Goal: Task Accomplishment & Management: Complete application form

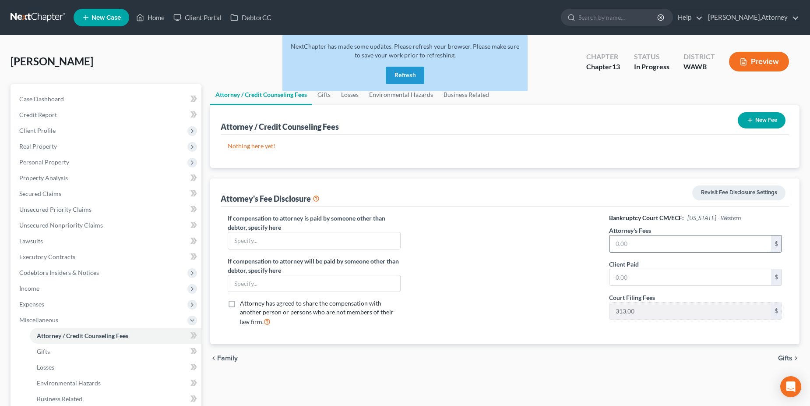
click at [653, 241] on input "text" at bounding box center [691, 243] width 162 height 17
type input "0"
type input "3,200"
type input "800"
click at [43, 130] on span "Client Profile" at bounding box center [37, 130] width 36 height 7
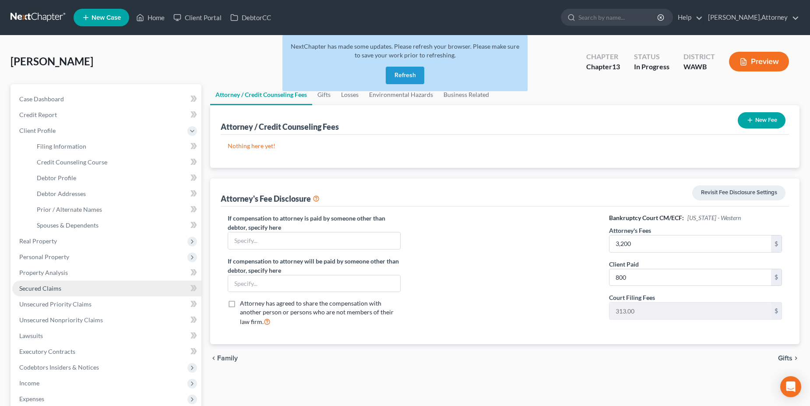
click at [53, 286] on span "Secured Claims" at bounding box center [40, 287] width 42 height 7
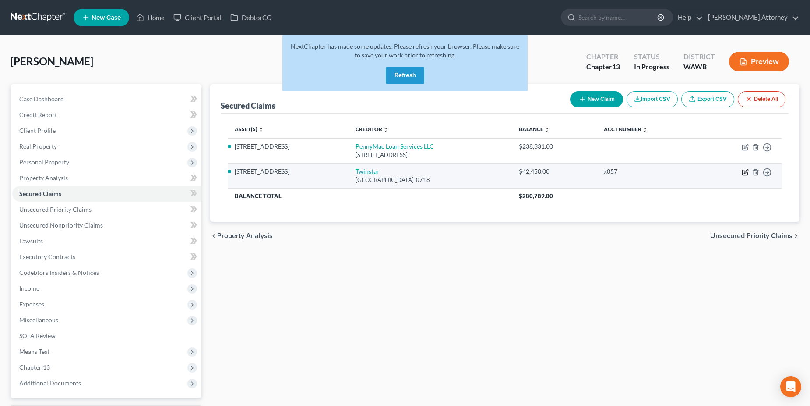
click at [745, 173] on icon "button" at bounding box center [745, 172] width 7 height 7
select select "50"
select select "3"
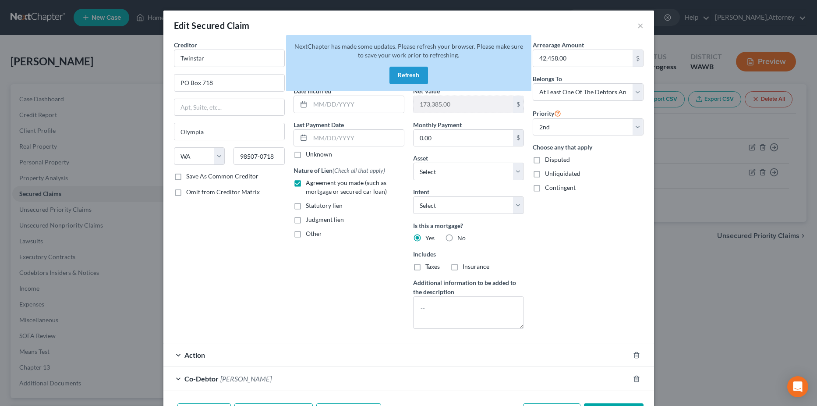
drag, startPoint x: 575, startPoint y: 21, endPoint x: 586, endPoint y: 46, distance: 27.0
click at [576, 8] on div "Edit Secured Claim × Creditor * Twinstar PO Box 718 Olympia State AL AK AR AZ C…" at bounding box center [408, 203] width 817 height 406
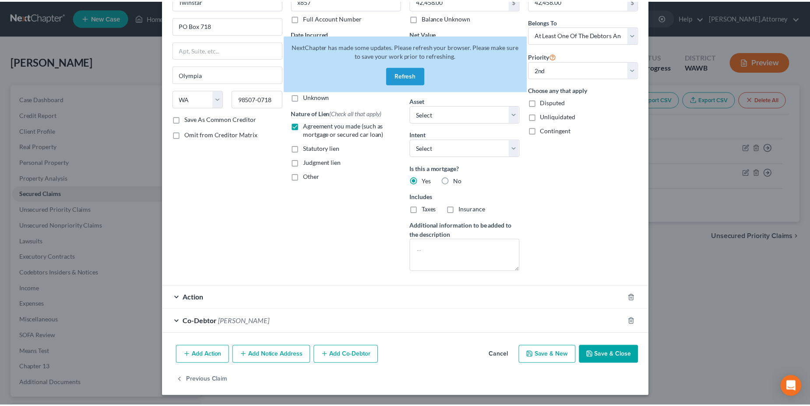
scroll to position [58, 0]
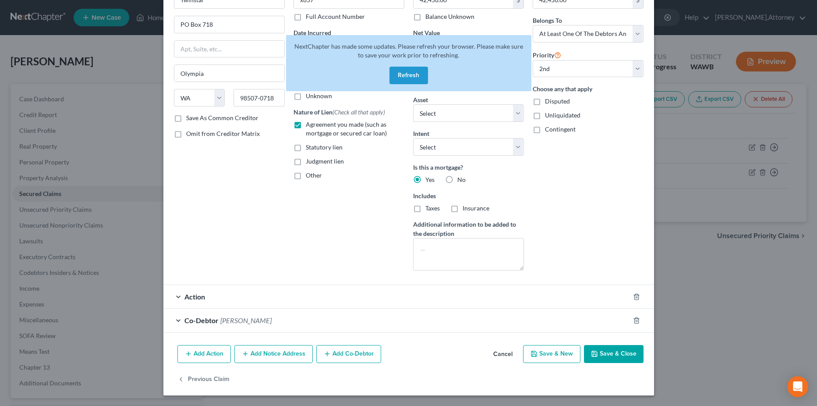
click at [616, 353] on button "Save & Close" at bounding box center [614, 354] width 60 height 18
select select "1"
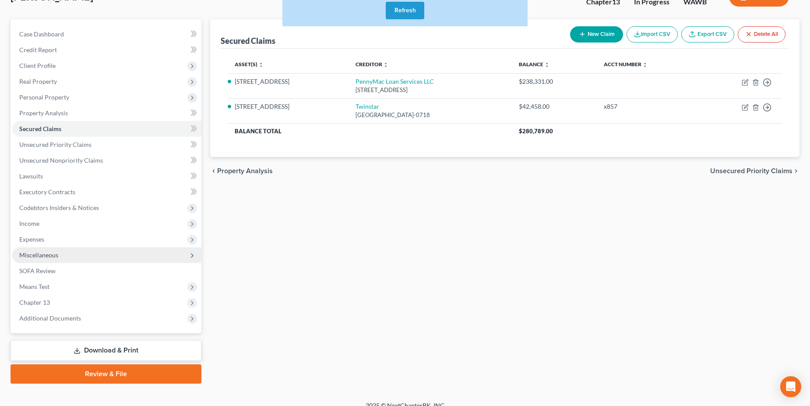
scroll to position [76, 0]
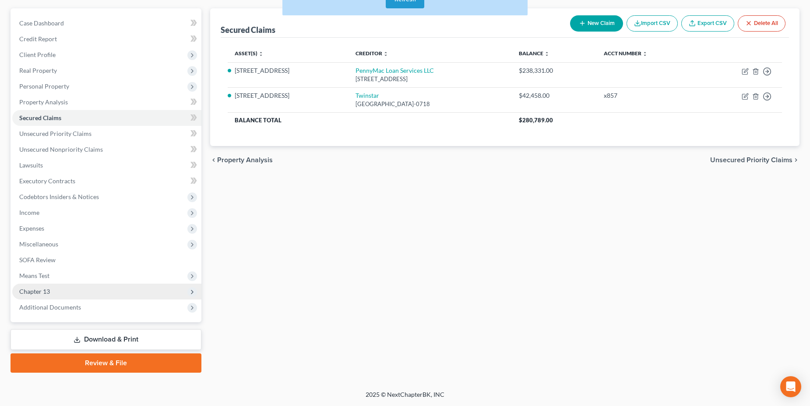
click at [34, 292] on span "Chapter 13" at bounding box center [34, 290] width 31 height 7
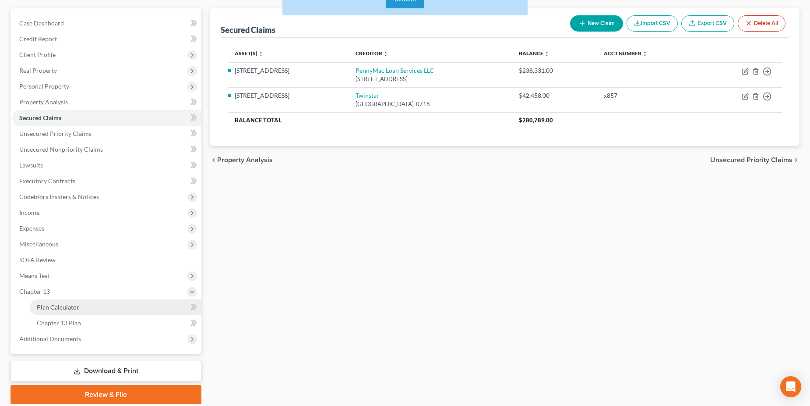
click at [54, 306] on span "Plan Calculator" at bounding box center [58, 306] width 42 height 7
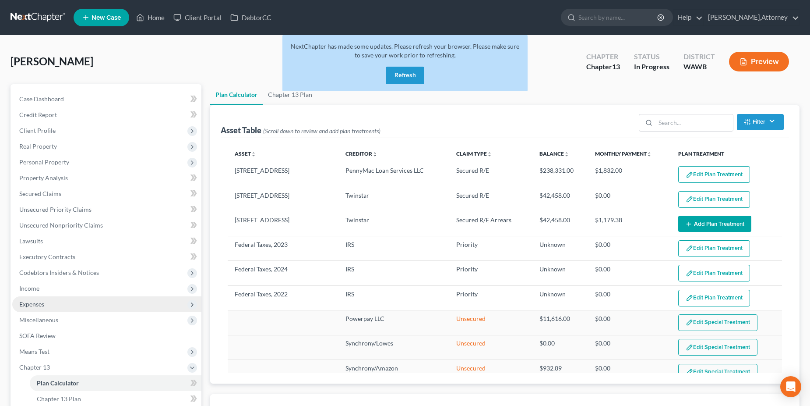
select select "35"
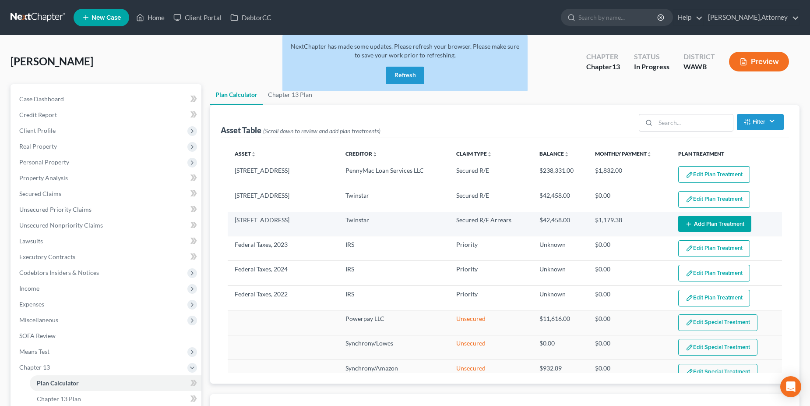
click at [710, 219] on button "Add Plan Treatment" at bounding box center [714, 223] width 73 height 16
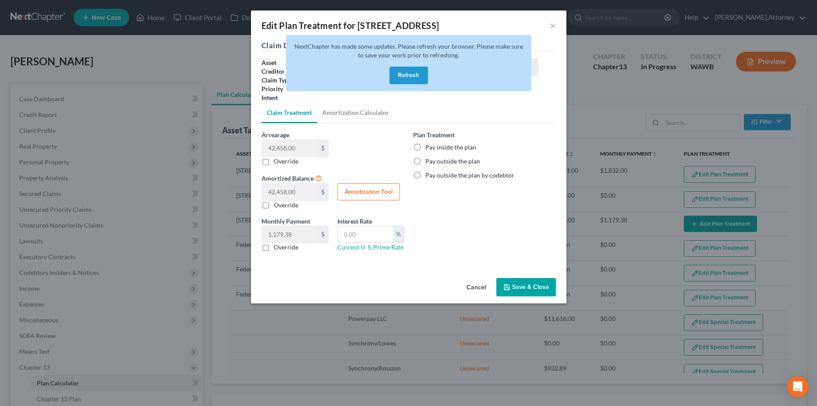
click at [425, 147] on label "Pay inside the plan" at bounding box center [450, 147] width 51 height 9
click at [429, 147] on input "Pay inside the plan" at bounding box center [432, 146] width 6 height 6
radio input "true"
click at [523, 283] on button "Save & Close" at bounding box center [526, 287] width 60 height 18
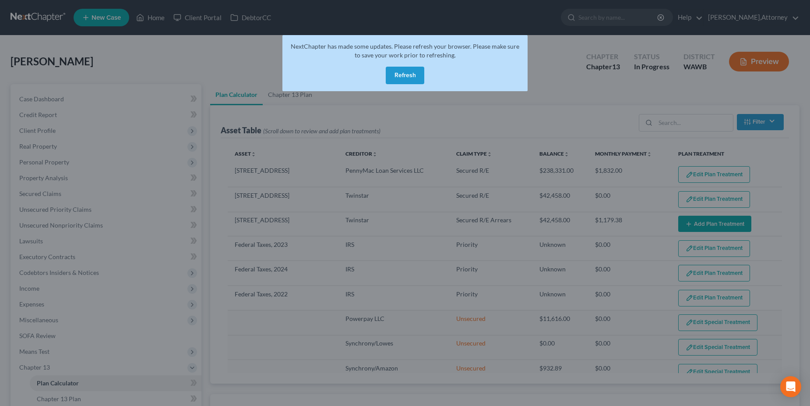
select select "35"
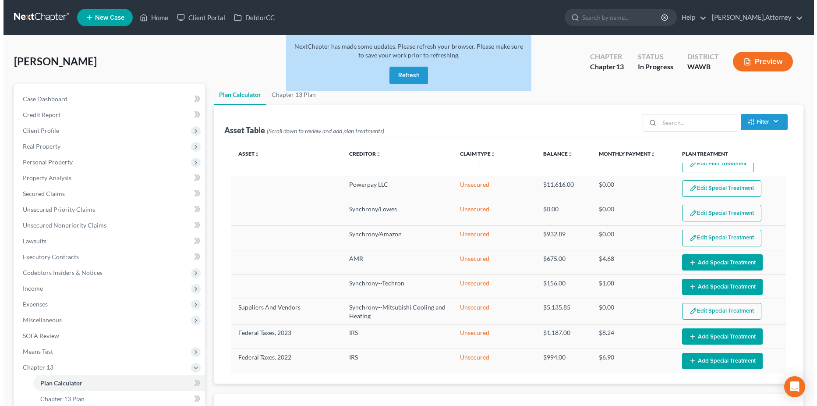
scroll to position [140, 0]
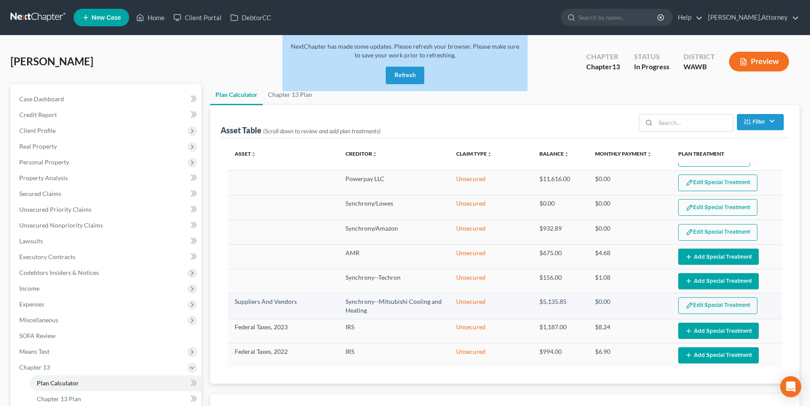
click at [707, 307] on button "Edit Special Treatment" at bounding box center [717, 305] width 79 height 17
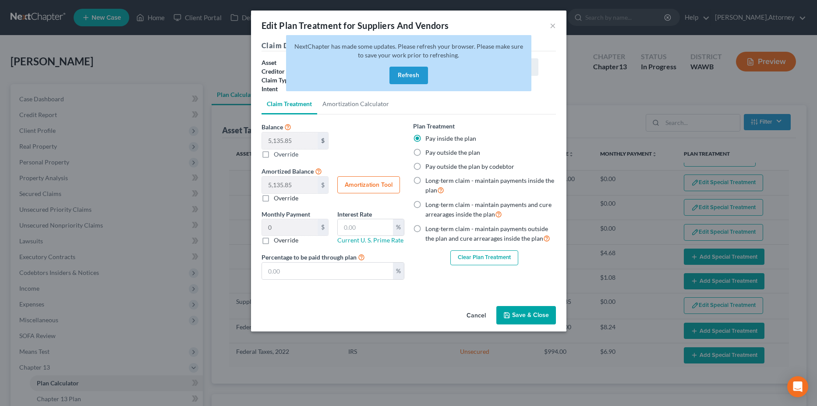
click at [406, 71] on button "Refresh" at bounding box center [408, 76] width 39 height 18
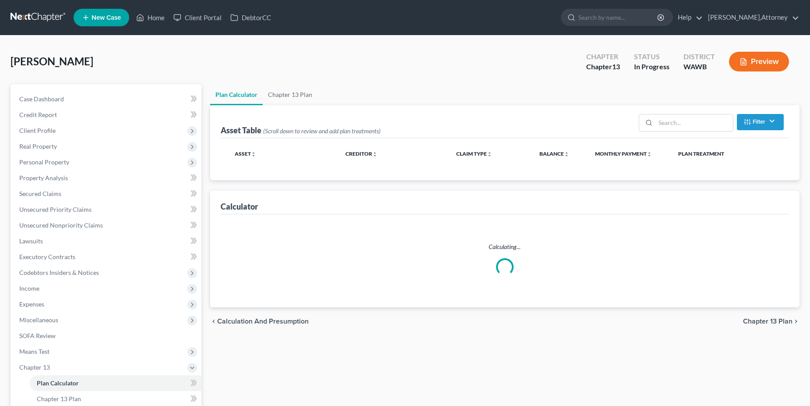
select select "35"
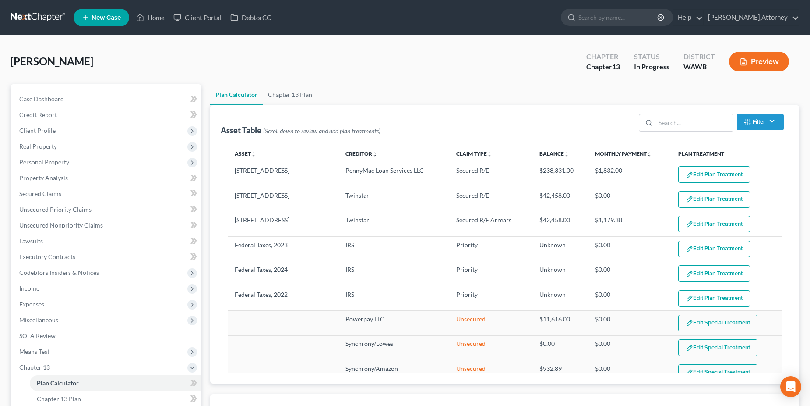
click at [764, 60] on button "Preview" at bounding box center [759, 62] width 60 height 20
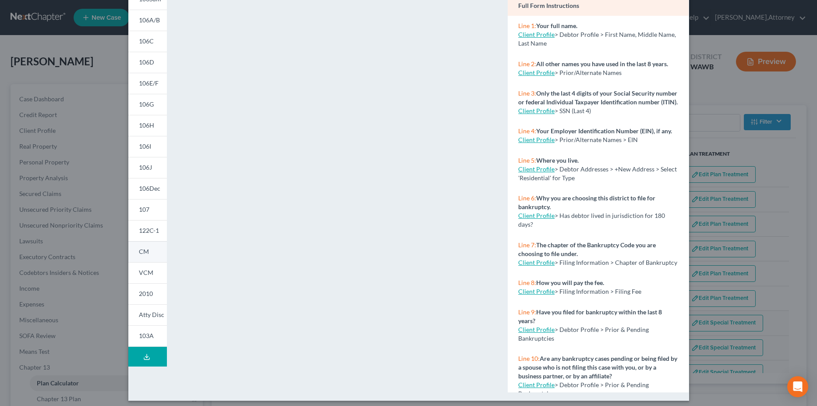
scroll to position [88, 0]
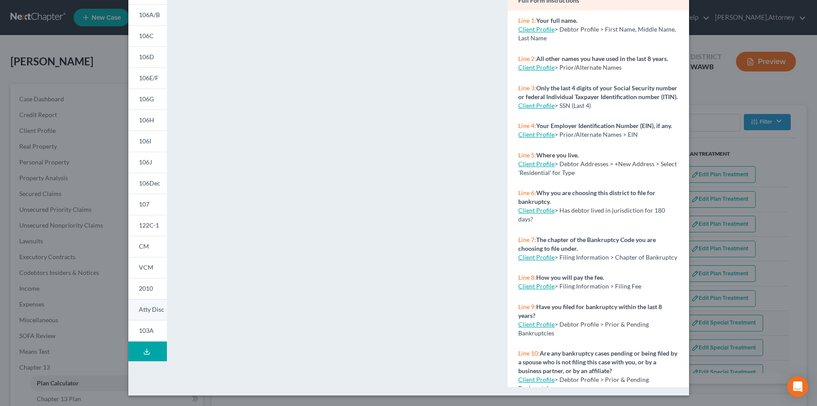
click at [152, 306] on span "Atty Disc" at bounding box center [151, 308] width 25 height 7
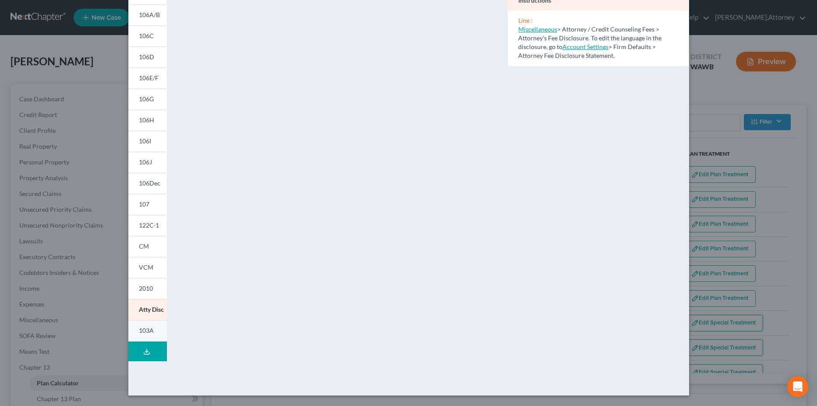
click at [145, 329] on span "103A" at bounding box center [146, 329] width 15 height 7
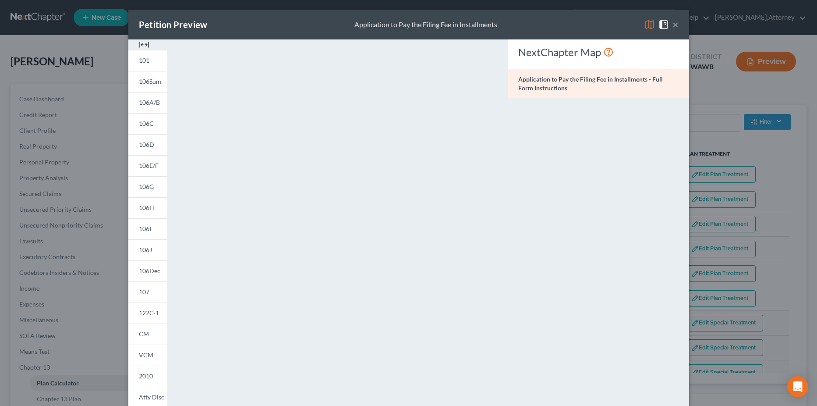
scroll to position [0, 0]
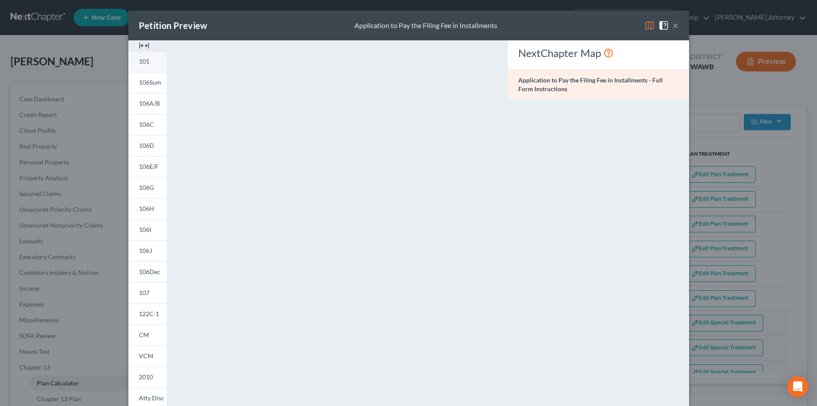
click at [139, 61] on span "101" at bounding box center [144, 60] width 11 height 7
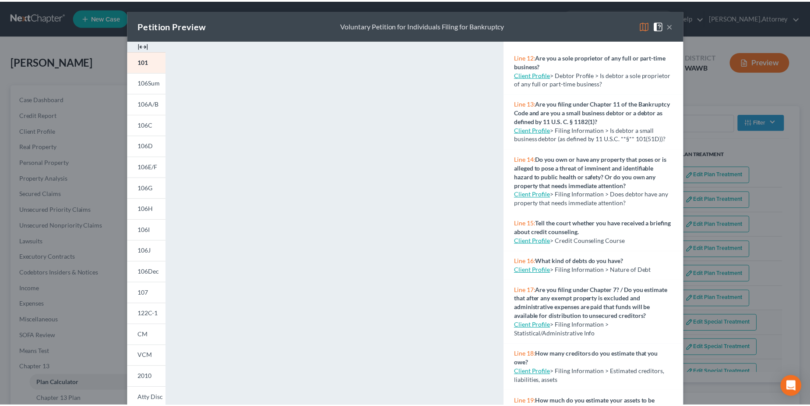
scroll to position [470, 0]
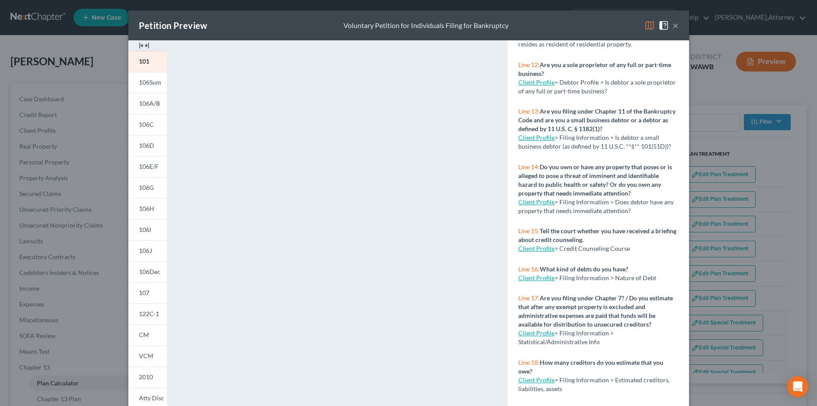
click at [672, 23] on button "×" at bounding box center [675, 25] width 6 height 11
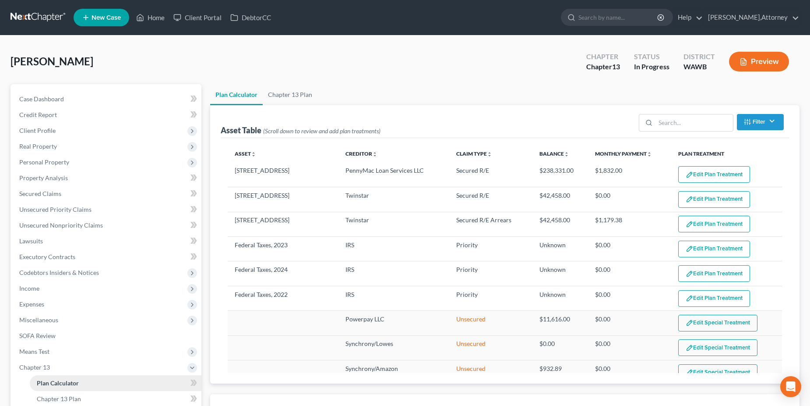
click at [57, 381] on span "Plan Calculator" at bounding box center [58, 382] width 42 height 7
click at [194, 380] on icon at bounding box center [195, 382] width 4 height 6
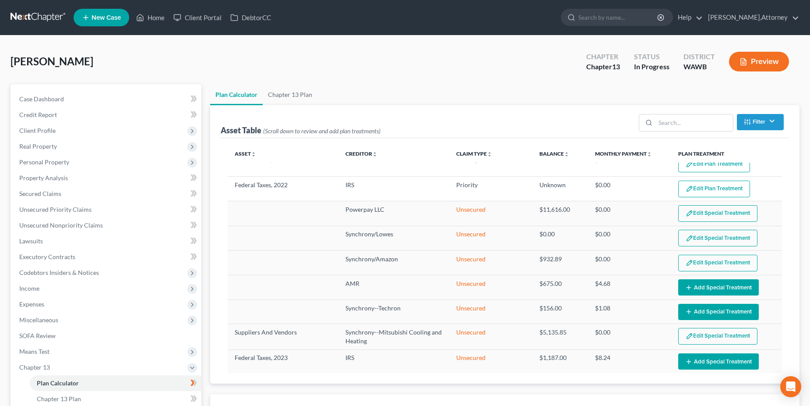
scroll to position [141, 0]
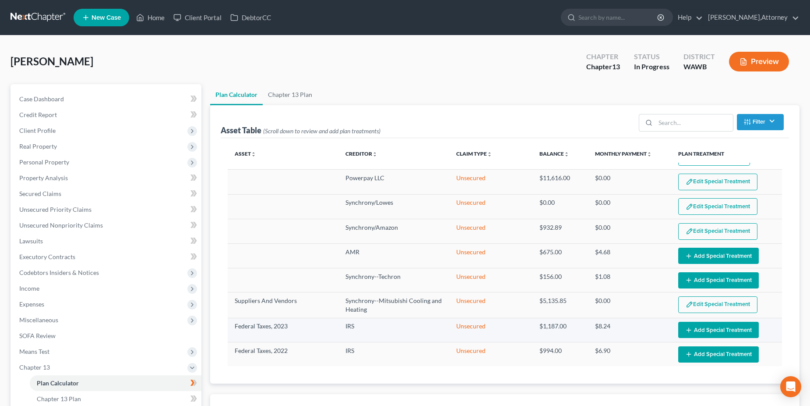
click at [712, 331] on button "Add Special Treatment" at bounding box center [718, 329] width 81 height 16
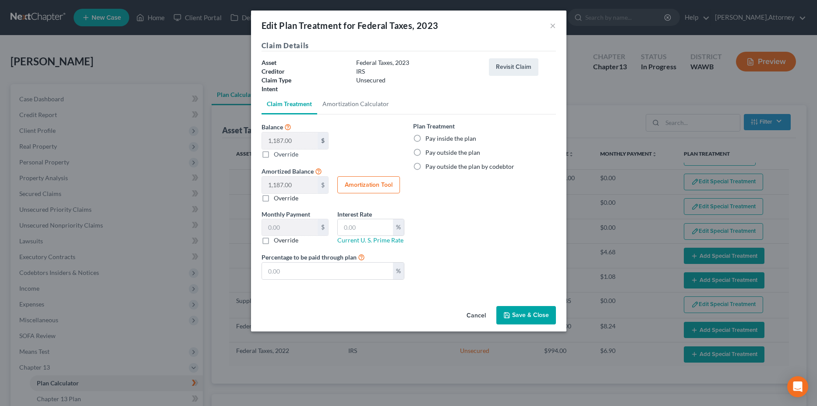
click at [425, 152] on label "Pay outside the plan" at bounding box center [452, 152] width 55 height 9
click at [429, 152] on input "Pay outside the plan" at bounding box center [432, 151] width 6 height 6
radio input "true"
click at [317, 270] on input "text" at bounding box center [327, 270] width 131 height 17
type input "0"
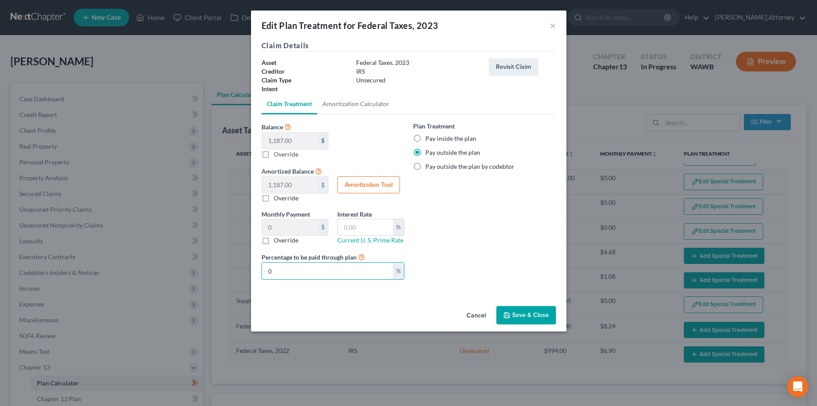
type input "0"
click at [518, 311] on button "Save & Close" at bounding box center [526, 315] width 60 height 18
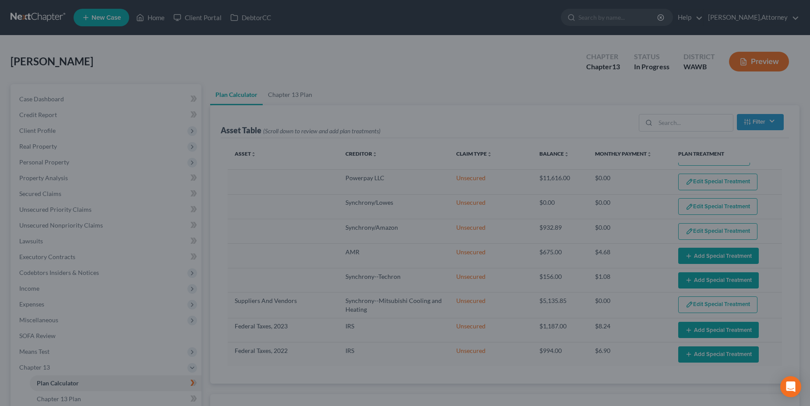
select select "35"
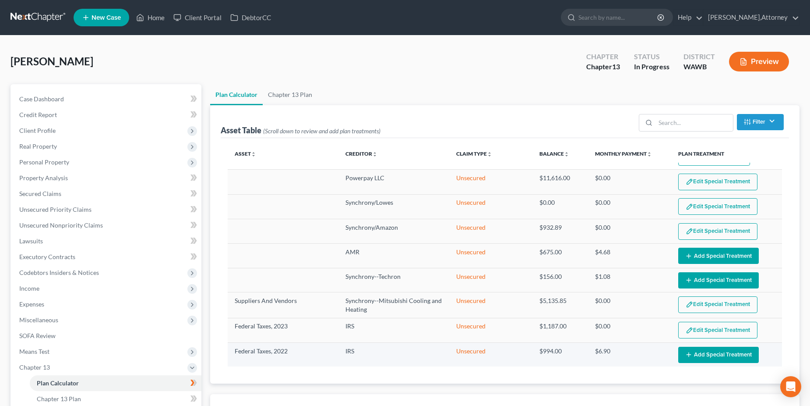
click at [692, 353] on button "Add Special Treatment" at bounding box center [718, 354] width 81 height 16
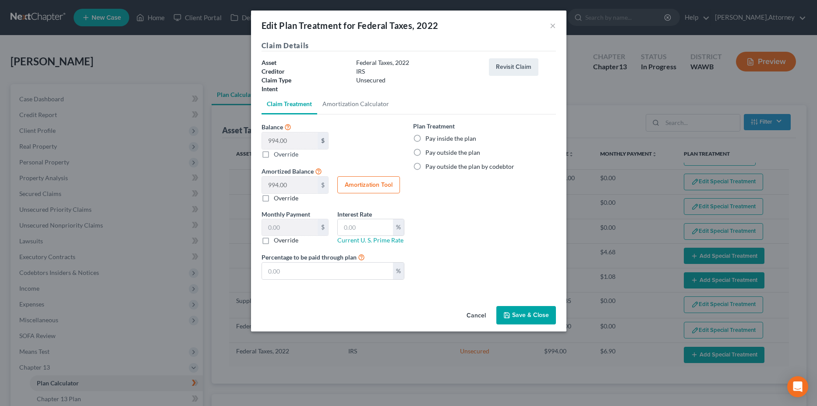
click at [425, 150] on label "Pay outside the plan" at bounding box center [452, 152] width 55 height 9
click at [429, 150] on input "Pay outside the plan" at bounding box center [432, 151] width 6 height 6
radio input "true"
click at [359, 270] on input "text" at bounding box center [327, 270] width 131 height 17
type input "0"
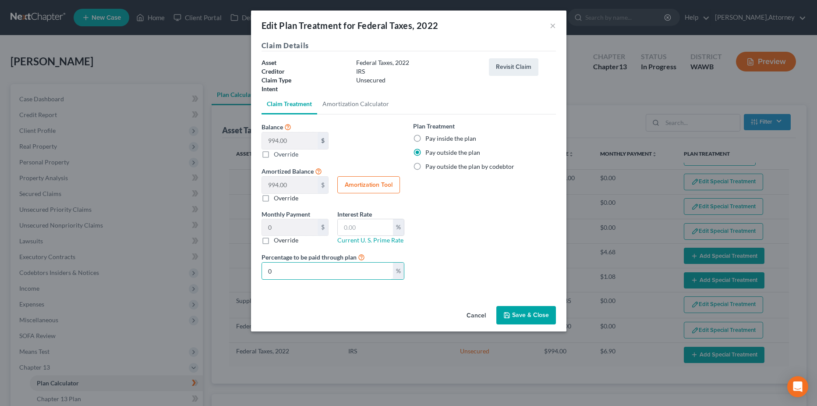
type input "0"
click at [537, 317] on button "Save & Close" at bounding box center [526, 315] width 60 height 18
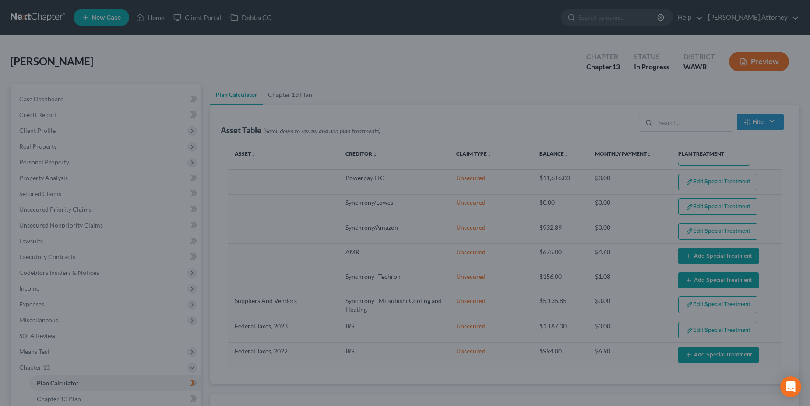
select select "35"
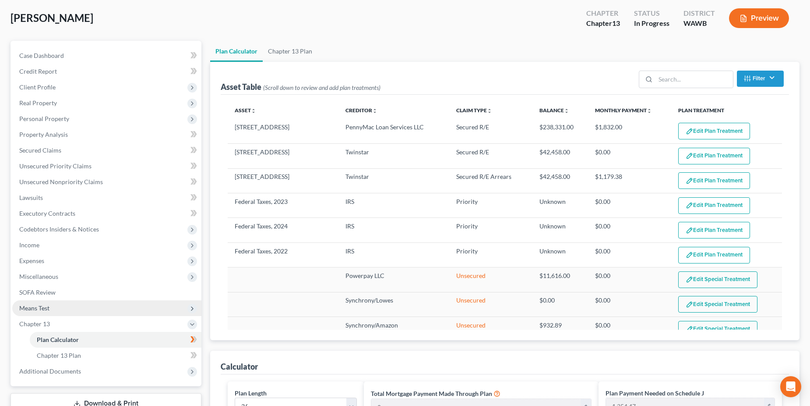
scroll to position [44, 0]
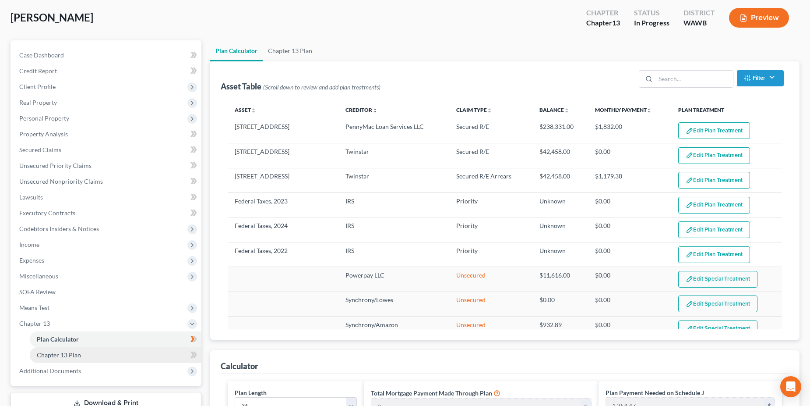
click at [62, 353] on span "Chapter 13 Plan" at bounding box center [59, 354] width 44 height 7
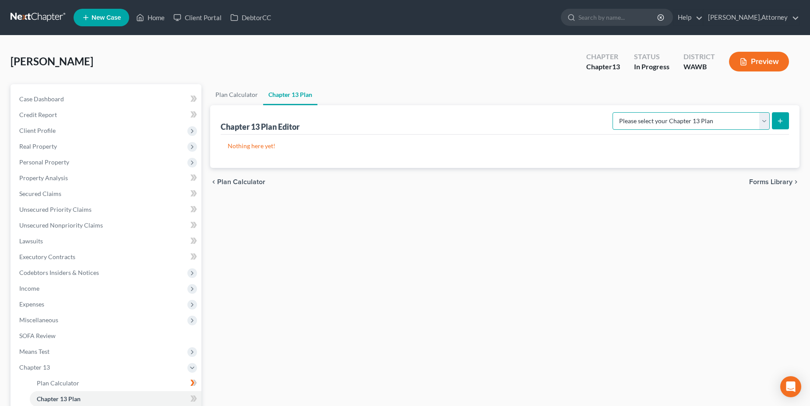
click at [765, 118] on select "Please select your Chapter 13 Plan National Form Plan - Official Form 113 Weste…" at bounding box center [691, 121] width 157 height 18
select select "2"
click at [613, 112] on select "Please select your Chapter 13 Plan National Form Plan - Official Form 113 Weste…" at bounding box center [691, 121] width 157 height 18
click at [757, 60] on button "Preview" at bounding box center [759, 62] width 60 height 20
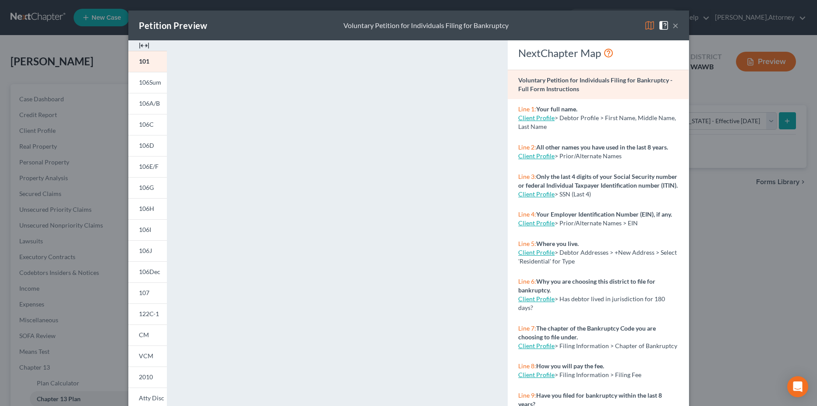
click at [672, 25] on button "×" at bounding box center [675, 25] width 6 height 11
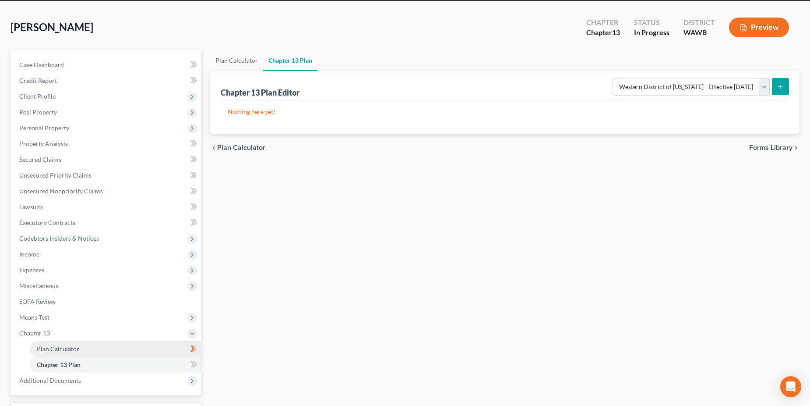
scroll to position [44, 0]
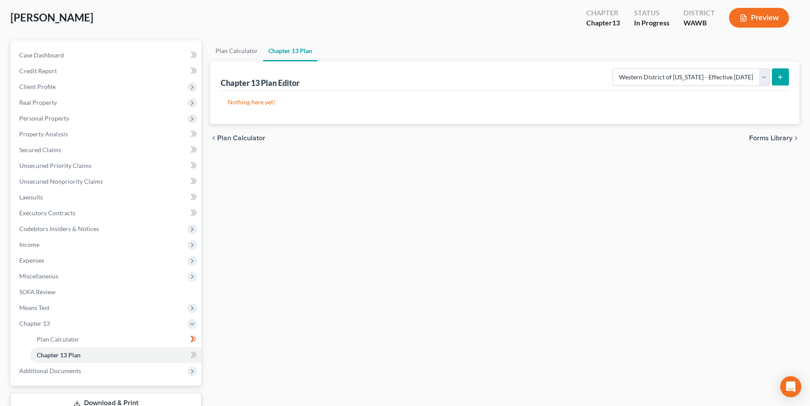
click at [191, 353] on div "New" at bounding box center [189, 348] width 18 height 14
click at [230, 137] on span "Plan Calculator" at bounding box center [241, 137] width 48 height 7
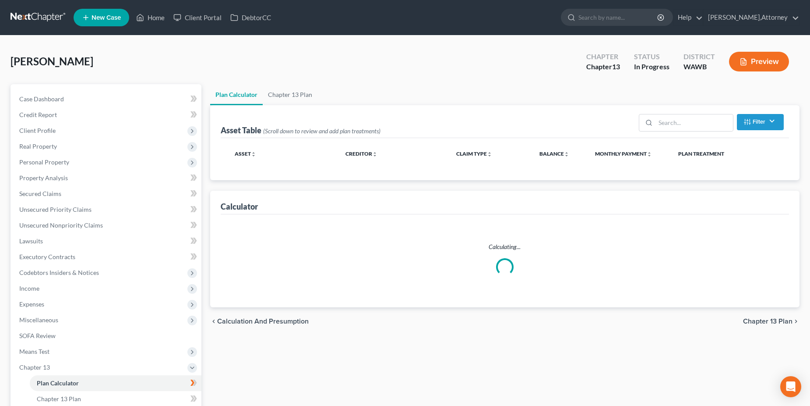
select select "35"
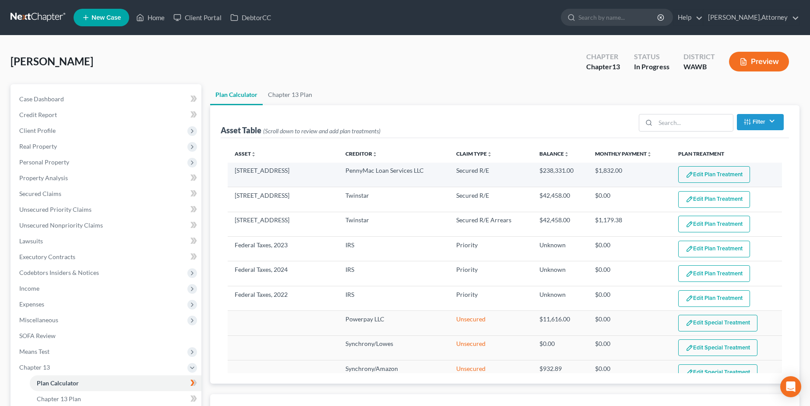
click at [713, 174] on button "Edit Plan Treatment" at bounding box center [714, 174] width 72 height 17
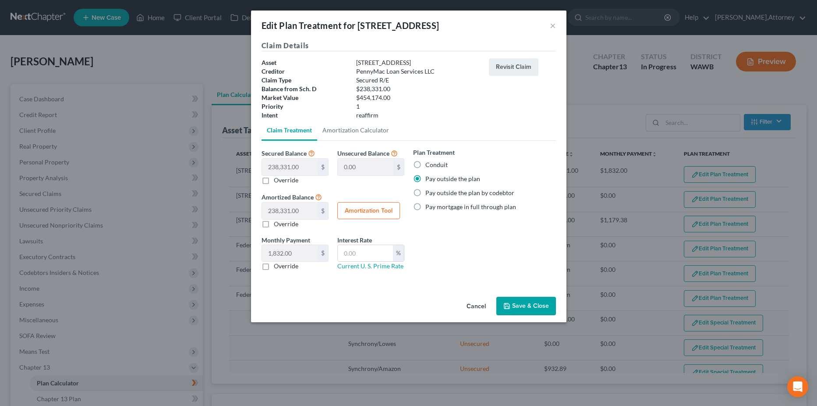
click at [518, 305] on button "Save & Close" at bounding box center [526, 305] width 60 height 18
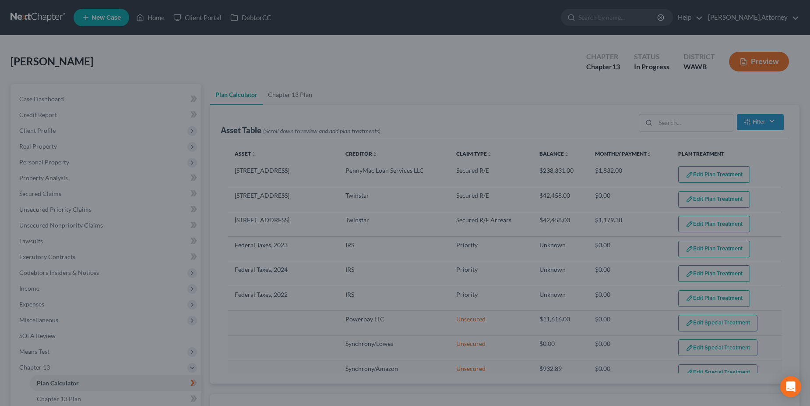
select select "35"
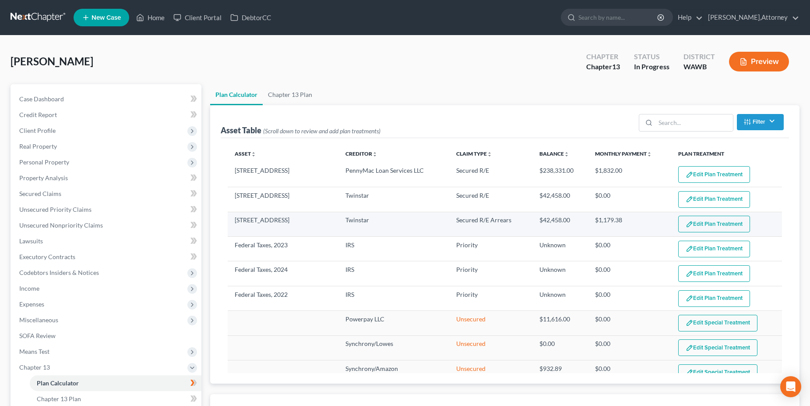
click at [712, 224] on button "Edit Plan Treatment" at bounding box center [714, 223] width 72 height 17
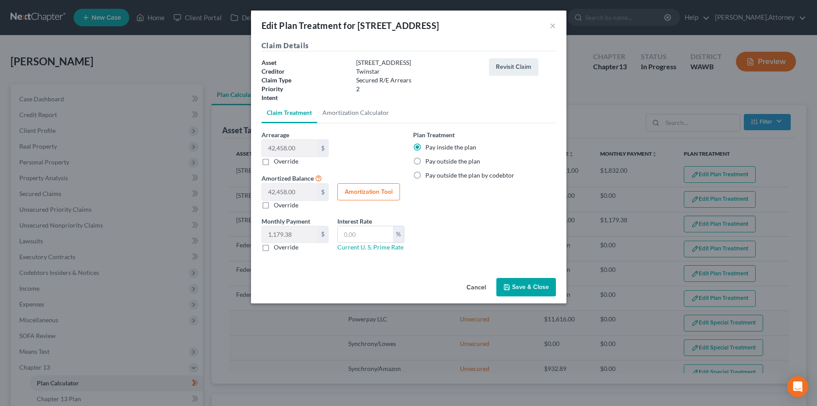
click at [533, 282] on button "Save & Close" at bounding box center [526, 287] width 60 height 18
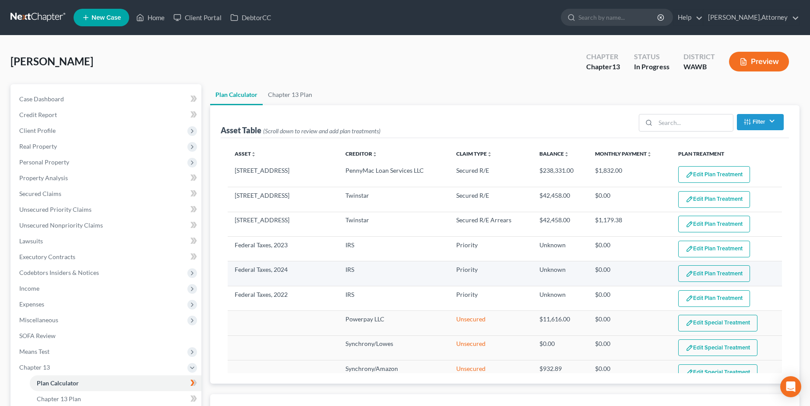
select select "35"
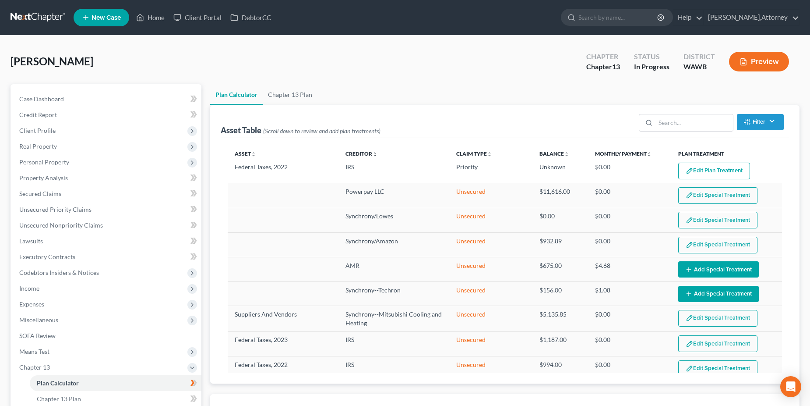
scroll to position [142, 0]
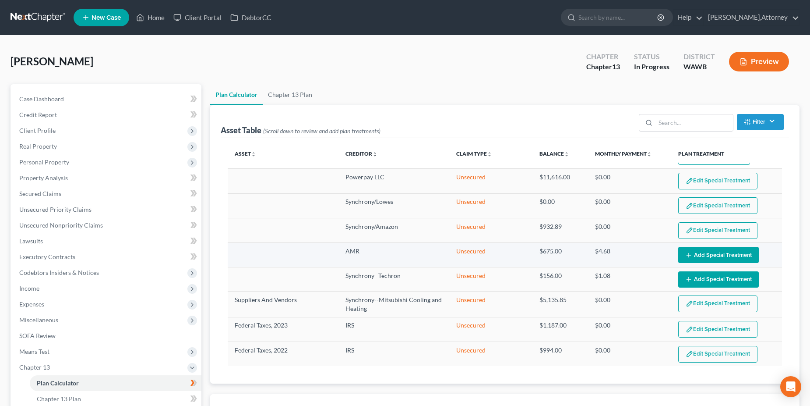
click at [720, 256] on button "Add Special Treatment" at bounding box center [718, 255] width 81 height 16
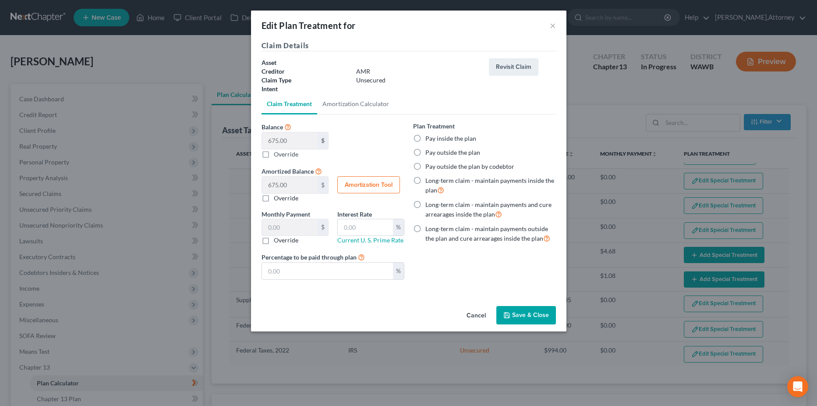
click at [425, 138] on label "Pay inside the plan" at bounding box center [450, 138] width 51 height 9
click at [429, 138] on input "Pay inside the plan" at bounding box center [432, 137] width 6 height 6
radio input "true"
click at [532, 313] on button "Save & Close" at bounding box center [526, 315] width 60 height 18
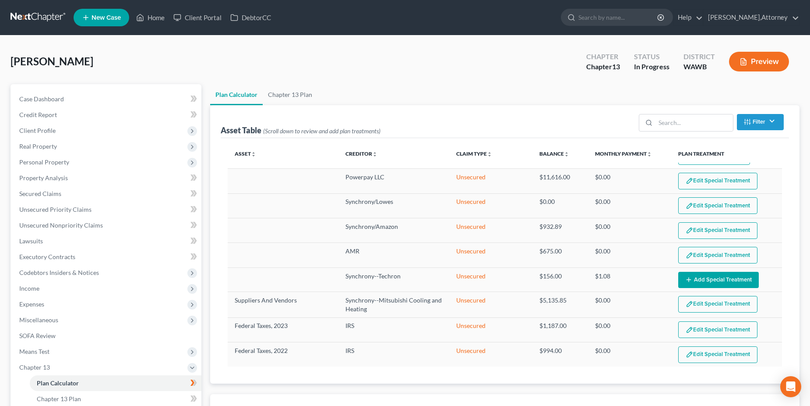
select select "35"
click at [717, 281] on button "Add Special Treatment" at bounding box center [718, 280] width 81 height 16
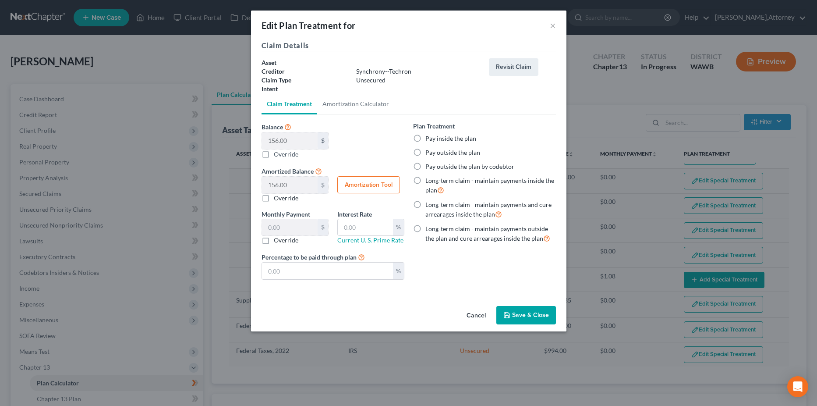
click at [425, 139] on label "Pay inside the plan" at bounding box center [450, 138] width 51 height 9
click at [429, 139] on input "Pay inside the plan" at bounding box center [432, 137] width 6 height 6
radio input "true"
click at [529, 307] on button "Save & Close" at bounding box center [526, 315] width 60 height 18
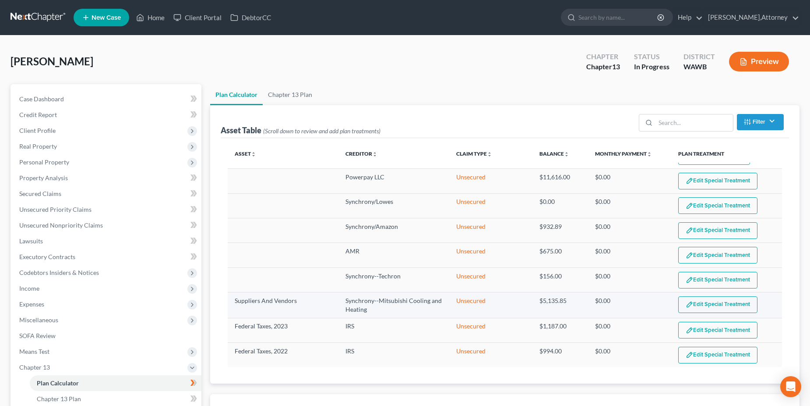
select select "35"
click at [764, 124] on button "Filter" at bounding box center [760, 122] width 47 height 16
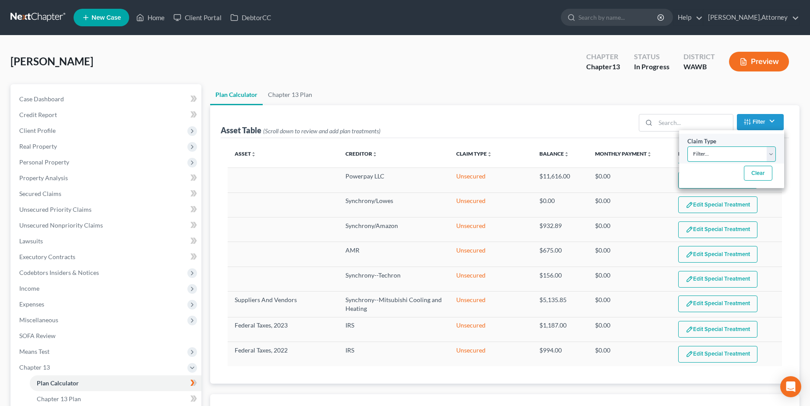
click at [769, 153] on select "Filter... Lease Priority Secured Asset Secured R/E Secured R/E Arrears Secured …" at bounding box center [732, 153] width 88 height 15
select select "1"
click at [688, 146] on select "Filter... Lease Priority Secured Asset Secured R/E Secured R/E Arrears Secured …" at bounding box center [732, 153] width 88 height 15
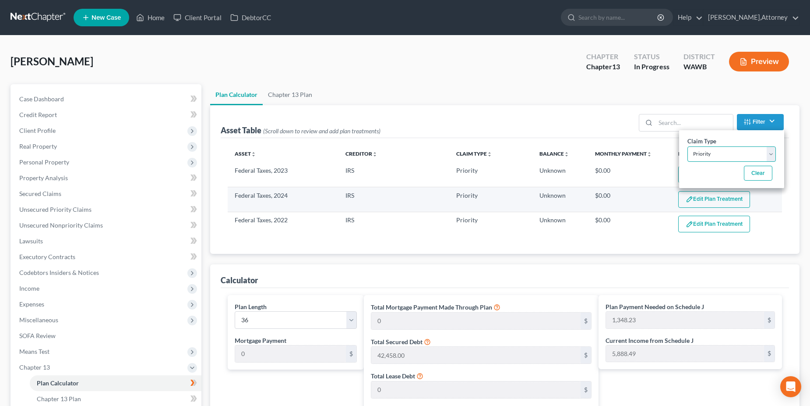
scroll to position [0, 0]
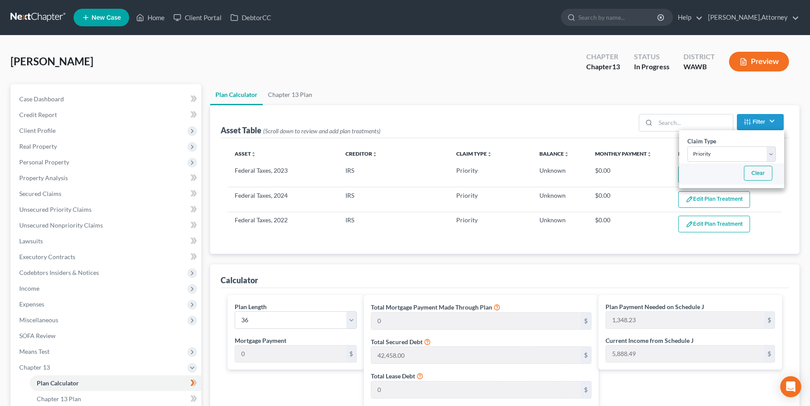
click at [756, 173] on button "Clear" at bounding box center [758, 173] width 28 height 15
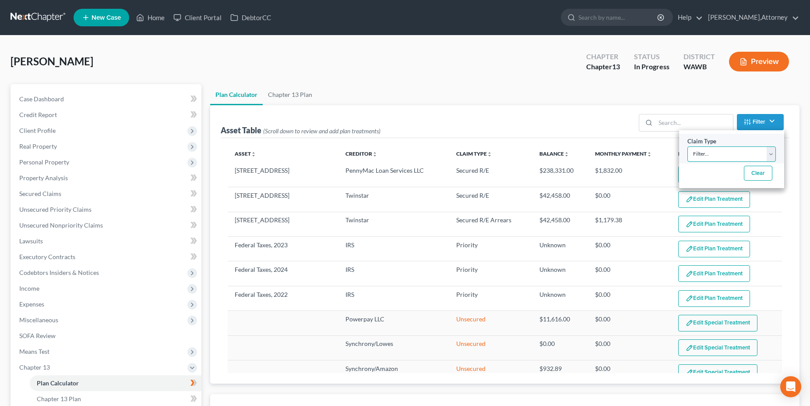
click at [769, 153] on select "Filter... Lease Priority Secured Asset Secured R/E Secured R/E Arrears Secured …" at bounding box center [732, 153] width 88 height 15
select select "1"
click at [688, 146] on select "Filter... Lease Priority Secured Asset Secured R/E Secured R/E Arrears Secured …" at bounding box center [732, 153] width 88 height 15
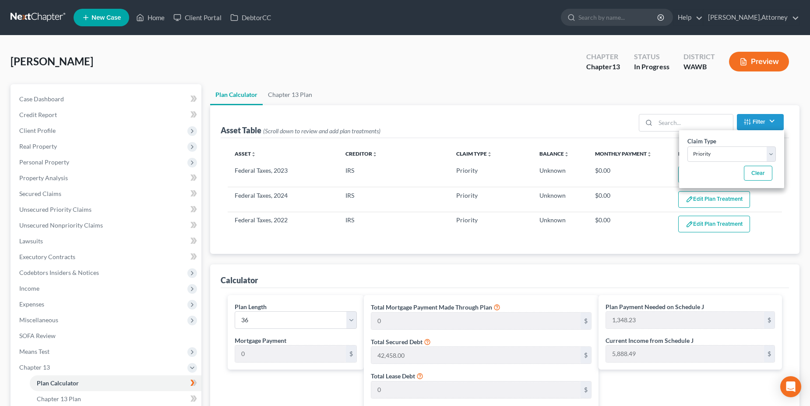
click at [650, 159] on th "Monthly Payment unfold_more expand_more expand_less" at bounding box center [629, 154] width 83 height 18
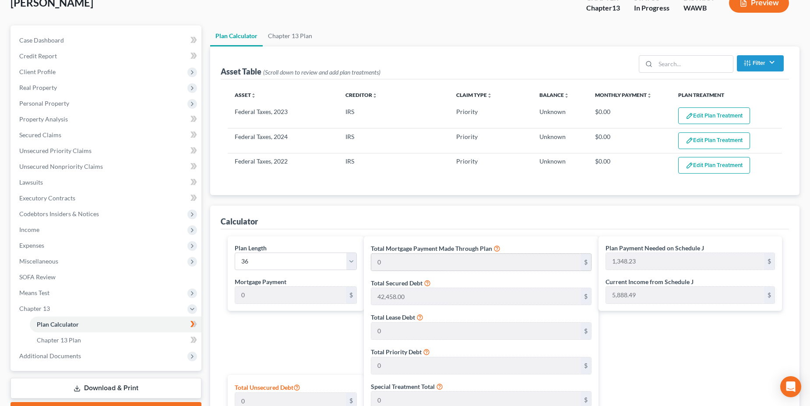
scroll to position [58, 0]
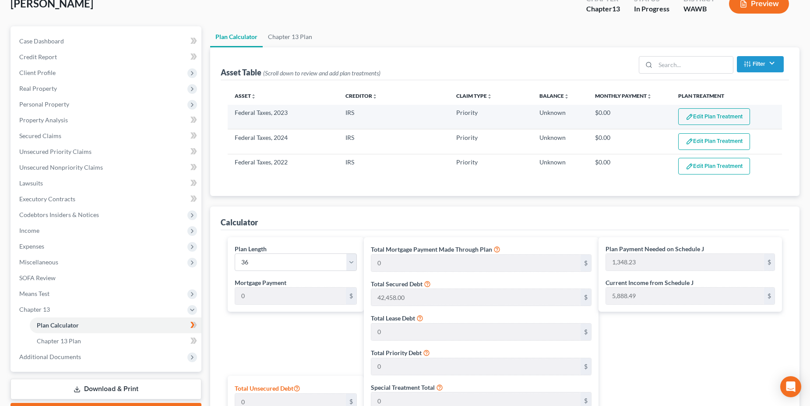
click at [712, 112] on button "Edit Plan Treatment" at bounding box center [714, 116] width 72 height 17
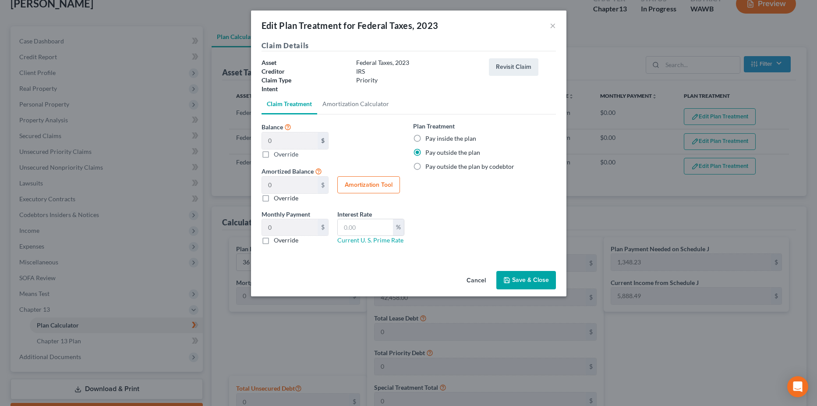
click at [473, 277] on button "Cancel" at bounding box center [475, 281] width 33 height 18
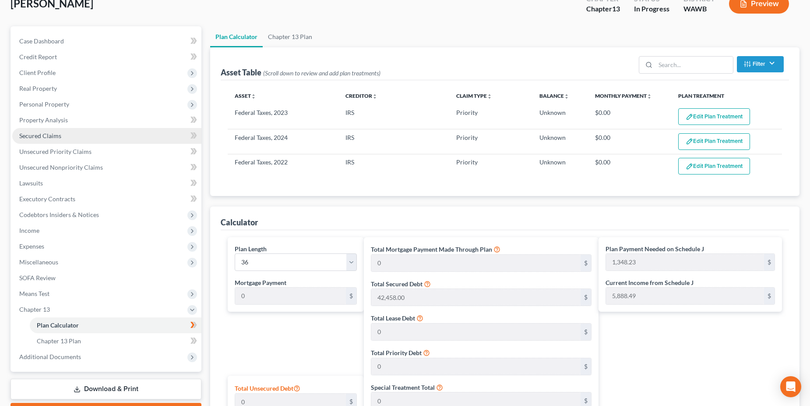
click at [35, 135] on span "Secured Claims" at bounding box center [40, 135] width 42 height 7
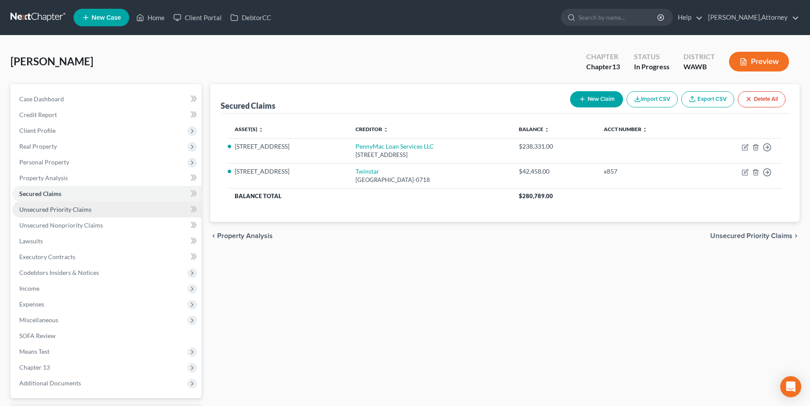
click at [49, 210] on span "Unsecured Priority Claims" at bounding box center [55, 208] width 72 height 7
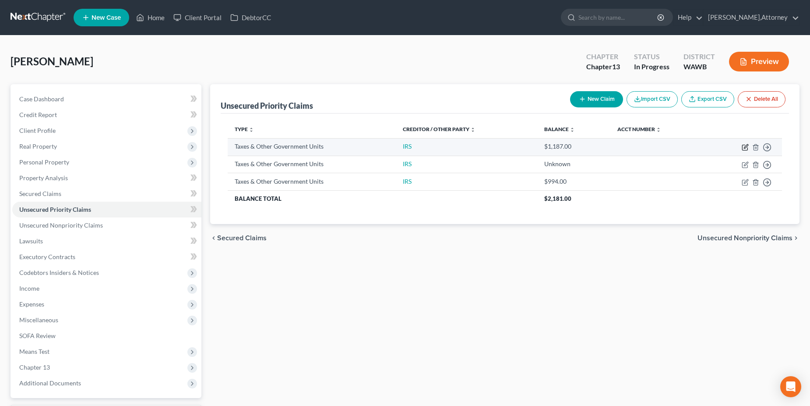
click at [748, 147] on icon "button" at bounding box center [745, 147] width 7 height 7
select select "0"
select select "4"
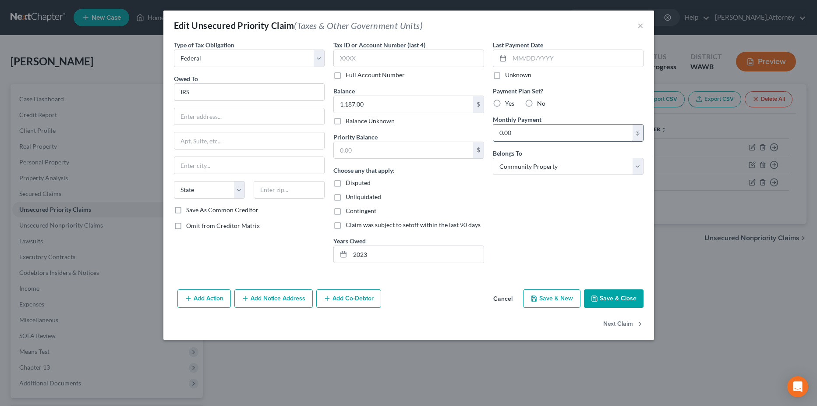
click at [535, 131] on input "0.00" at bounding box center [562, 132] width 139 height 17
click at [505, 105] on label "Yes" at bounding box center [509, 103] width 9 height 9
click at [508, 105] on input "Yes" at bounding box center [511, 102] width 6 height 6
radio input "true"
click at [520, 131] on input "0.00" at bounding box center [562, 132] width 139 height 17
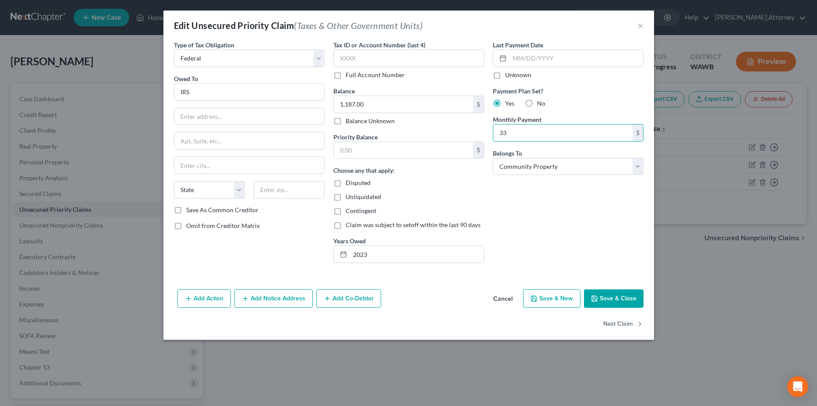
type input "33"
click at [615, 296] on button "Save & Close" at bounding box center [614, 298] width 60 height 18
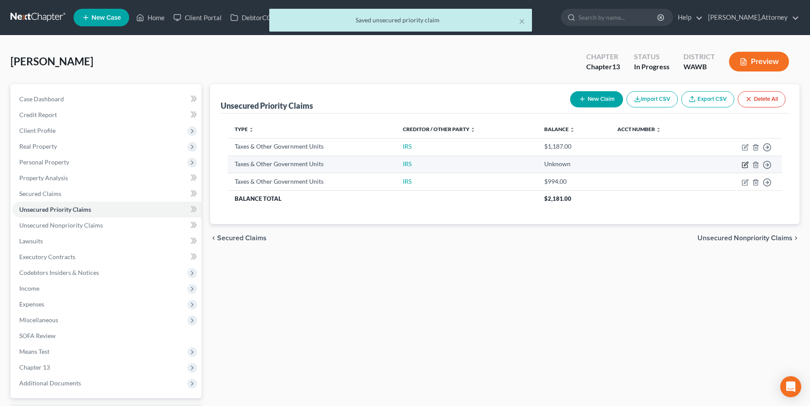
click at [747, 165] on icon "button" at bounding box center [745, 164] width 7 height 7
select select "0"
select select "4"
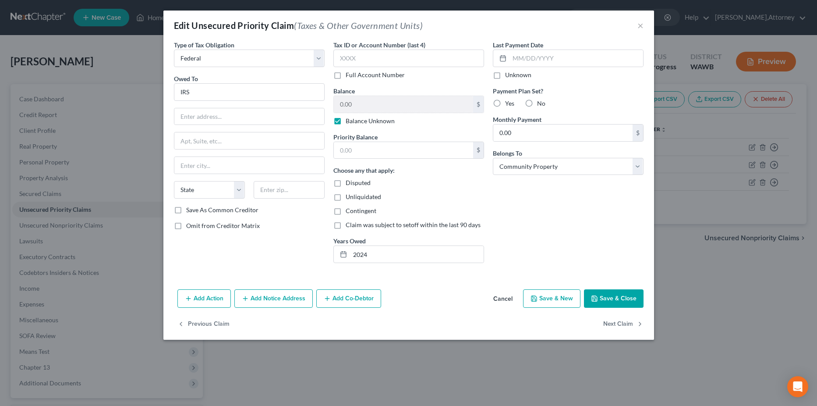
click at [505, 102] on label "Yes" at bounding box center [509, 103] width 9 height 9
click at [508, 102] on input "Yes" at bounding box center [511, 102] width 6 height 6
radio input "true"
click at [508, 134] on input "0.00" at bounding box center [562, 132] width 139 height 17
type input "33"
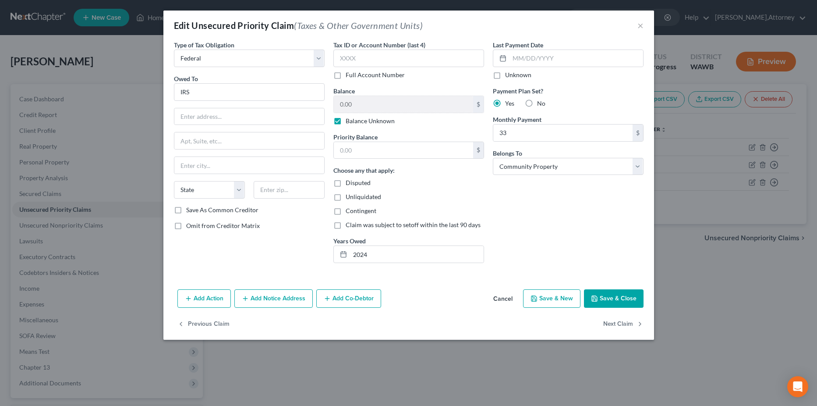
drag, startPoint x: 505, startPoint y: 19, endPoint x: 464, endPoint y: 20, distance: 41.2
click at [464, 20] on div "Edit Unsecured Priority Claim (Taxes & Other Government Units) ×" at bounding box center [408, 26] width 491 height 30
click at [607, 300] on button "Save & Close" at bounding box center [614, 298] width 60 height 18
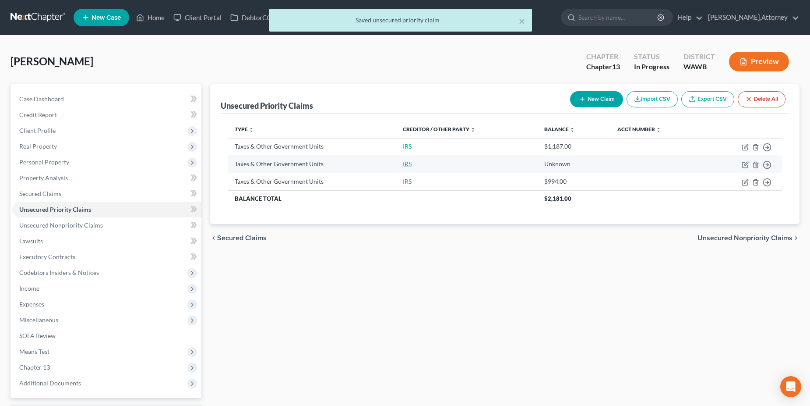
click at [408, 165] on link "IRS" at bounding box center [407, 163] width 9 height 7
select select "0"
select select "4"
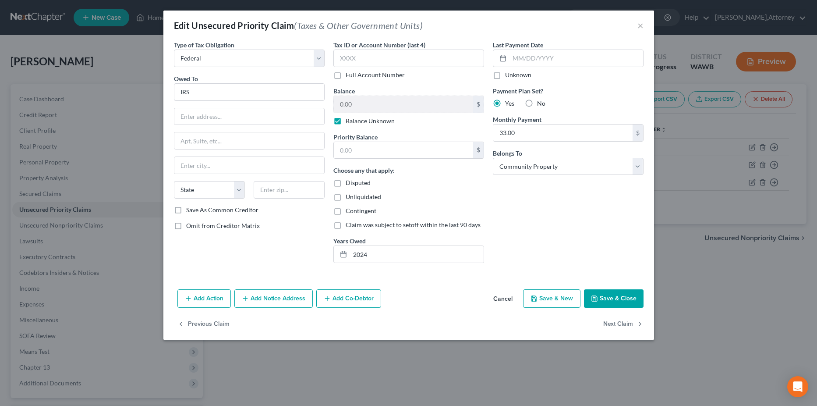
click at [612, 299] on button "Save & Close" at bounding box center [614, 298] width 60 height 18
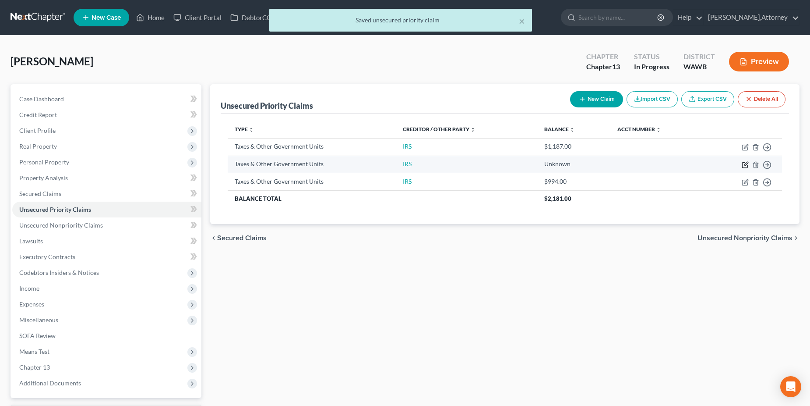
click at [745, 164] on icon "button" at bounding box center [745, 164] width 7 height 7
select select "0"
select select "4"
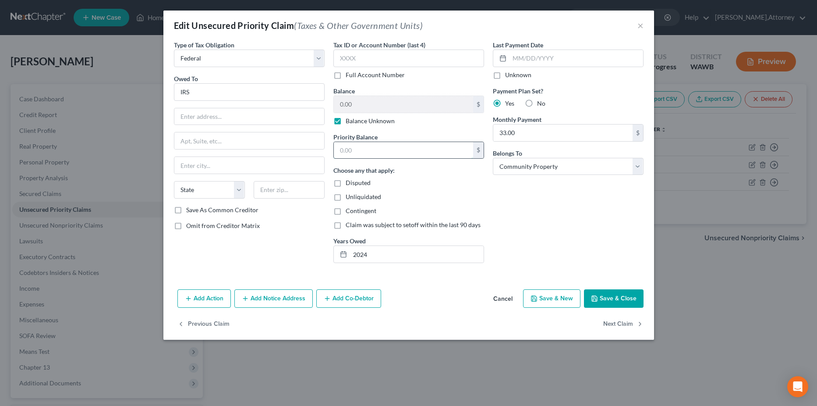
click at [356, 153] on input "text" at bounding box center [403, 150] width 139 height 17
click at [346, 120] on label "Balance Unknown" at bounding box center [370, 120] width 49 height 9
click at [349, 120] on input "Balance Unknown" at bounding box center [352, 119] width 6 height 6
click at [347, 102] on input "0.00" at bounding box center [403, 104] width 139 height 17
click at [346, 123] on label "Balance Unknown" at bounding box center [370, 120] width 49 height 9
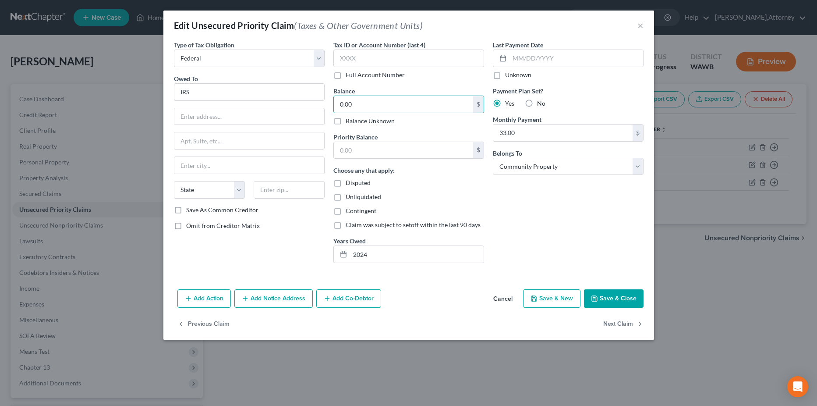
click at [349, 122] on input "Balance Unknown" at bounding box center [352, 119] width 6 height 6
checkbox input "true"
click at [599, 301] on button "Save & Close" at bounding box center [614, 298] width 60 height 18
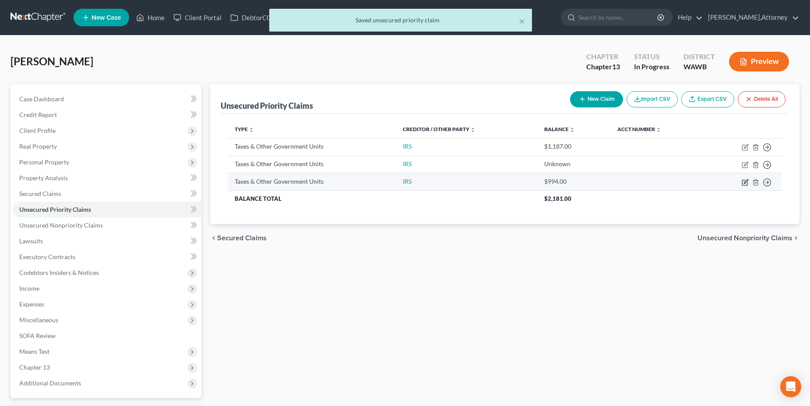
click at [743, 183] on icon "button" at bounding box center [744, 182] width 5 height 5
select select "0"
select select "4"
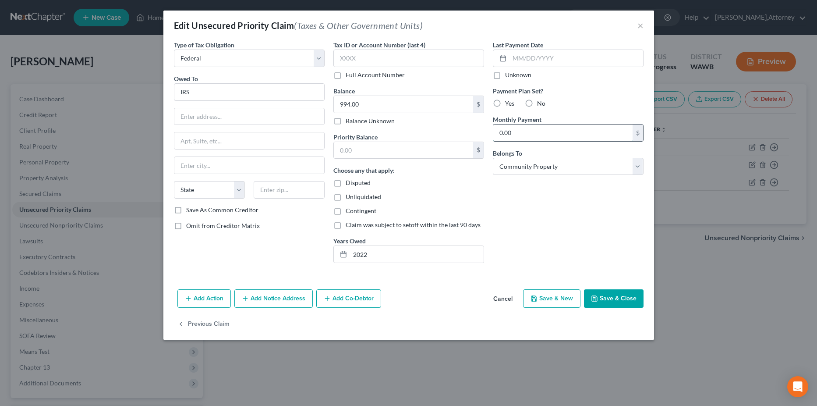
click at [526, 136] on input "0.00" at bounding box center [562, 132] width 139 height 17
type input "33"
click at [605, 300] on button "Save & Close" at bounding box center [614, 298] width 60 height 18
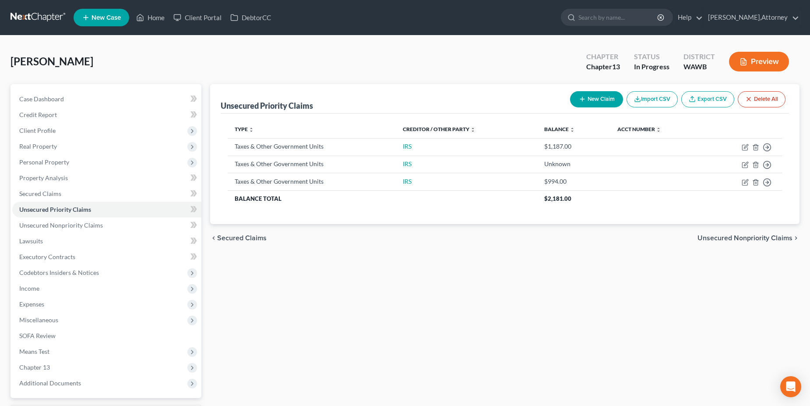
click at [765, 62] on button "Preview" at bounding box center [759, 62] width 60 height 20
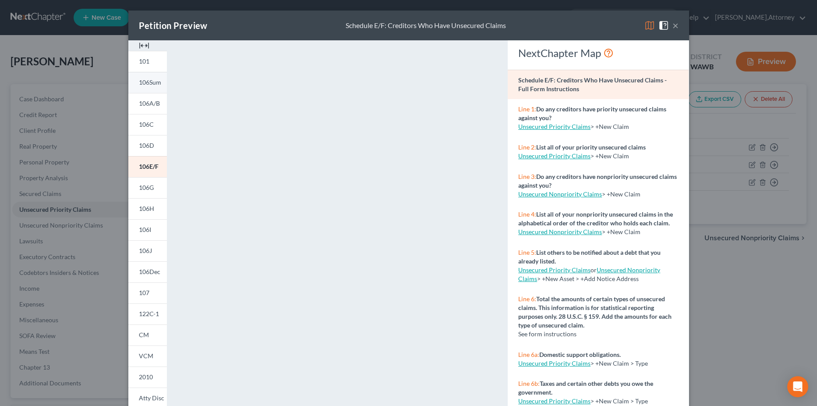
click at [146, 85] on span "106Sum" at bounding box center [150, 81] width 22 height 7
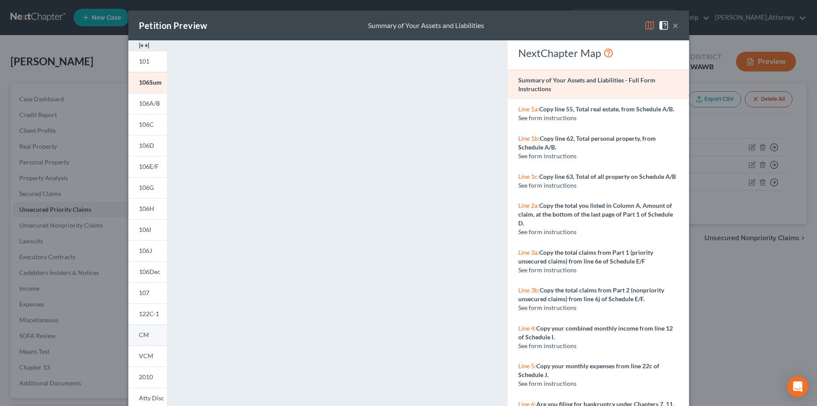
click at [146, 335] on link "CM" at bounding box center [147, 334] width 39 height 21
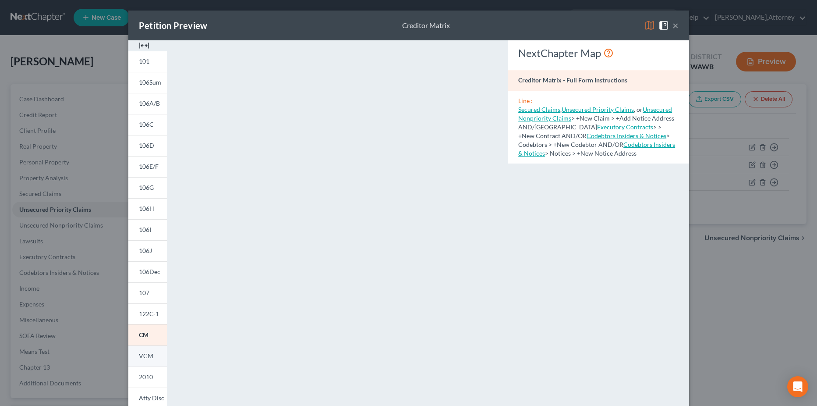
click at [142, 352] on span "VCM" at bounding box center [146, 355] width 14 height 7
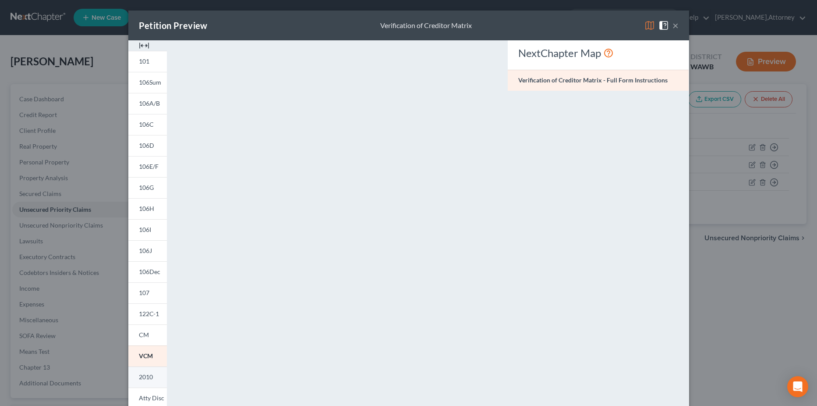
click at [146, 377] on span "2010" at bounding box center [146, 376] width 14 height 7
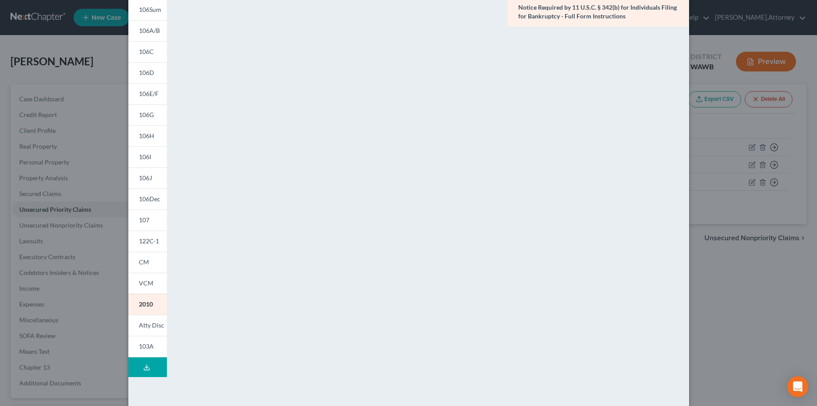
scroll to position [88, 0]
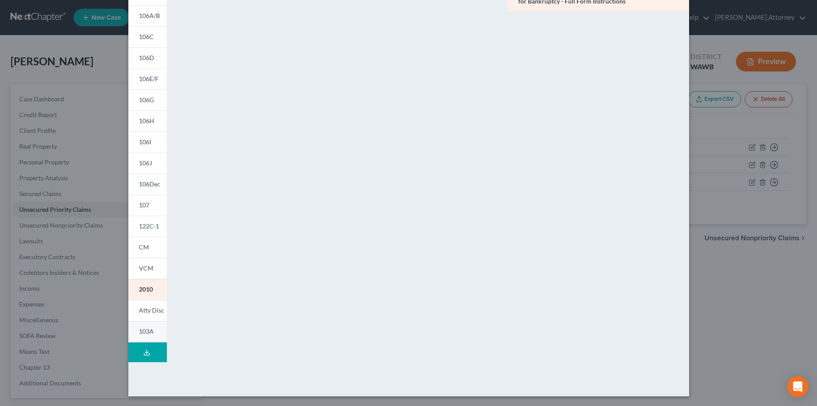
click at [140, 329] on span "103A" at bounding box center [146, 330] width 15 height 7
click at [60, 226] on div "Petition Preview Application to Pay the Filing Fee in Installments × 101 106Sum…" at bounding box center [408, 203] width 817 height 406
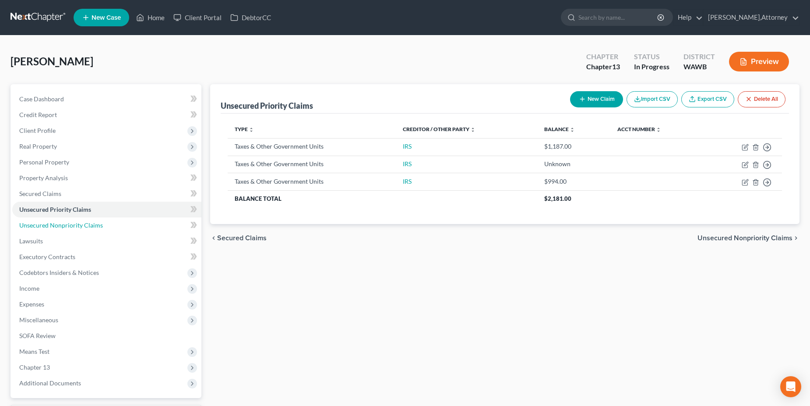
click at [60, 226] on span "Unsecured Nonpriority Claims" at bounding box center [61, 224] width 84 height 7
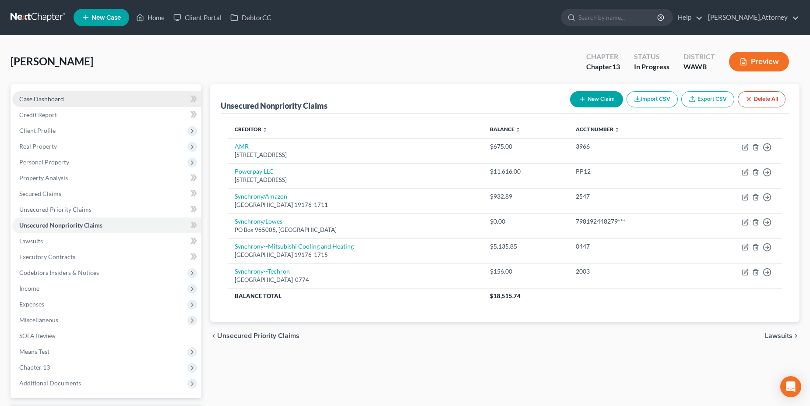
click at [62, 101] on span "Case Dashboard" at bounding box center [41, 98] width 45 height 7
select select "6"
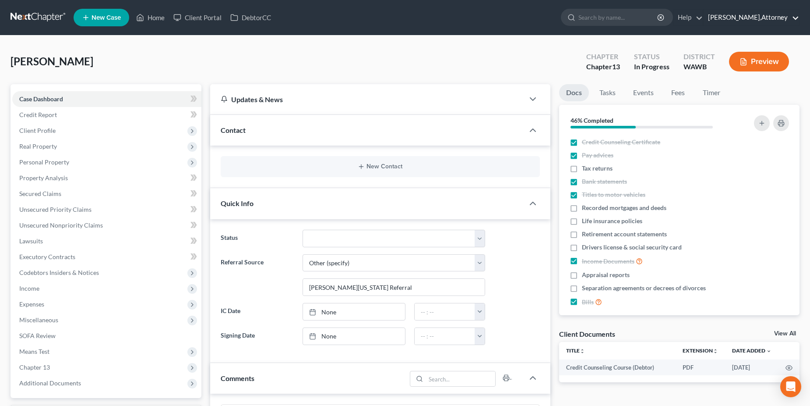
click at [749, 15] on link "[PERSON_NAME],Attorney" at bounding box center [751, 18] width 95 height 16
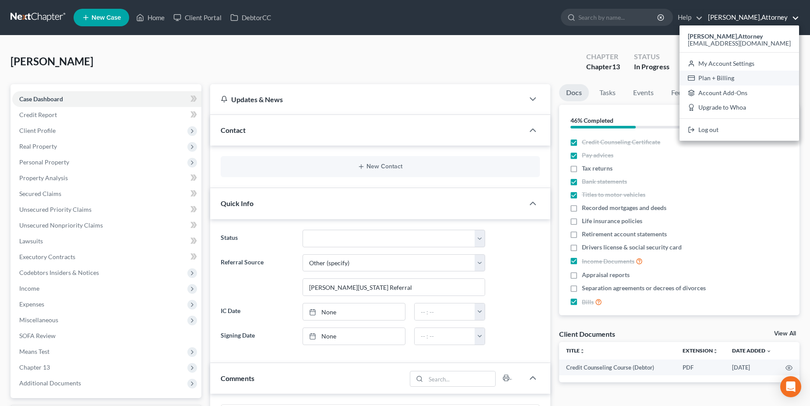
click at [740, 77] on link "Plan + Billing" at bounding box center [740, 78] width 120 height 15
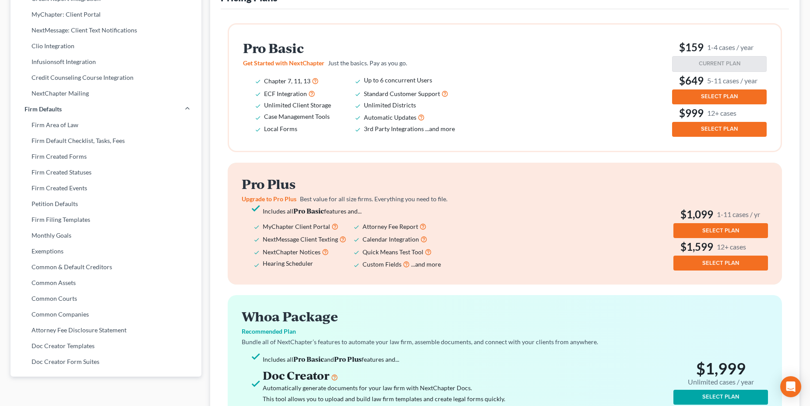
scroll to position [215, 0]
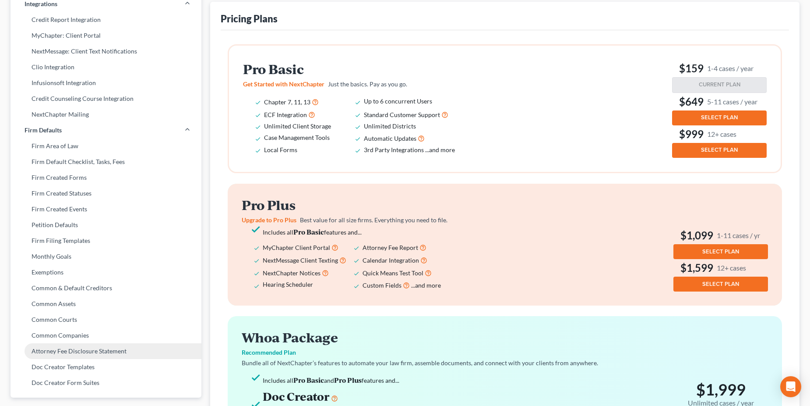
click at [114, 351] on link "Attorney Fee Disclosure Statement" at bounding box center [106, 351] width 191 height 16
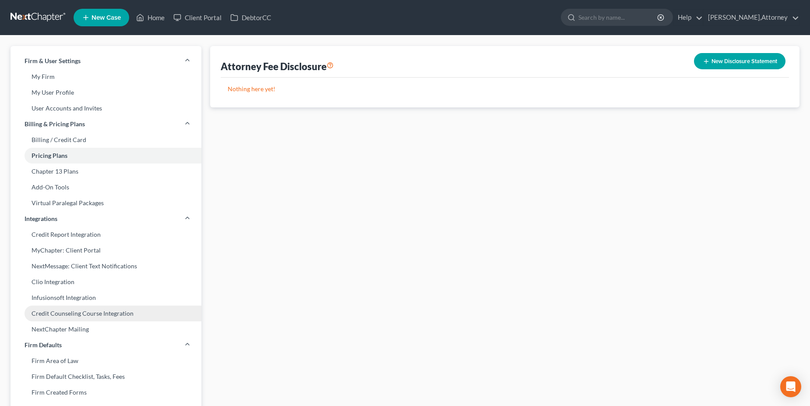
click at [71, 315] on link "Credit Counseling Course Integration" at bounding box center [106, 313] width 191 height 16
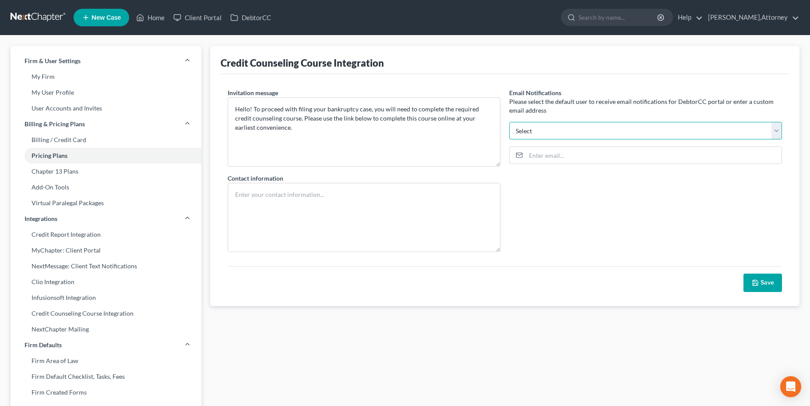
click at [540, 128] on select "[EMAIL_ADDRESS][DOMAIN_NAME] Select" at bounding box center [645, 131] width 273 height 18
select select "0"
click at [509, 122] on select "[EMAIL_ADDRESS][DOMAIN_NAME] Select" at bounding box center [645, 131] width 273 height 18
click at [769, 286] on button "Save" at bounding box center [763, 282] width 39 height 18
click at [570, 157] on input "email" at bounding box center [654, 155] width 256 height 17
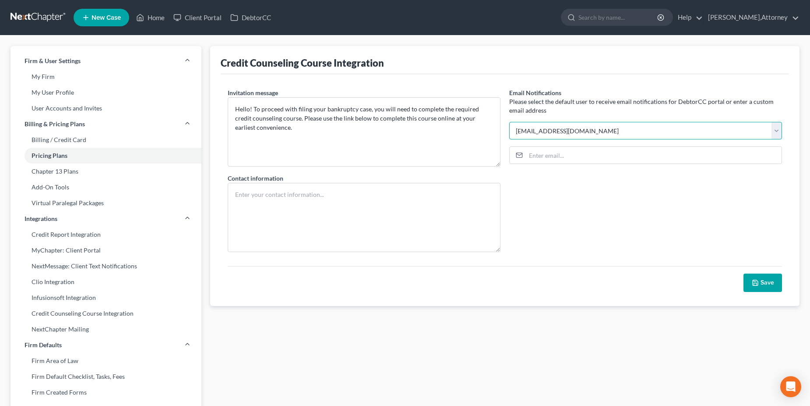
click at [576, 128] on select "[EMAIL_ADDRESS][DOMAIN_NAME] Select" at bounding box center [645, 131] width 273 height 18
select select
click at [509, 122] on select "[EMAIL_ADDRESS][DOMAIN_NAME] Select" at bounding box center [645, 131] width 273 height 18
click at [551, 155] on input "email" at bounding box center [654, 155] width 256 height 17
type input "[EMAIL_ADDRESS][DOMAIN_NAME]"
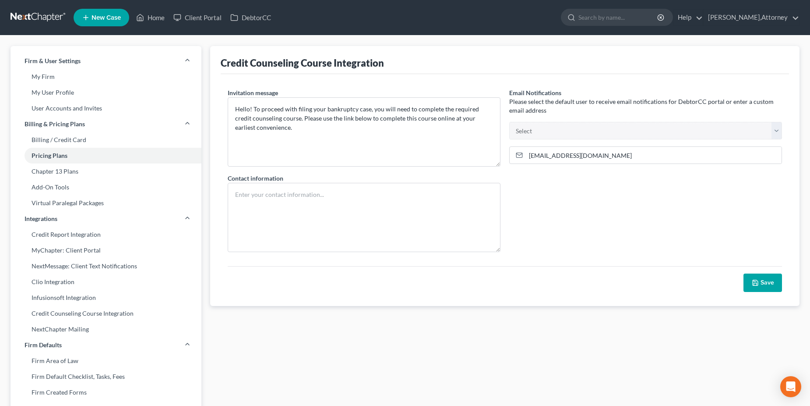
click at [756, 280] on icon "button" at bounding box center [755, 282] width 5 height 5
click at [72, 171] on link "Chapter 13 Plans" at bounding box center [106, 171] width 191 height 16
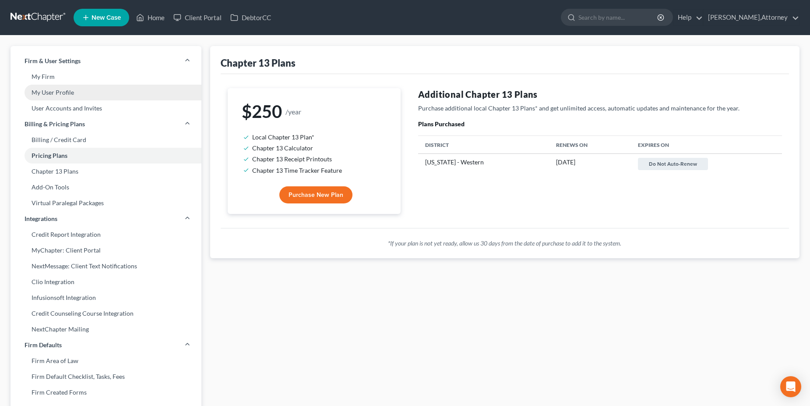
click at [57, 93] on link "My User Profile" at bounding box center [106, 93] width 191 height 16
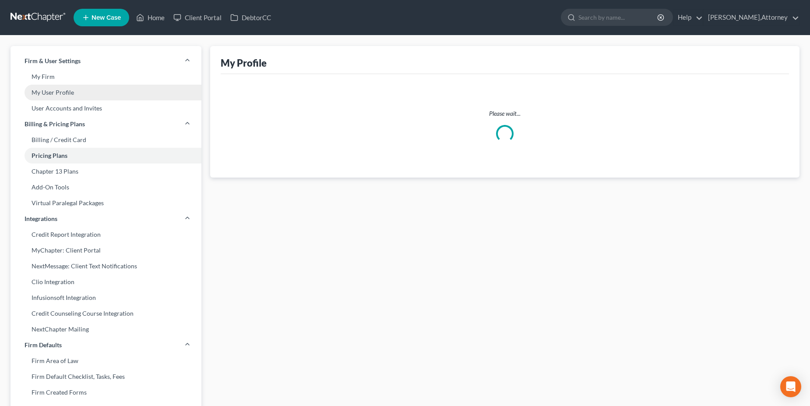
select select "50"
select select "attorney"
select select "0"
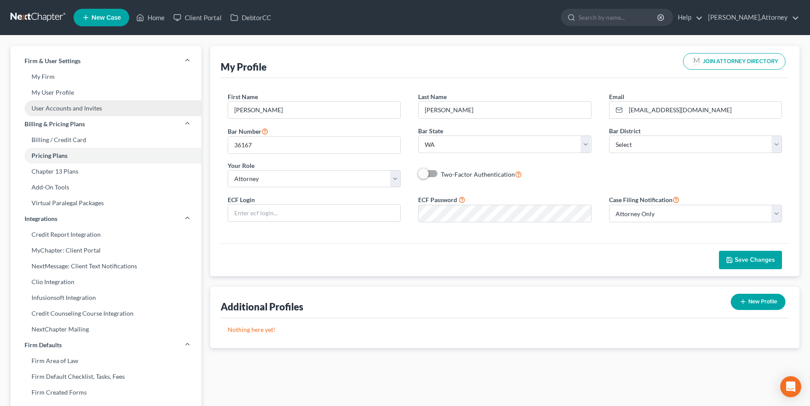
click at [57, 111] on link "User Accounts and Invites" at bounding box center [106, 108] width 191 height 16
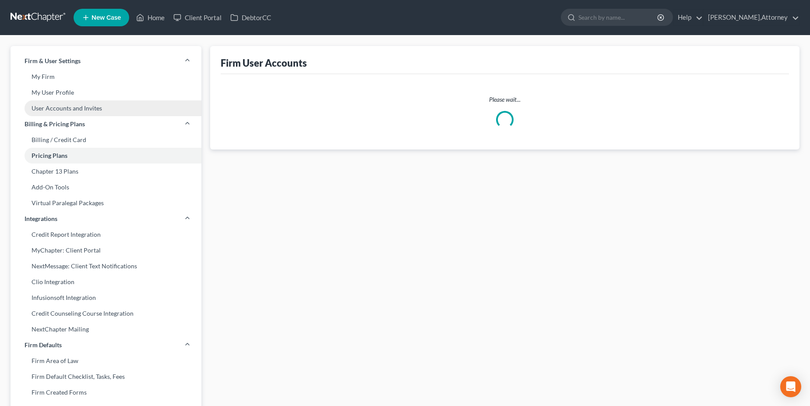
select select "0"
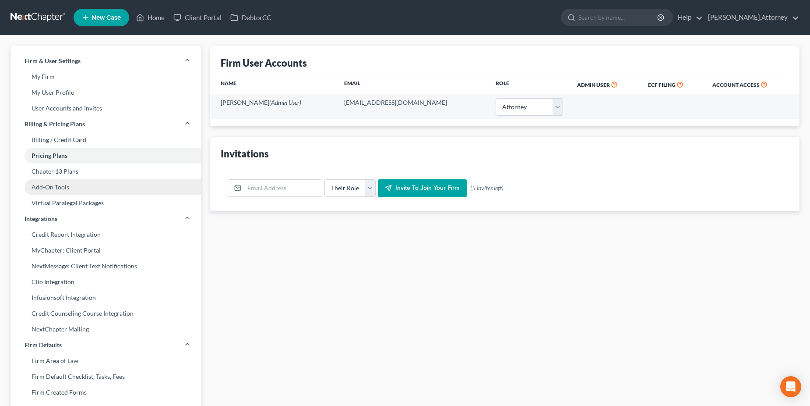
click at [53, 184] on link "Add-On Tools" at bounding box center [106, 187] width 191 height 16
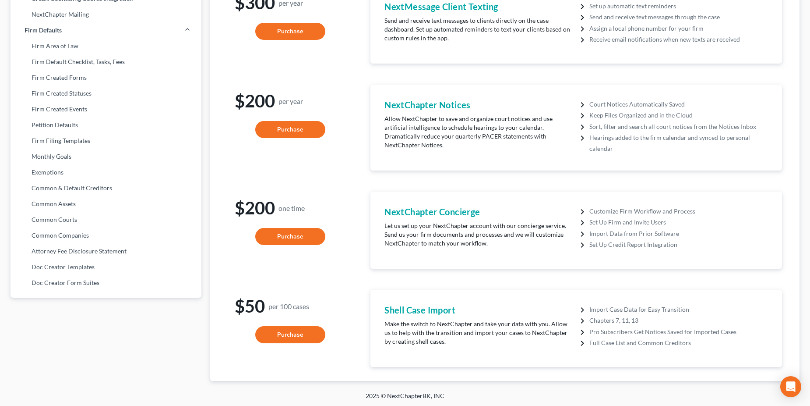
scroll to position [316, 0]
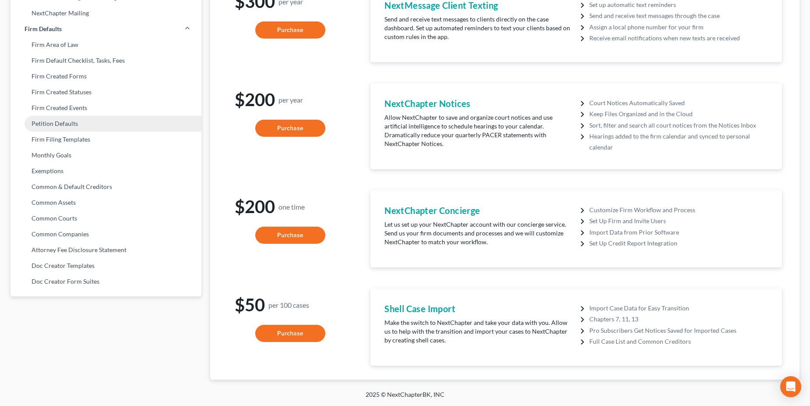
click at [58, 124] on link "Petition Defaults" at bounding box center [106, 124] width 191 height 16
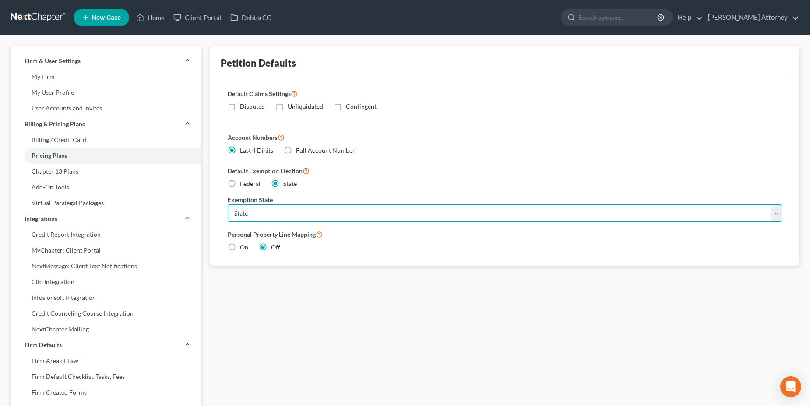
click at [776, 211] on select "State [US_STATE] AK AR AZ CA CO CT DE DC [GEOGRAPHIC_DATA] [GEOGRAPHIC_DATA] GU…" at bounding box center [505, 213] width 555 height 18
select select "50"
click at [228, 204] on select "State [US_STATE] AK AR AZ CA CO CT DE DC [GEOGRAPHIC_DATA] [GEOGRAPHIC_DATA] GU…" at bounding box center [505, 213] width 555 height 18
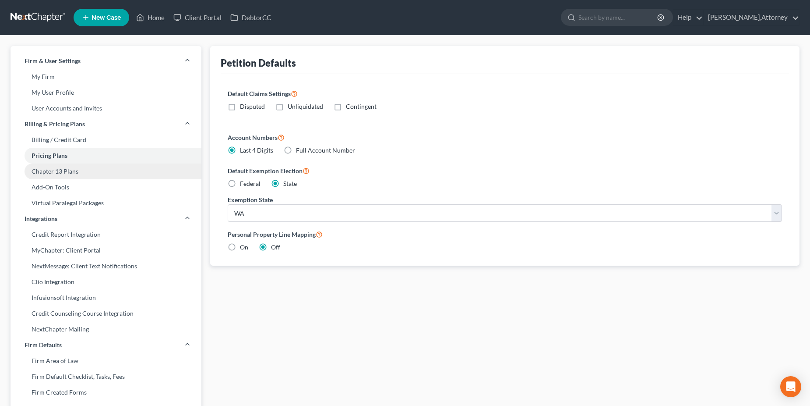
click at [65, 169] on link "Chapter 13 Plans" at bounding box center [106, 171] width 191 height 16
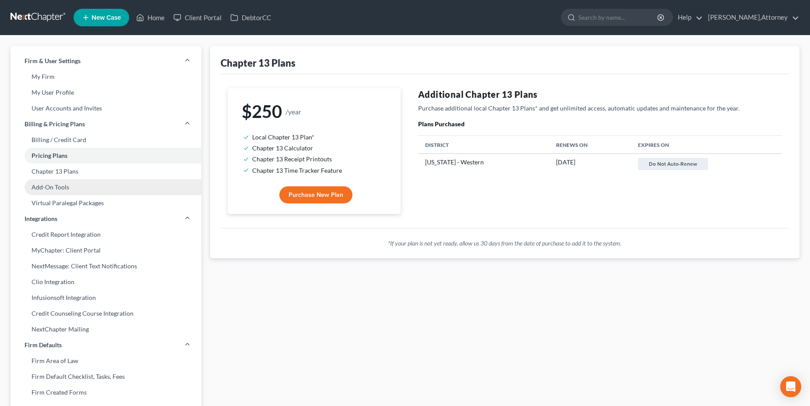
click at [60, 189] on link "Add-On Tools" at bounding box center [106, 187] width 191 height 16
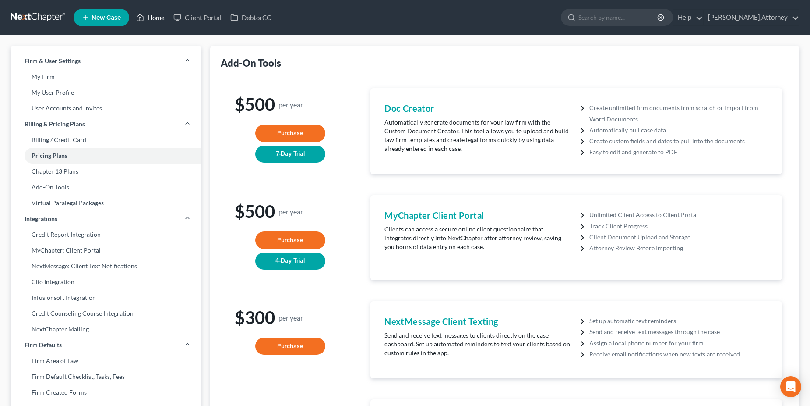
click at [153, 16] on link "Home" at bounding box center [150, 18] width 37 height 16
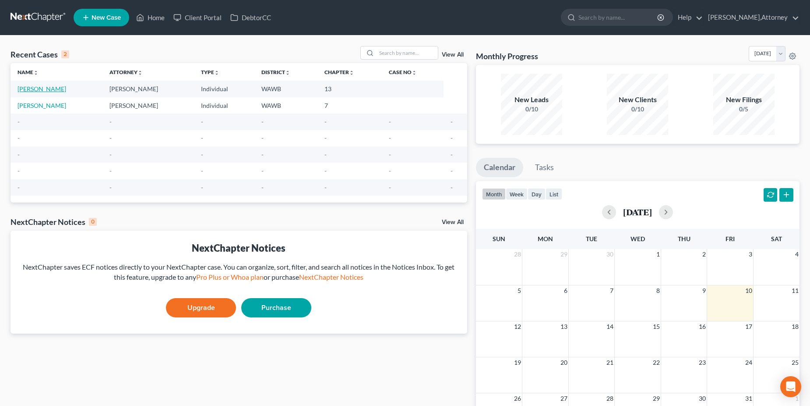
click at [36, 87] on link "[PERSON_NAME]" at bounding box center [42, 88] width 49 height 7
select select "6"
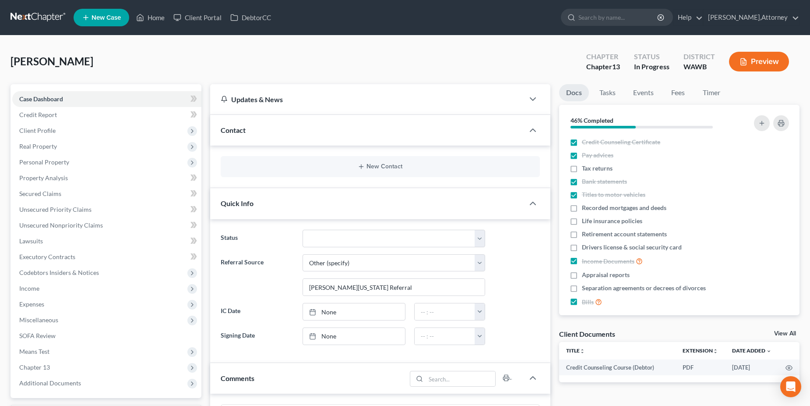
scroll to position [8, 0]
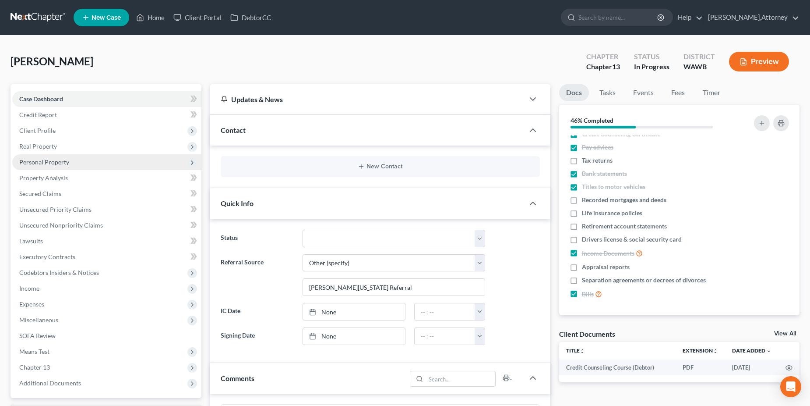
click at [36, 162] on span "Personal Property" at bounding box center [44, 161] width 50 height 7
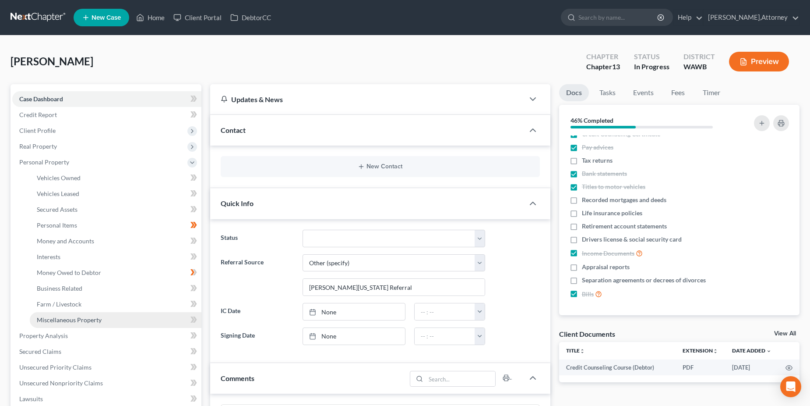
click at [82, 319] on span "Miscellaneous Property" at bounding box center [69, 319] width 65 height 7
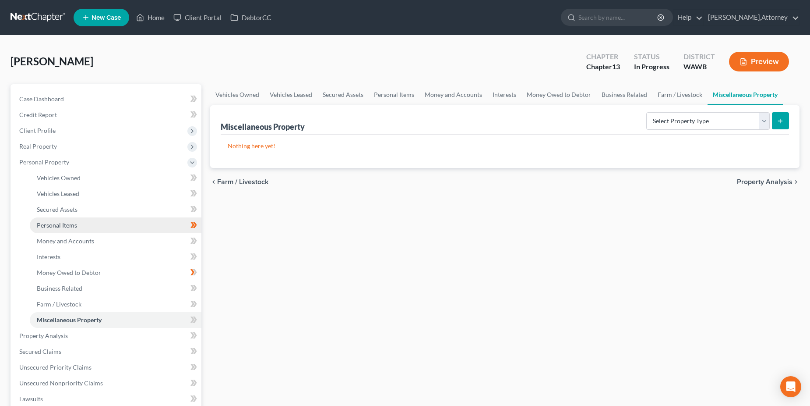
click at [67, 224] on span "Personal Items" at bounding box center [57, 224] width 40 height 7
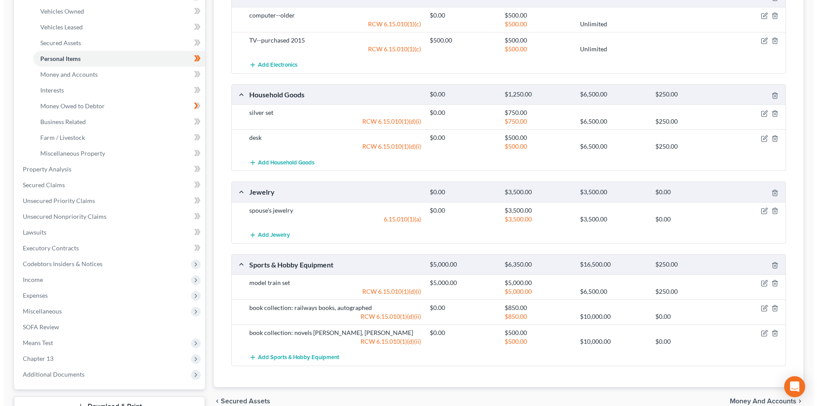
scroll to position [219, 0]
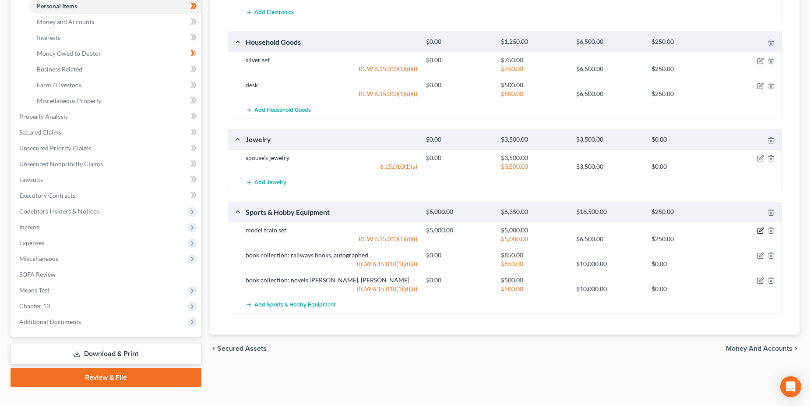
click at [759, 228] on icon "button" at bounding box center [760, 230] width 5 height 5
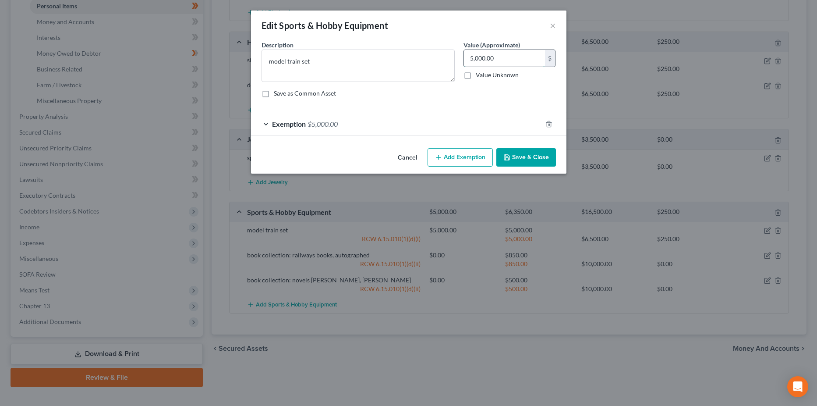
click at [497, 59] on input "5,000.00" at bounding box center [504, 58] width 81 height 17
click at [323, 62] on textarea "model train set" at bounding box center [357, 65] width 193 height 32
type textarea "model train set--with digital command"
click at [528, 64] on input "5,000.00" at bounding box center [504, 58] width 81 height 17
click at [274, 92] on label "Save as Common Asset" at bounding box center [305, 93] width 62 height 9
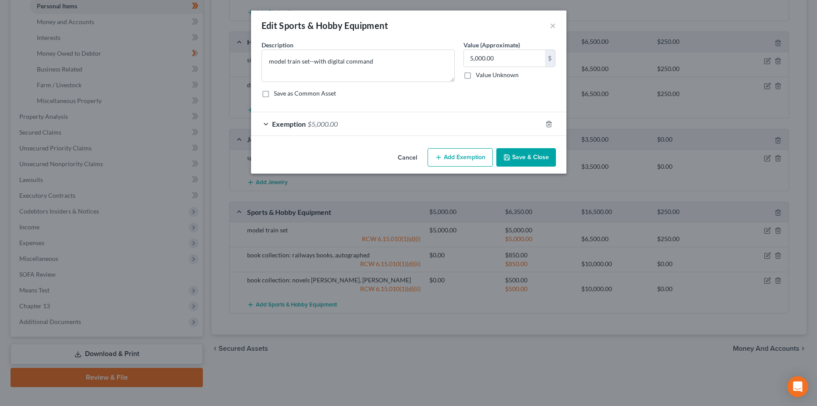
click at [277, 92] on input "Save as Common Asset" at bounding box center [280, 92] width 6 height 6
click at [274, 92] on label "Save as Common Asset" at bounding box center [305, 93] width 62 height 9
click at [277, 92] on input "Save as Common Asset" at bounding box center [280, 92] width 6 height 6
click at [274, 92] on label "Save as Common Asset" at bounding box center [305, 93] width 62 height 9
click at [277, 92] on input "Save as Common Asset" at bounding box center [280, 92] width 6 height 6
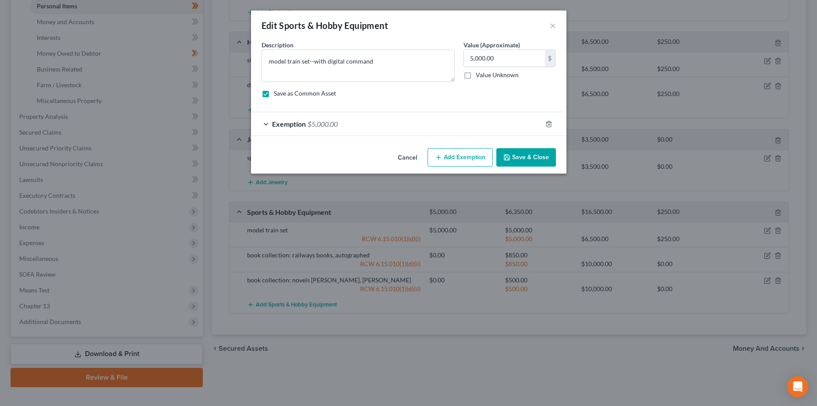
click at [274, 92] on label "Save as Common Asset" at bounding box center [305, 93] width 62 height 9
click at [277, 92] on input "Save as Common Asset" at bounding box center [280, 92] width 6 height 6
checkbox input "false"
click at [501, 65] on input "5,000.00" at bounding box center [504, 58] width 81 height 17
type input "7,500"
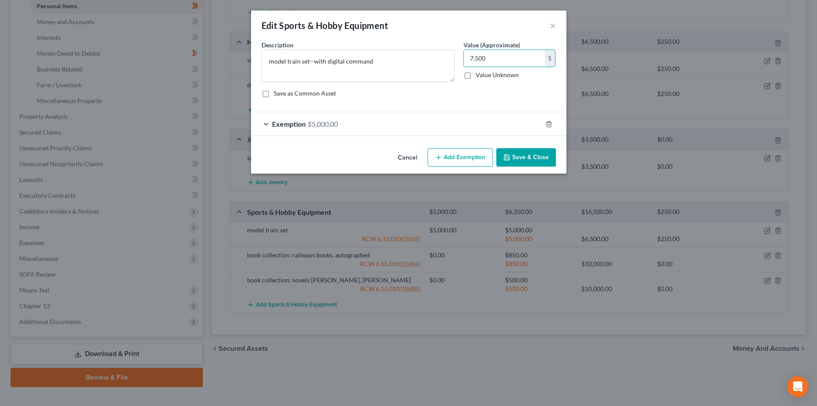
click at [523, 156] on button "Save & Close" at bounding box center [526, 157] width 60 height 18
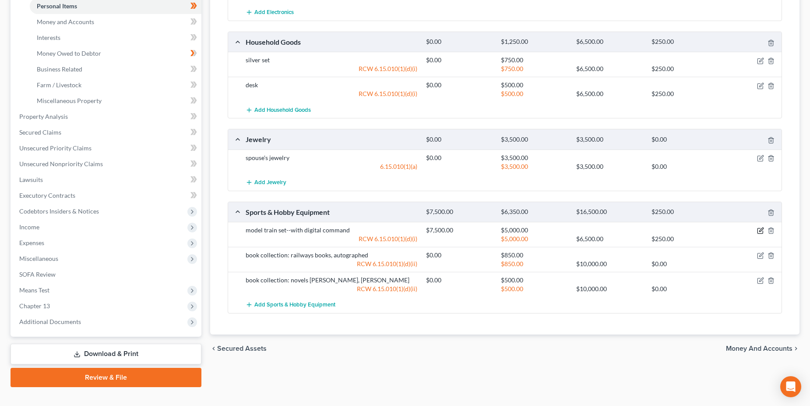
click at [759, 231] on icon "button" at bounding box center [760, 230] width 7 height 7
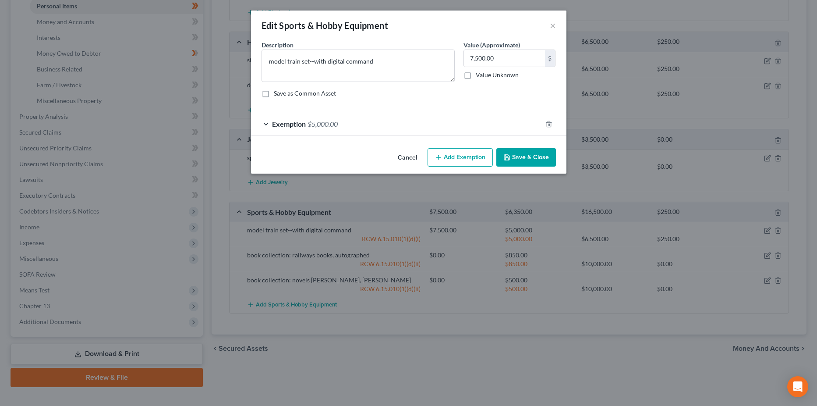
click at [462, 153] on button "Add Exemption" at bounding box center [459, 157] width 65 height 18
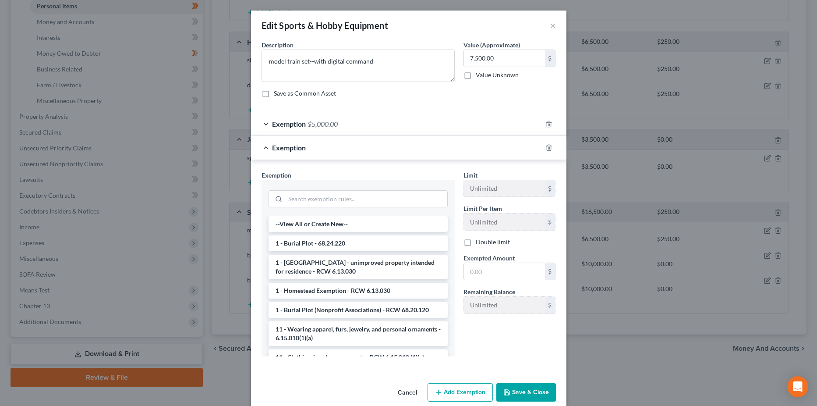
scroll to position [13, 0]
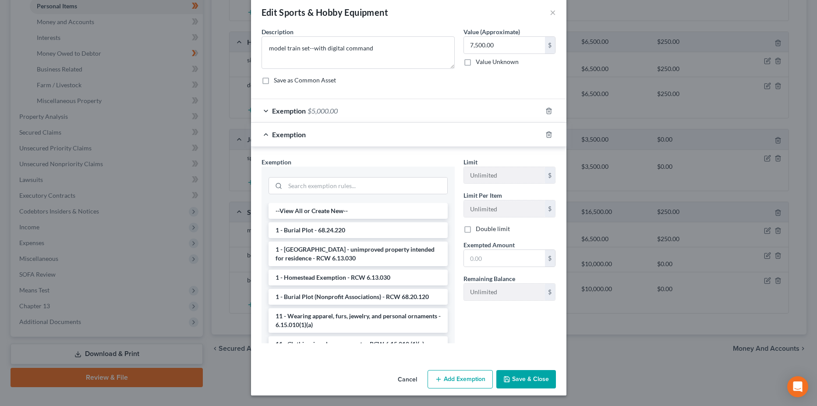
click at [268, 136] on div "Exemption" at bounding box center [396, 134] width 291 height 23
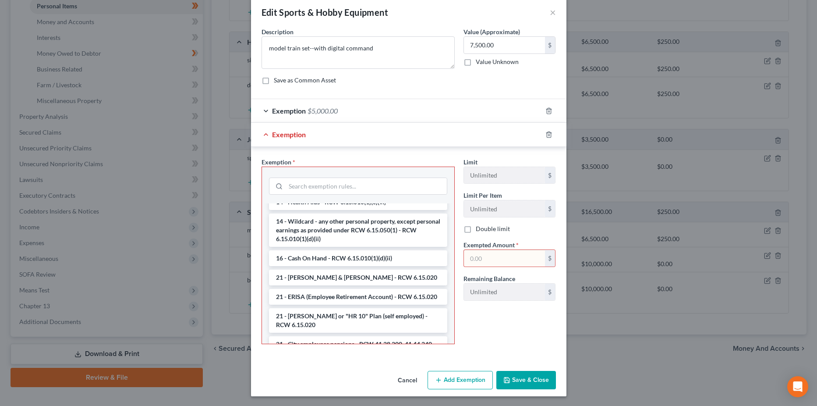
scroll to position [175, 0]
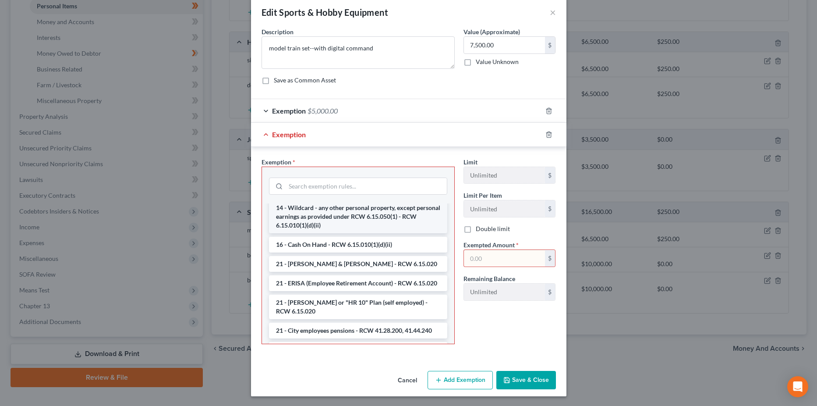
click at [328, 211] on li "14 - Wildcard - any other personal property, except personal earnings as provid…" at bounding box center [358, 216] width 178 height 33
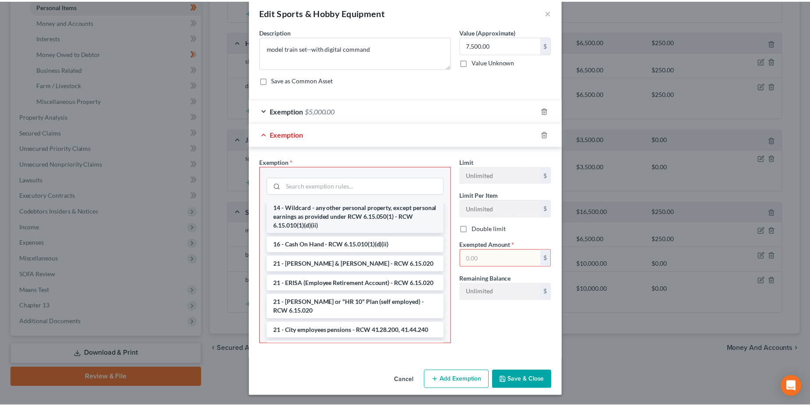
scroll to position [0, 0]
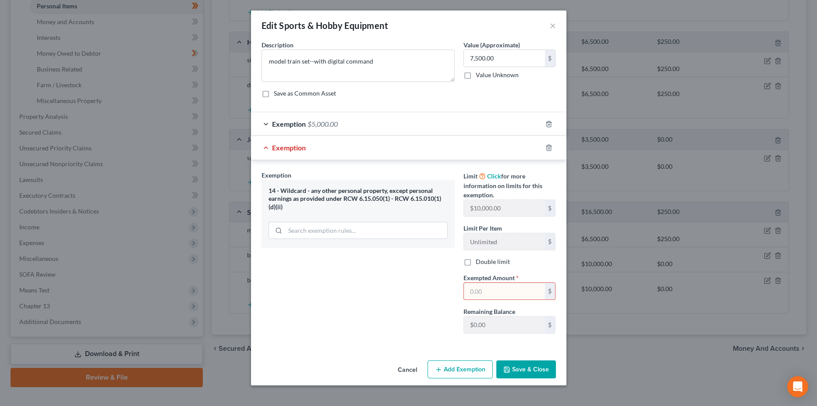
click at [488, 292] on input "text" at bounding box center [504, 290] width 81 height 17
type input "1"
type input "7,500"
click at [526, 368] on button "Save & Close" at bounding box center [526, 369] width 60 height 18
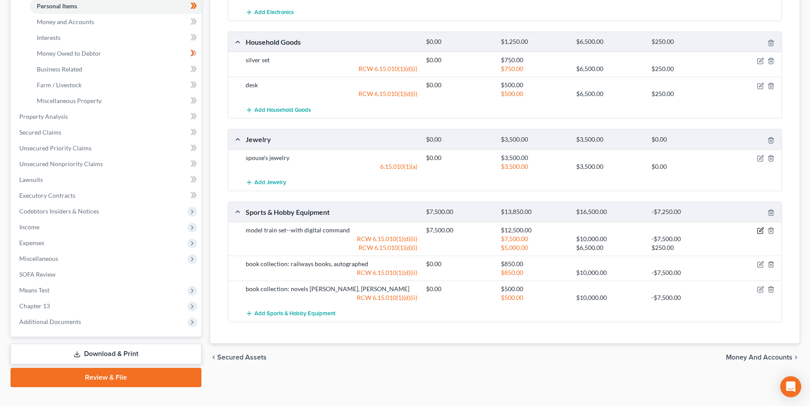
click at [761, 229] on icon "button" at bounding box center [760, 230] width 7 height 7
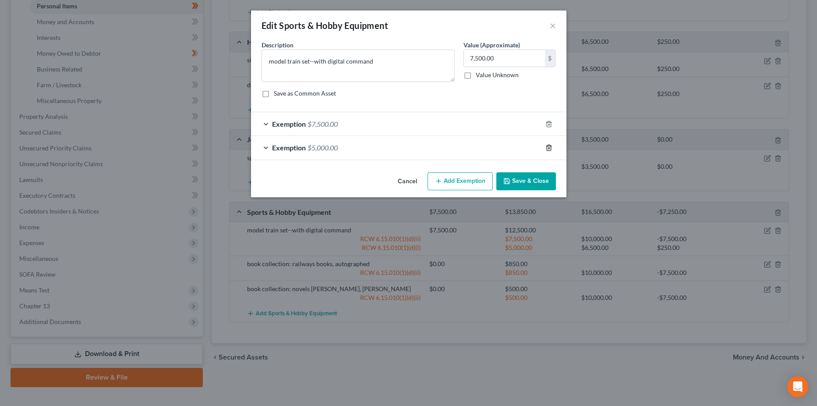
click at [548, 147] on icon "button" at bounding box center [548, 147] width 7 height 7
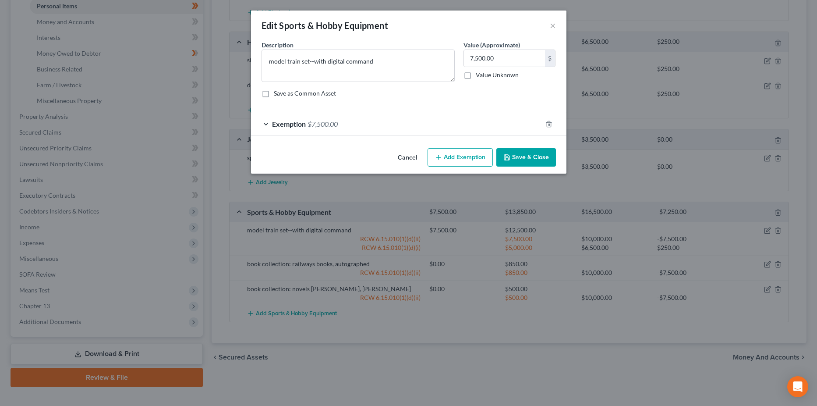
click at [525, 162] on button "Save & Close" at bounding box center [526, 157] width 60 height 18
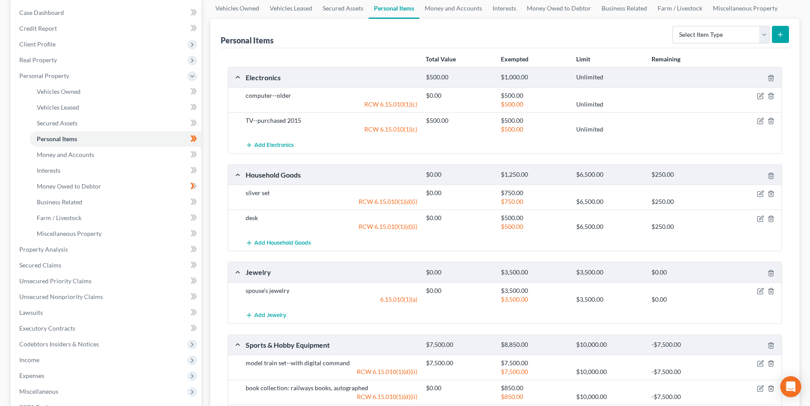
scroll to position [64, 0]
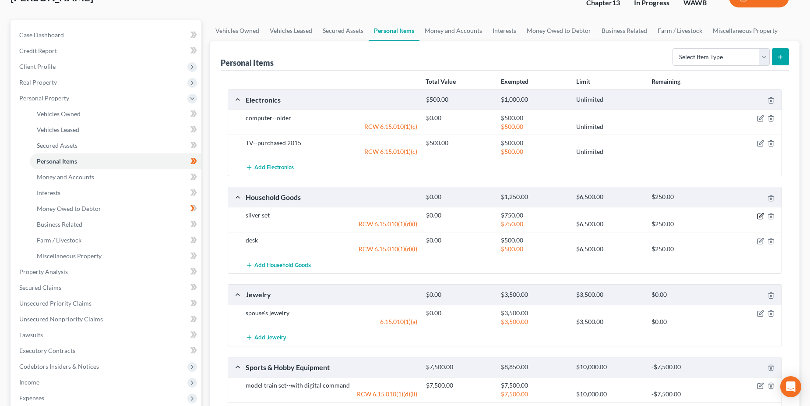
click at [761, 219] on icon "button" at bounding box center [760, 215] width 5 height 5
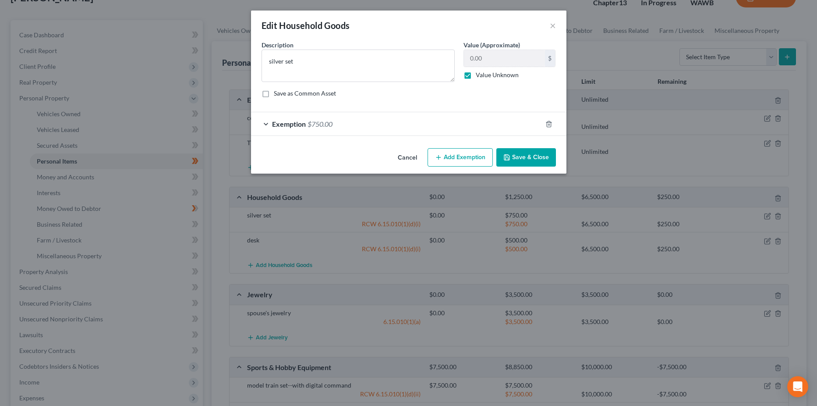
click at [274, 95] on label "Save as Common Asset" at bounding box center [305, 93] width 62 height 9
click at [277, 95] on input "Save as Common Asset" at bounding box center [280, 92] width 6 height 6
checkbox input "true"
click at [517, 156] on button "Save & Close" at bounding box center [526, 157] width 60 height 18
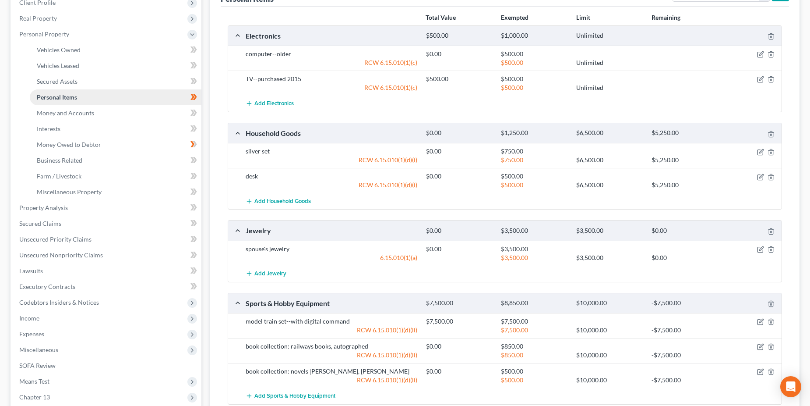
scroll to position [108, 0]
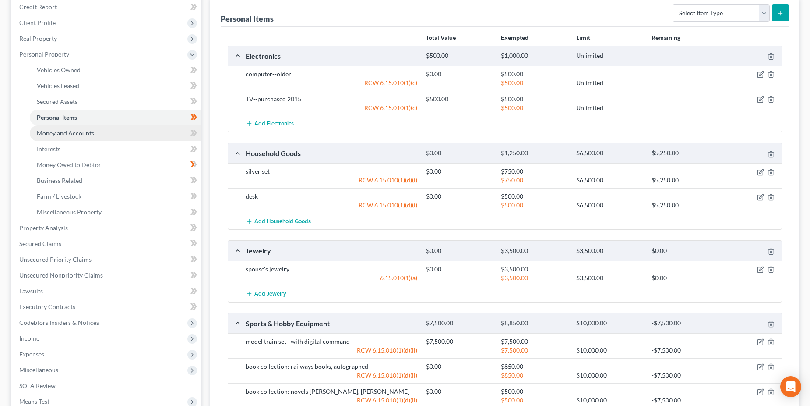
click at [62, 133] on span "Money and Accounts" at bounding box center [65, 132] width 57 height 7
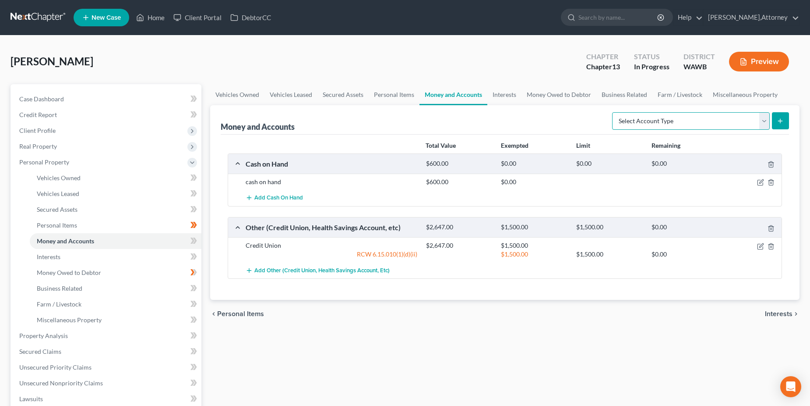
click at [765, 121] on select "Select Account Type Brokerage Cash on Hand Certificates of Deposit Checking Acc…" at bounding box center [691, 121] width 158 height 18
click at [614, 112] on select "Select Account Type Brokerage Cash on Hand Certificates of Deposit Checking Acc…" at bounding box center [691, 121] width 158 height 18
click at [765, 120] on select "Select Account Type Brokerage Cash on Hand Certificates of Deposit Checking Acc…" at bounding box center [691, 121] width 158 height 18
click at [464, 328] on div "Vehicles Owned Vehicles Leased Secured Assets Personal Items Money and Accounts…" at bounding box center [505, 345] width 599 height 522
click at [764, 123] on select "Select Account Type Brokerage Cash on Hand Certificates of Deposit Checking Acc…" at bounding box center [691, 121] width 158 height 18
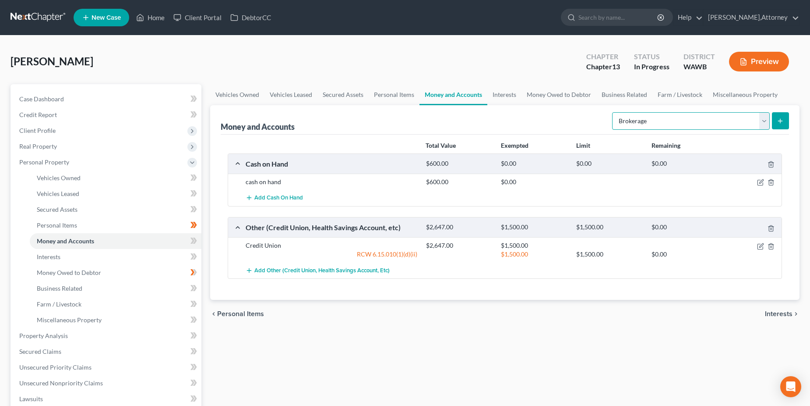
select select "other"
click at [614, 112] on select "Select Account Type Brokerage Cash on Hand Certificates of Deposit Checking Acc…" at bounding box center [691, 121] width 158 height 18
click at [782, 120] on icon "submit" at bounding box center [780, 120] width 7 height 7
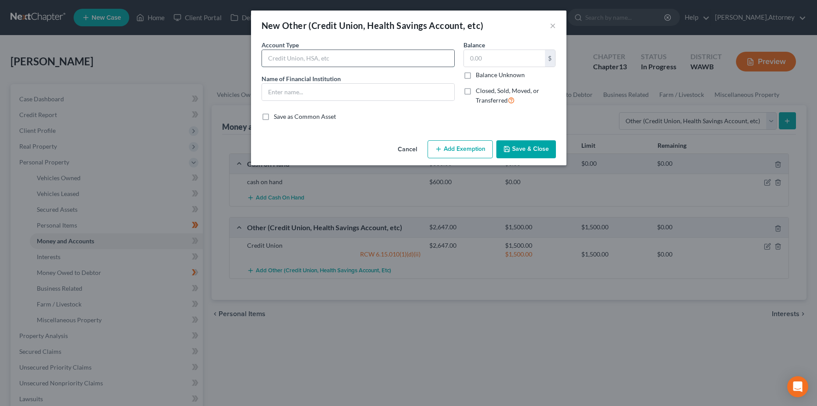
click at [312, 56] on input "text" at bounding box center [358, 58] width 192 height 17
drag, startPoint x: 551, startPoint y: 26, endPoint x: 543, endPoint y: 25, distance: 8.4
click at [551, 26] on button "×" at bounding box center [553, 25] width 6 height 11
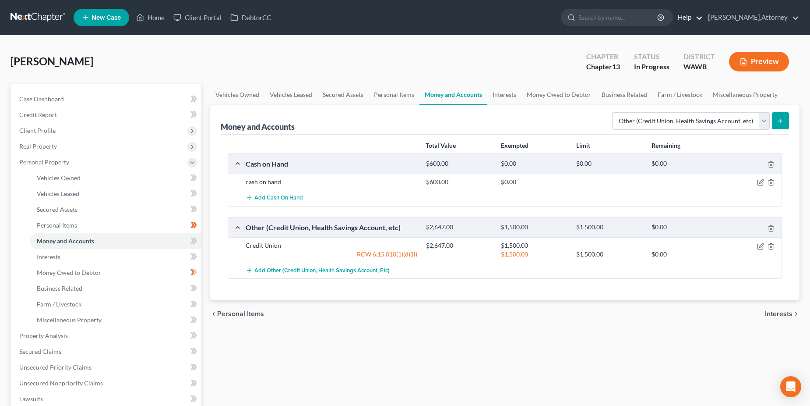
click at [681, 18] on link "Help" at bounding box center [688, 18] width 29 height 16
click at [645, 37] on link "Help Center" at bounding box center [668, 36] width 70 height 15
click at [764, 120] on select "Select Account Type Brokerage Cash on Hand Certificates of Deposit Checking Acc…" at bounding box center [691, 121] width 158 height 18
click at [56, 255] on span "Interests" at bounding box center [49, 256] width 24 height 7
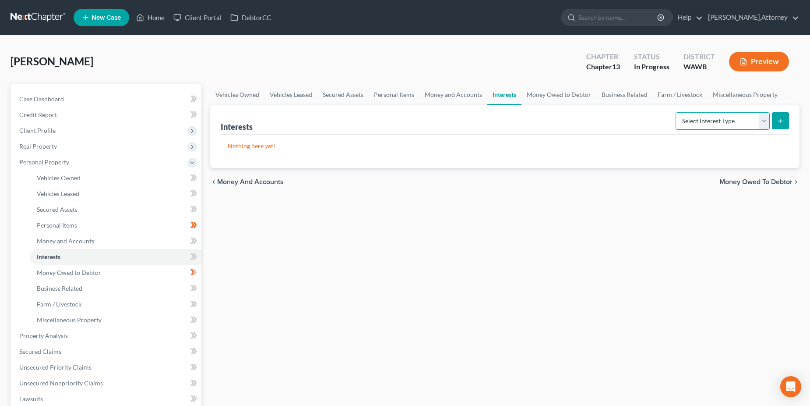
click at [762, 117] on select "Select Interest Type 401K Annuity Bond Education IRA Government Bond Government…" at bounding box center [723, 121] width 94 height 18
select select "pension_plan"
click at [677, 112] on select "Select Interest Type 401K Annuity Bond Education IRA Government Bond Government…" at bounding box center [723, 121] width 94 height 18
click at [783, 122] on icon "submit" at bounding box center [780, 120] width 7 height 7
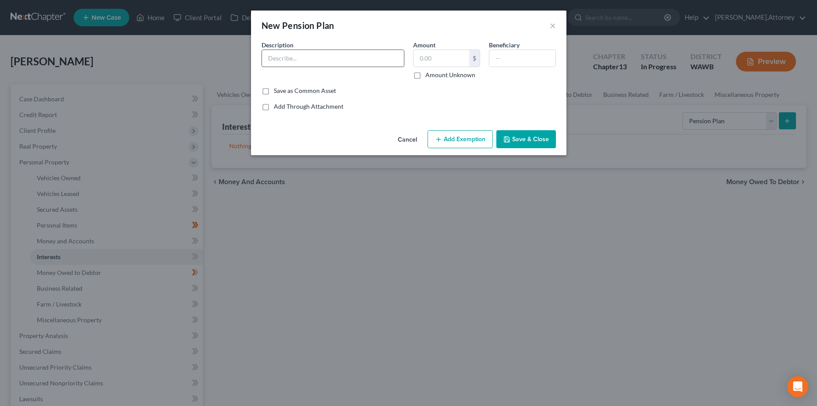
click at [286, 57] on input "text" at bounding box center [333, 58] width 142 height 17
type input "PERS"
click at [425, 77] on label "Amount Unknown" at bounding box center [450, 75] width 50 height 9
click at [429, 76] on input "Amount Unknown" at bounding box center [432, 74] width 6 height 6
checkbox input "true"
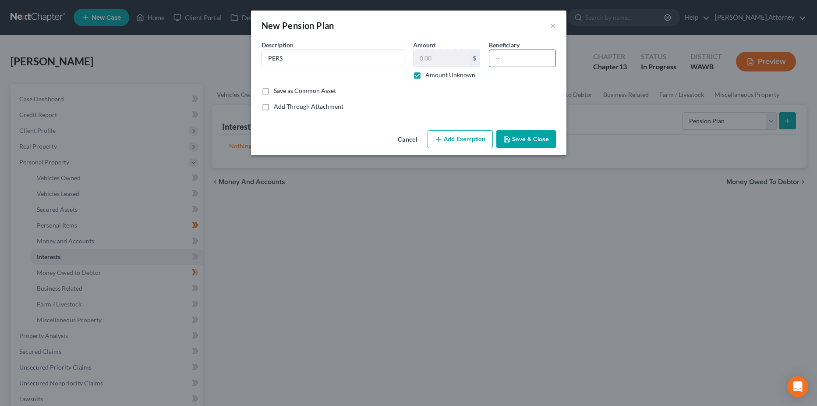
click at [498, 59] on input "text" at bounding box center [522, 58] width 66 height 17
type input "[PERSON_NAME]"
click at [468, 138] on button "Add Exemption" at bounding box center [459, 139] width 65 height 18
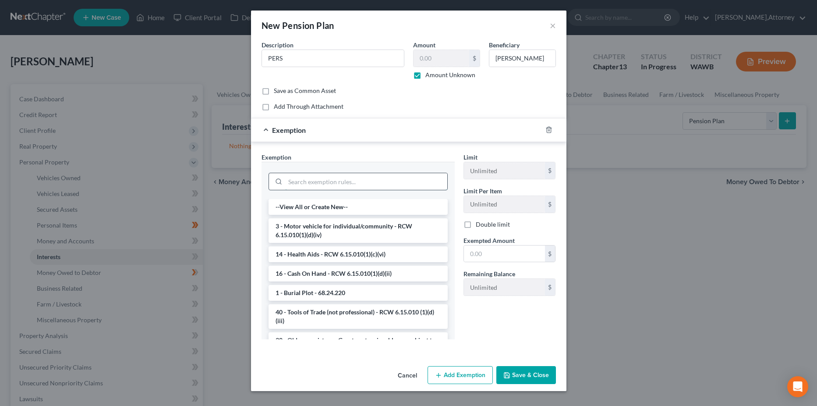
click at [340, 181] on input "search" at bounding box center [366, 181] width 162 height 17
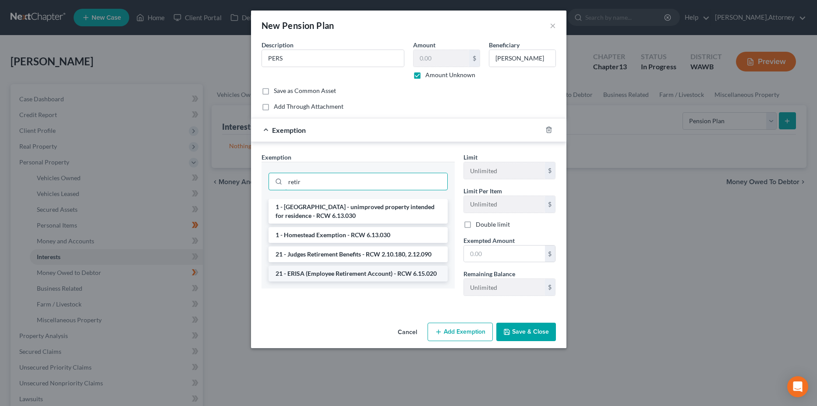
type input "retir"
click at [344, 275] on li "21 - ERISA (Employee Retirement Account) - RCW 6.15.020" at bounding box center [357, 273] width 179 height 16
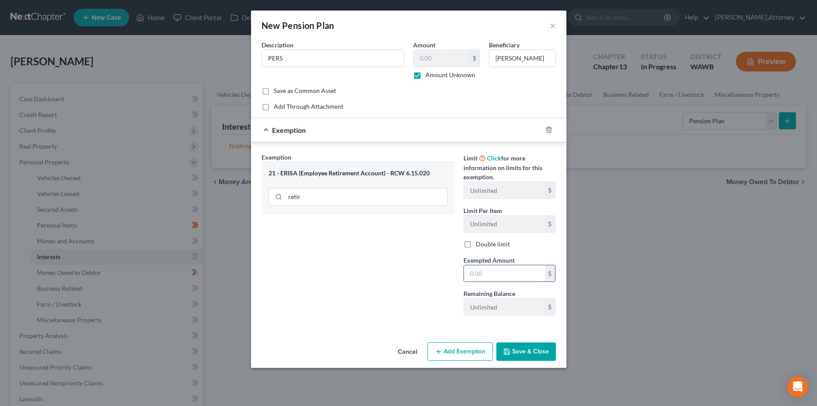
click at [488, 275] on input "text" at bounding box center [504, 273] width 81 height 17
click at [641, 276] on div "New Pension Plan × An exemption set must first be selected from the Filing Info…" at bounding box center [408, 203] width 817 height 406
click at [526, 353] on button "Save & Close" at bounding box center [526, 351] width 60 height 18
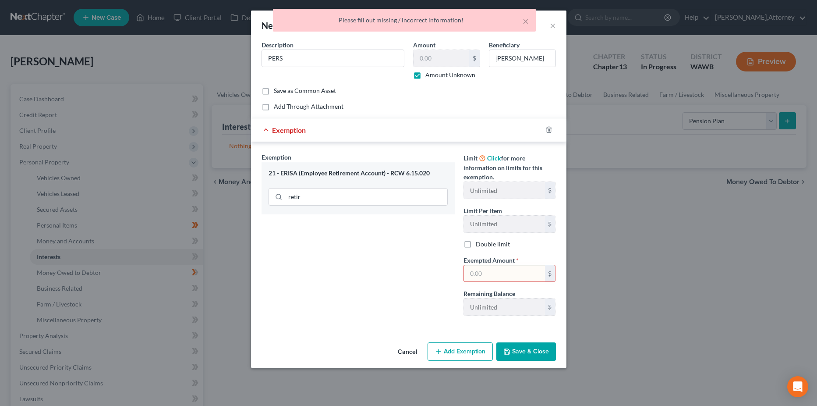
click at [500, 275] on input "text" at bounding box center [504, 273] width 81 height 17
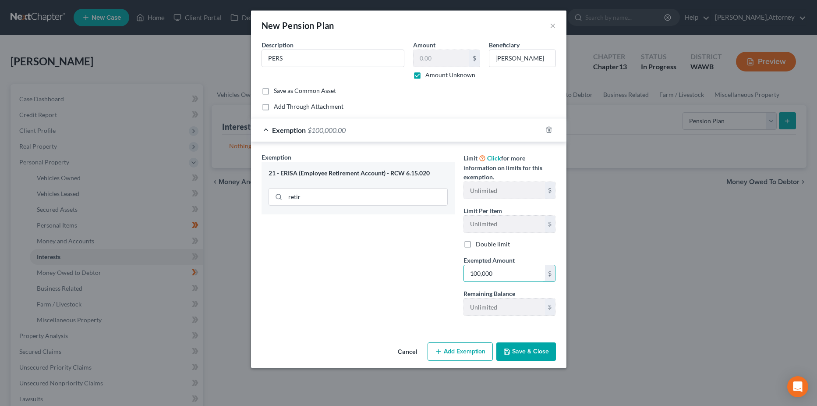
type input "100,000"
click at [518, 353] on button "Save & Close" at bounding box center [526, 351] width 60 height 18
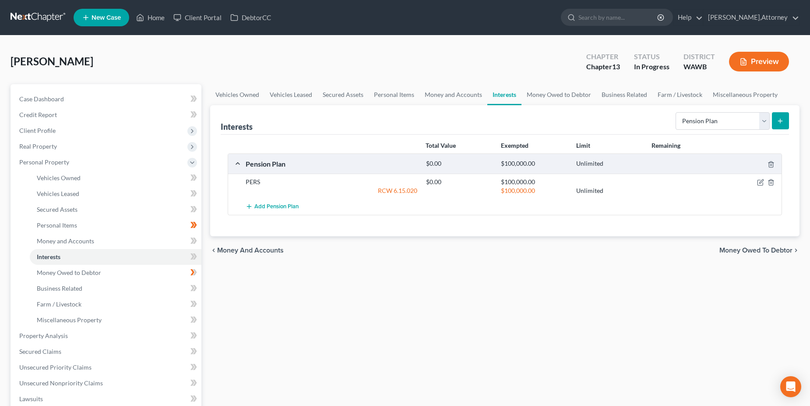
click at [780, 120] on line "submit" at bounding box center [780, 121] width 0 height 4
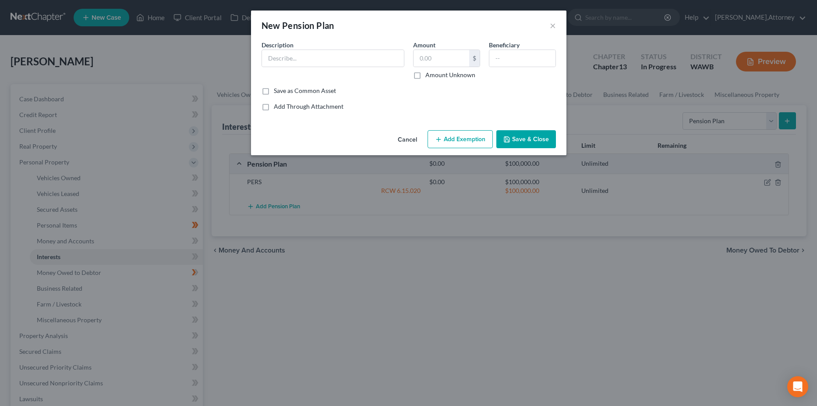
click at [410, 140] on button "Cancel" at bounding box center [407, 140] width 33 height 18
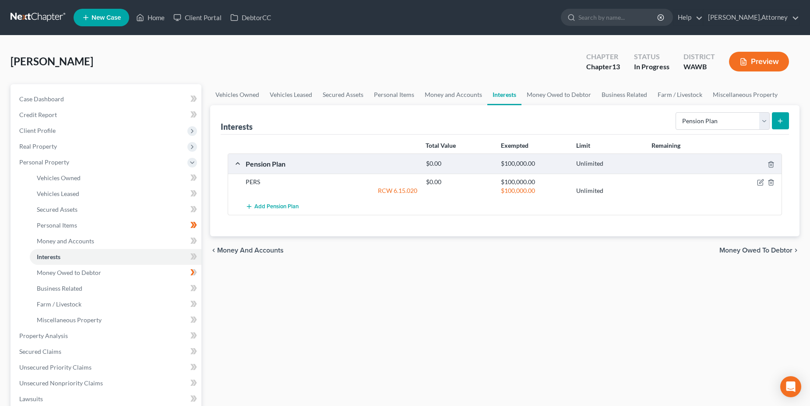
click at [495, 96] on link "Interests" at bounding box center [504, 94] width 34 height 21
click at [763, 120] on select "Select Interest Type 401K Annuity Bond Education IRA Government Bond Government…" at bounding box center [723, 121] width 94 height 18
select select "term_life_insurance"
click at [677, 112] on select "Select Interest Type 401K Annuity Bond Education IRA Government Bond Government…" at bounding box center [723, 121] width 94 height 18
click at [780, 120] on icon "submit" at bounding box center [780, 120] width 7 height 7
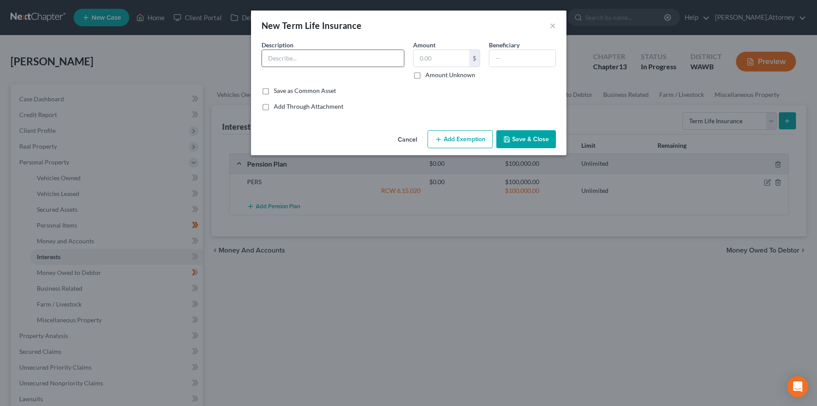
click at [267, 56] on input "text" at bounding box center [333, 58] width 142 height 17
type input "Mult County Life Insurance"
type input "2,000"
type input "[PERSON_NAME]"
click at [474, 141] on button "Add Exemption" at bounding box center [459, 139] width 65 height 18
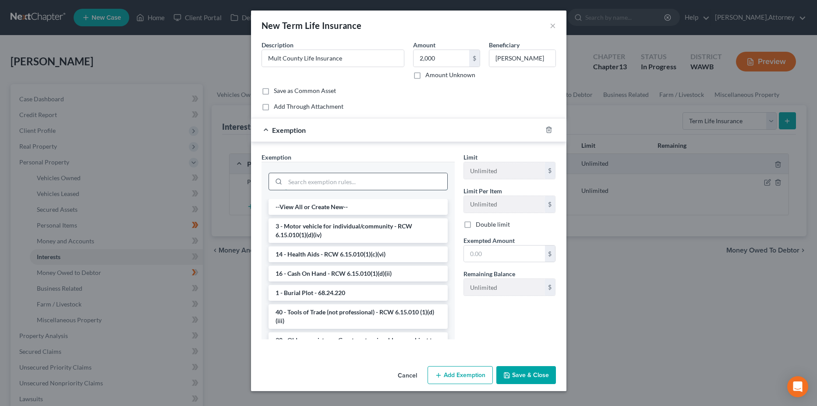
click at [342, 186] on input "search" at bounding box center [366, 181] width 162 height 17
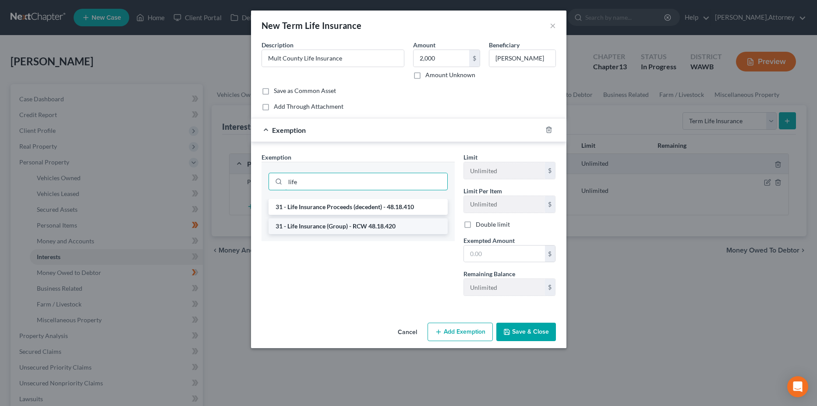
type input "life"
click at [315, 227] on li "31 - Life Insurance (Group) - RCW 48.18.420" at bounding box center [357, 226] width 179 height 16
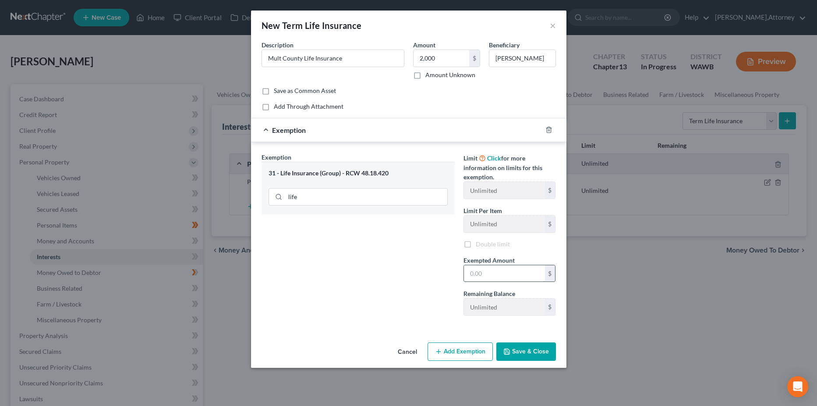
click at [500, 256] on span "Exempted Amount" at bounding box center [488, 259] width 51 height 7
click at [497, 272] on input "text" at bounding box center [504, 273] width 81 height 17
type input "3,000"
click at [523, 350] on button "Save & Close" at bounding box center [526, 351] width 60 height 18
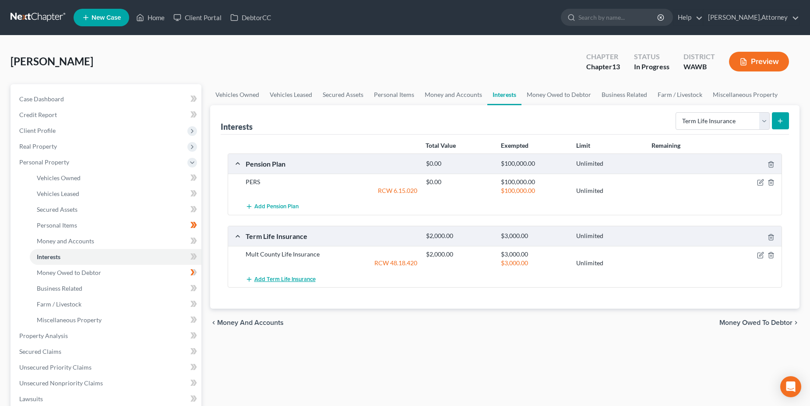
click at [279, 275] on span "Add Term Life Insurance" at bounding box center [284, 278] width 61 height 7
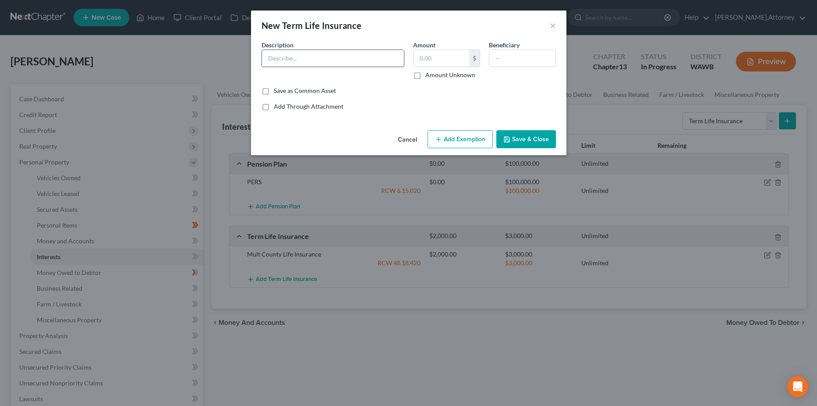
click at [284, 56] on input "text" at bounding box center [333, 58] width 142 height 17
type input "l"
type input "spouse life insurance"
type input "25,000"
drag, startPoint x: 494, startPoint y: 59, endPoint x: 523, endPoint y: 46, distance: 32.0
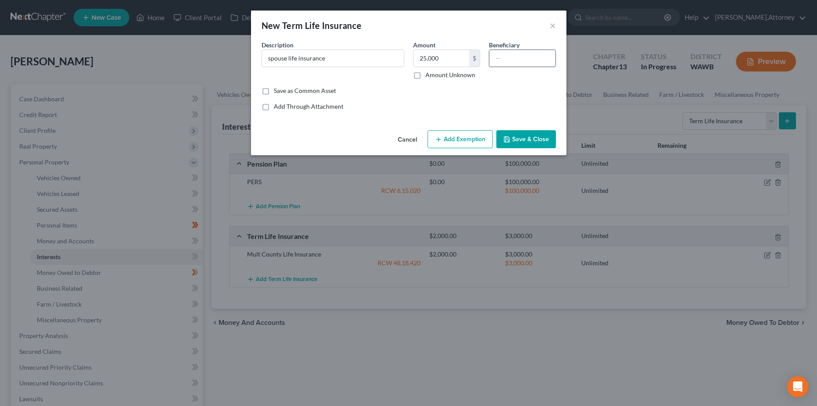
click at [494, 59] on input "text" at bounding box center [522, 58] width 66 height 17
type input "[PERSON_NAME]"
click at [449, 142] on button "Add Exemption" at bounding box center [459, 139] width 65 height 18
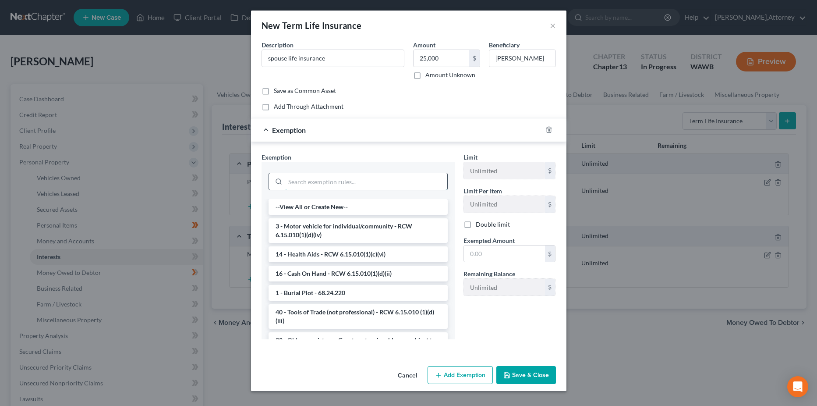
click at [329, 178] on input "search" at bounding box center [366, 181] width 162 height 17
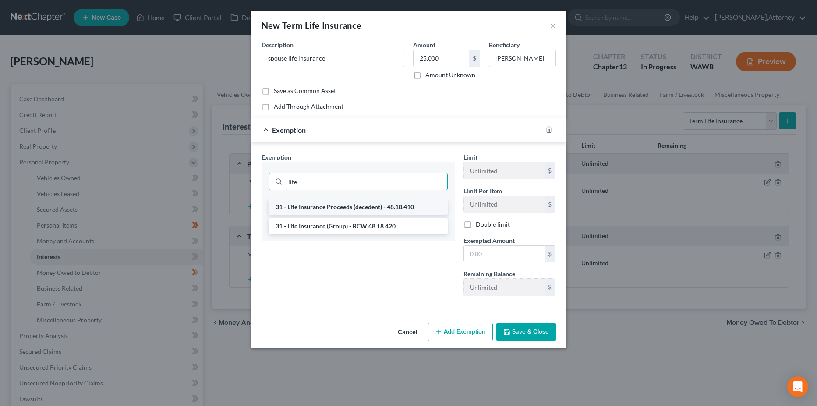
type input "life"
click at [344, 207] on li "31 - Life Insurance Proceeds (decedent) - 48.18.410" at bounding box center [357, 207] width 179 height 16
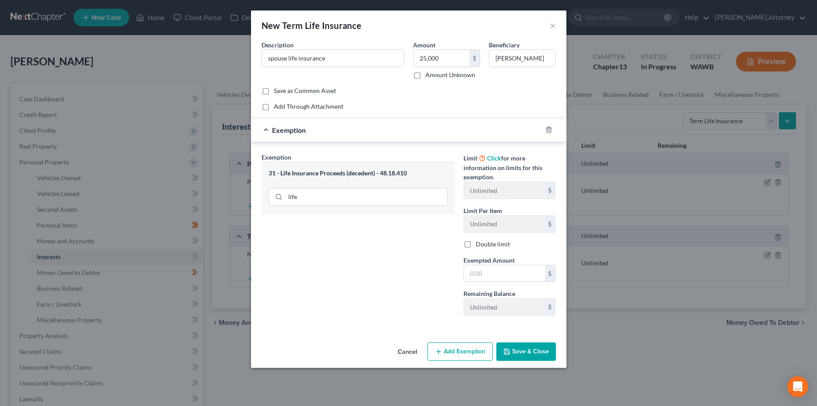
click at [527, 352] on button "Save & Close" at bounding box center [526, 351] width 60 height 18
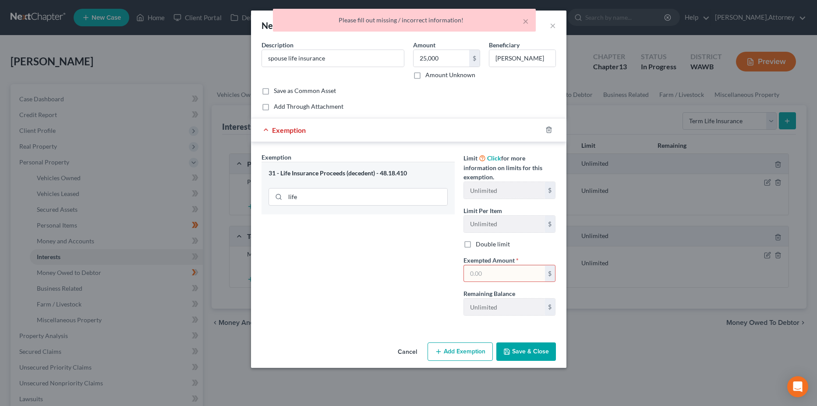
click at [512, 275] on input "text" at bounding box center [504, 273] width 81 height 17
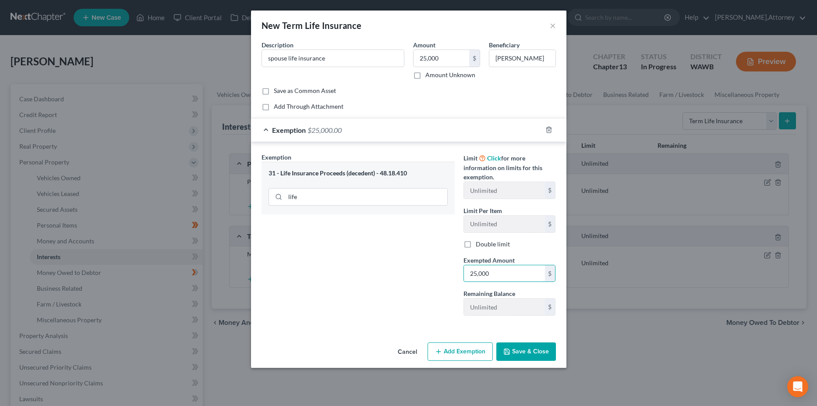
type input "25,000"
click at [518, 354] on button "Save & Close" at bounding box center [526, 351] width 60 height 18
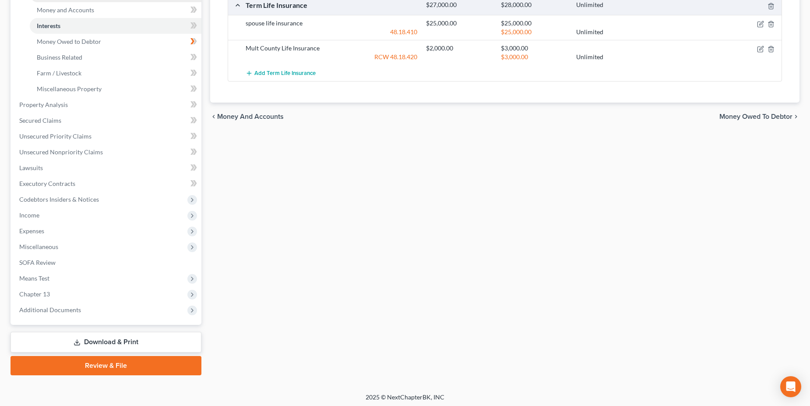
scroll to position [233, 0]
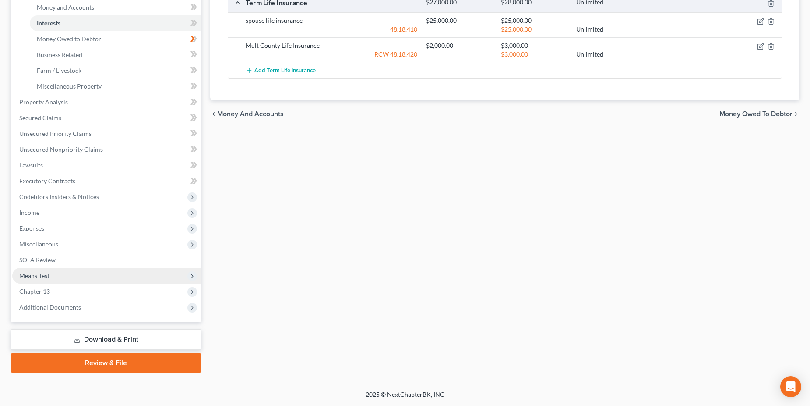
click at [40, 275] on span "Means Test" at bounding box center [34, 275] width 30 height 7
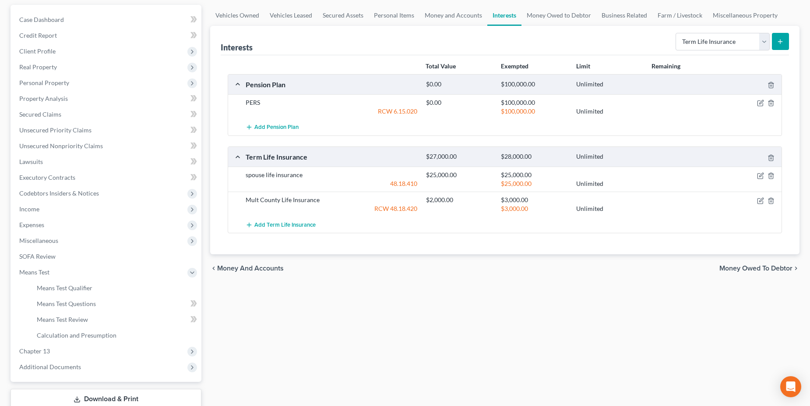
scroll to position [131, 0]
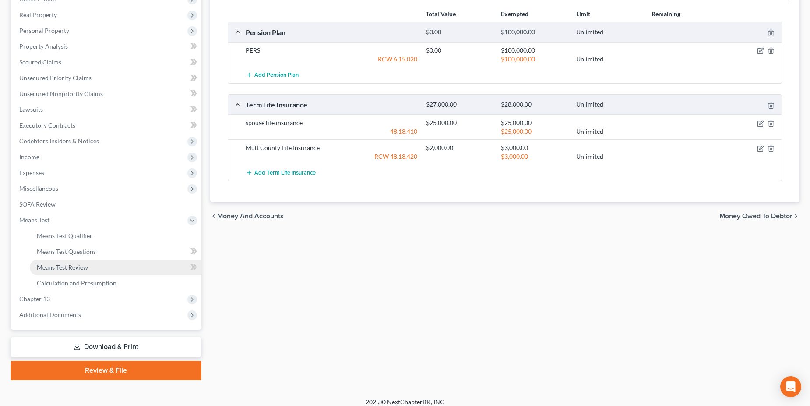
click at [69, 267] on span "Means Test Review" at bounding box center [62, 266] width 51 height 7
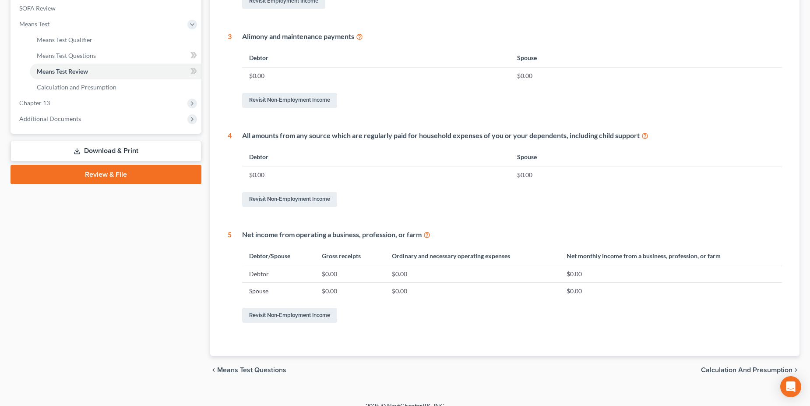
scroll to position [339, 0]
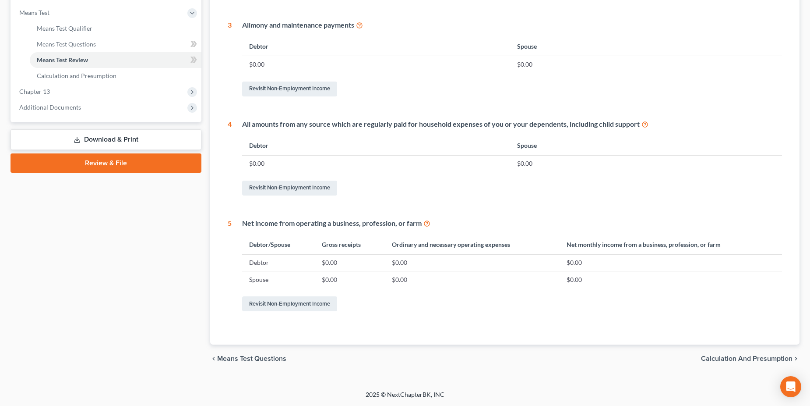
click at [755, 357] on span "Calculation and Presumption" at bounding box center [747, 358] width 92 height 7
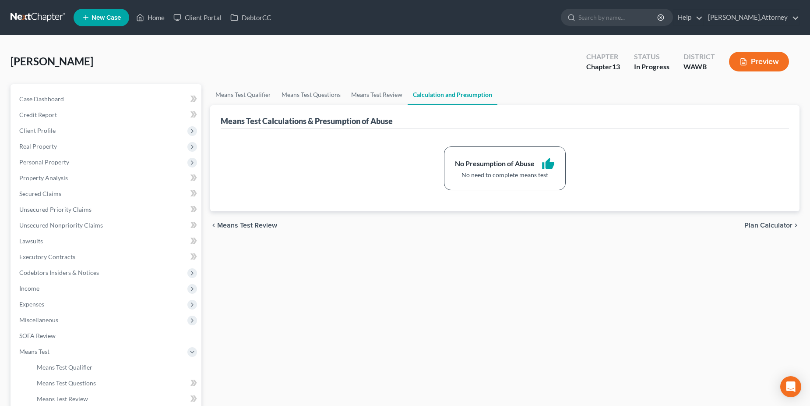
click at [244, 224] on span "Means Test Review" at bounding box center [247, 225] width 60 height 7
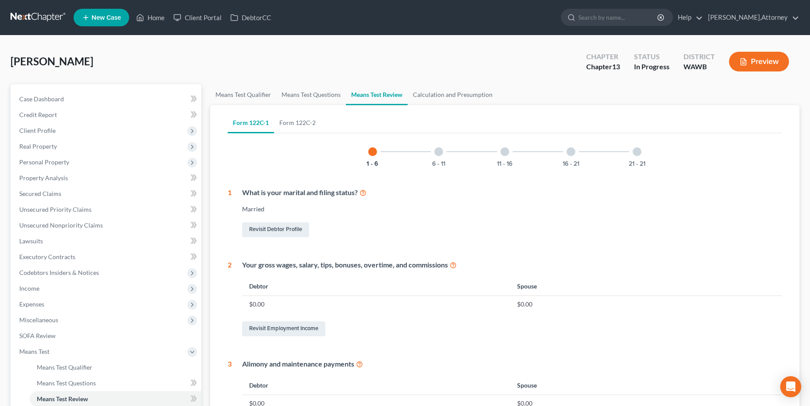
click at [438, 154] on div at bounding box center [438, 151] width 9 height 9
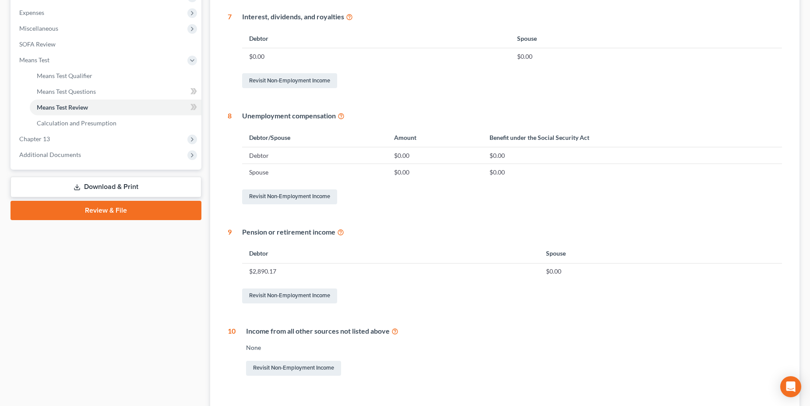
scroll to position [350, 0]
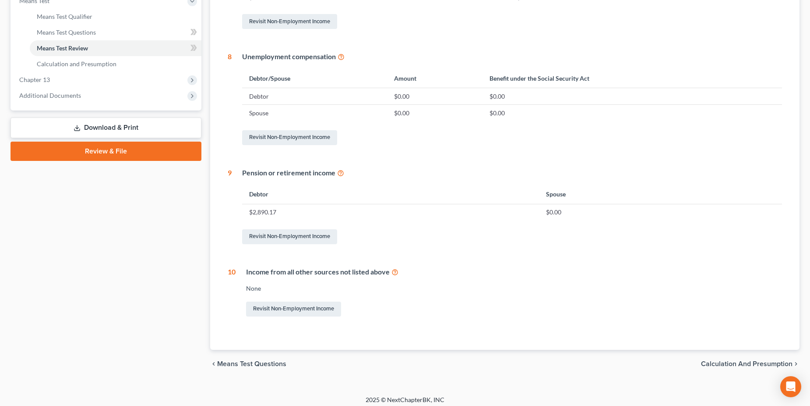
click at [99, 130] on link "Download & Print" at bounding box center [106, 127] width 191 height 21
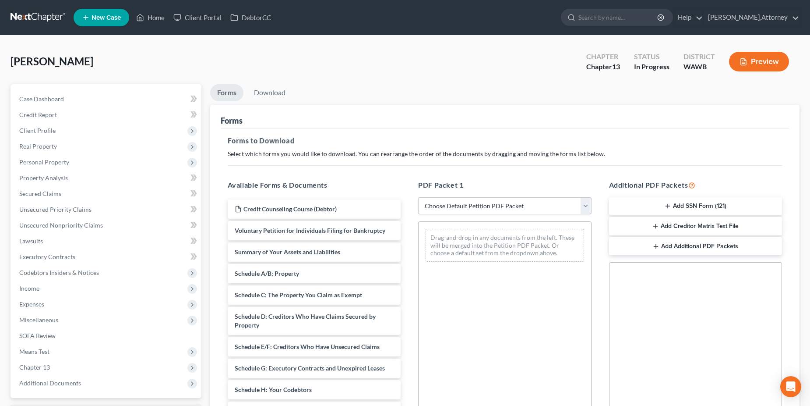
click at [583, 205] on select "Choose Default Petition PDF Packet Complete Bankruptcy Petition (all forms and …" at bounding box center [504, 206] width 173 height 18
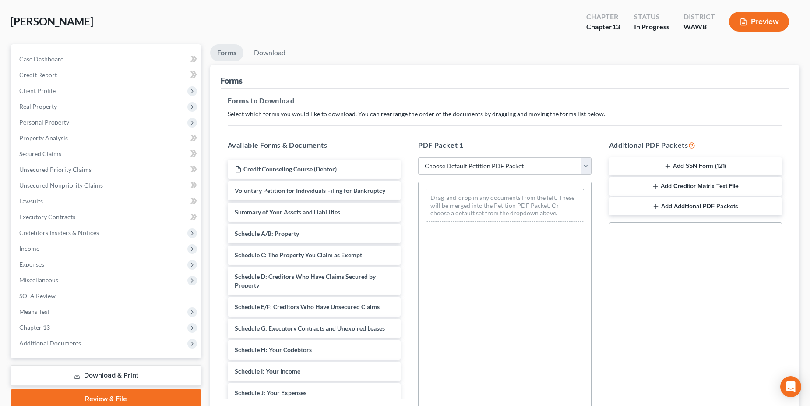
click at [585, 166] on select "Choose Default Petition PDF Packet Complete Bankruptcy Petition (all forms and …" at bounding box center [504, 166] width 173 height 18
click at [418, 157] on select "Choose Default Petition PDF Packet Complete Bankruptcy Petition (all forms and …" at bounding box center [504, 166] width 173 height 18
click at [656, 205] on line "button" at bounding box center [656, 206] width 0 height 4
click at [762, 187] on button "Add Creditor Matrix Text File" at bounding box center [695, 186] width 173 height 18
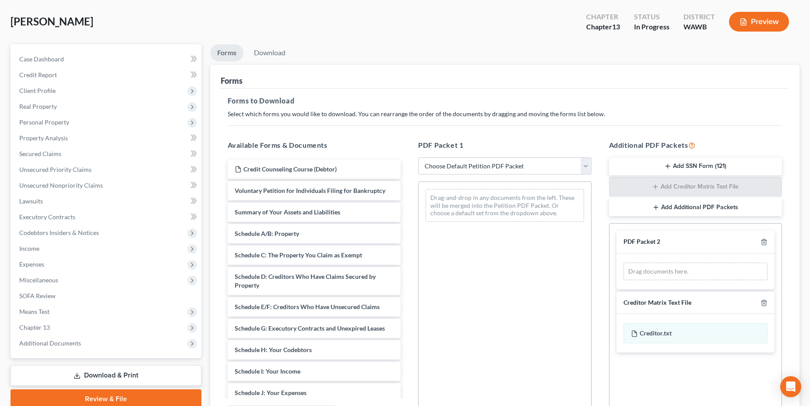
click at [483, 235] on div "Drag-and-drop in any documents from the left. These will be merged into the Pet…" at bounding box center [504, 301] width 173 height 241
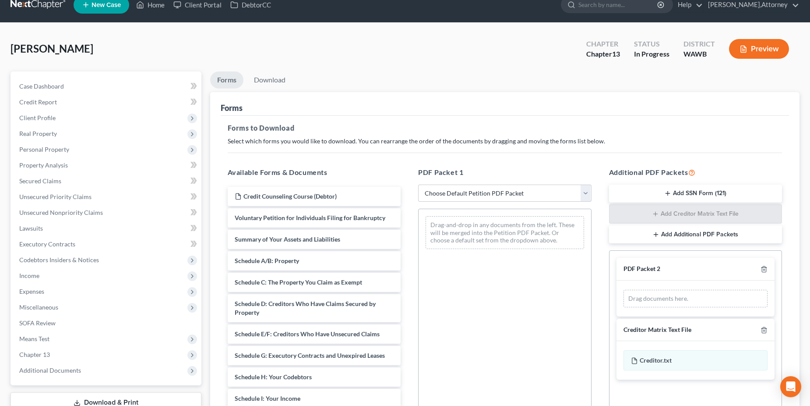
scroll to position [0, 0]
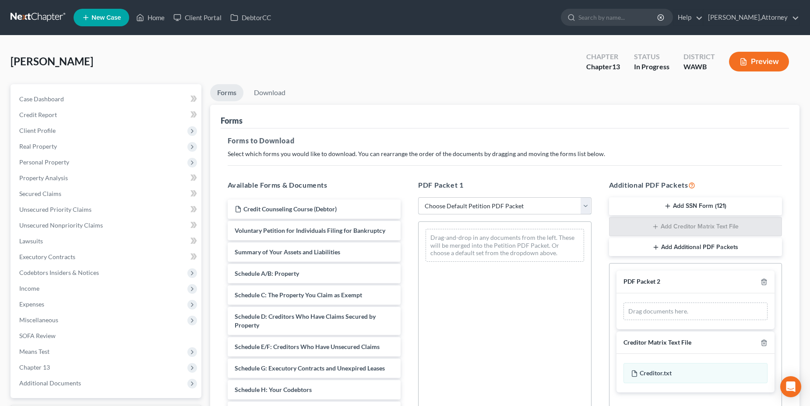
click at [585, 205] on select "Choose Default Petition PDF Packet Complete Bankruptcy Petition (all forms and …" at bounding box center [504, 206] width 173 height 18
select select "0"
click at [421, 197] on select "Choose Default Petition PDF Packet Complete Bankruptcy Petition (all forms and …" at bounding box center [504, 206] width 173 height 18
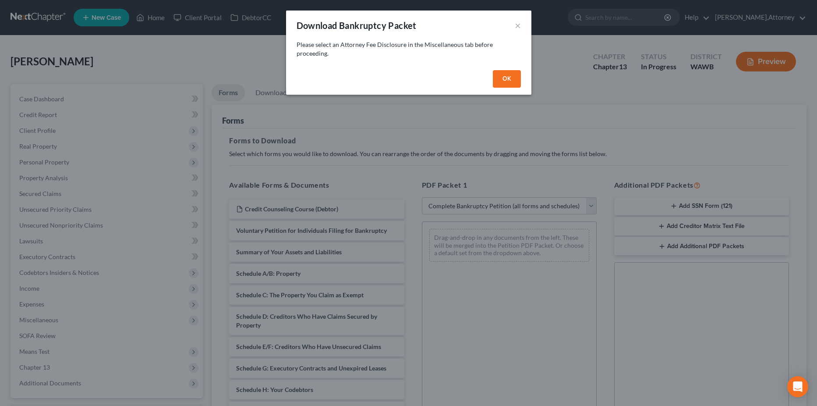
click at [504, 81] on button "OK" at bounding box center [507, 79] width 28 height 18
select select
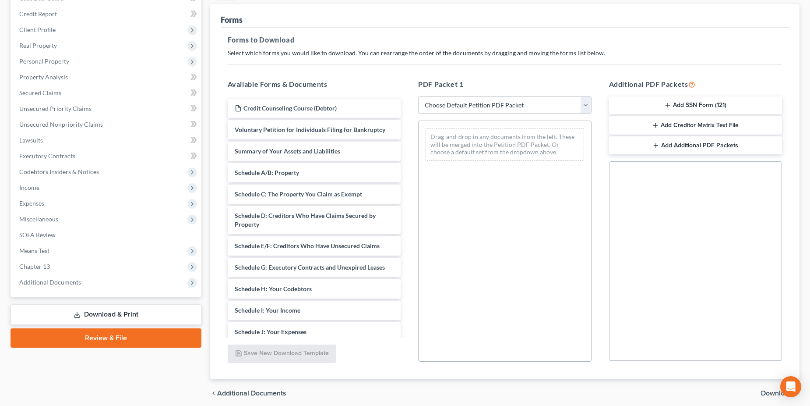
scroll to position [88, 0]
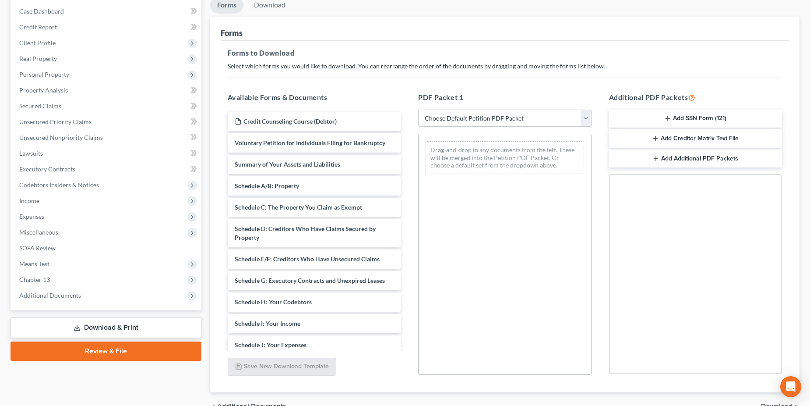
click at [584, 117] on select "Choose Default Petition PDF Packet Complete Bankruptcy Petition (all forms and …" at bounding box center [504, 118] width 173 height 18
click at [418, 109] on select "Choose Default Petition PDF Packet Complete Bankruptcy Petition (all forms and …" at bounding box center [504, 118] width 173 height 18
click at [584, 118] on select "Choose Default Petition PDF Packet Complete Bankruptcy Petition (all forms and …" at bounding box center [504, 118] width 173 height 18
click at [418, 109] on select "Choose Default Petition PDF Packet Complete Bankruptcy Petition (all forms and …" at bounding box center [504, 118] width 173 height 18
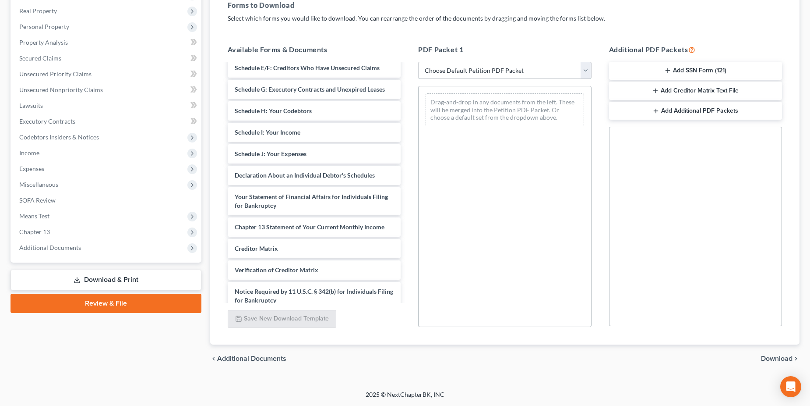
scroll to position [174, 0]
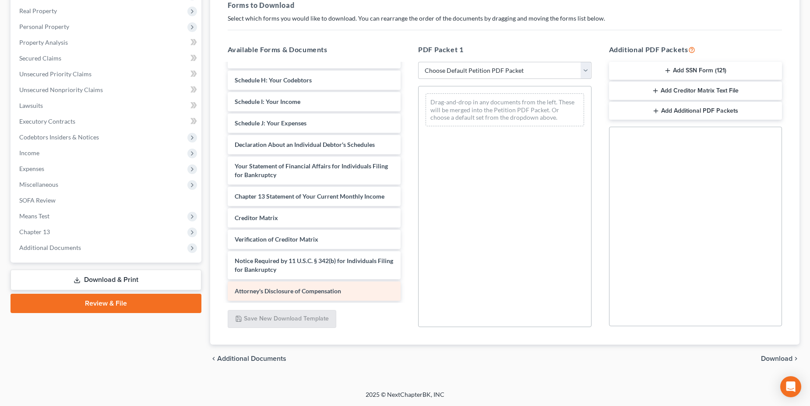
click at [319, 289] on span "Attorney's Disclosure of Compensation" at bounding box center [288, 290] width 106 height 7
click at [100, 277] on link "Download & Print" at bounding box center [106, 279] width 191 height 21
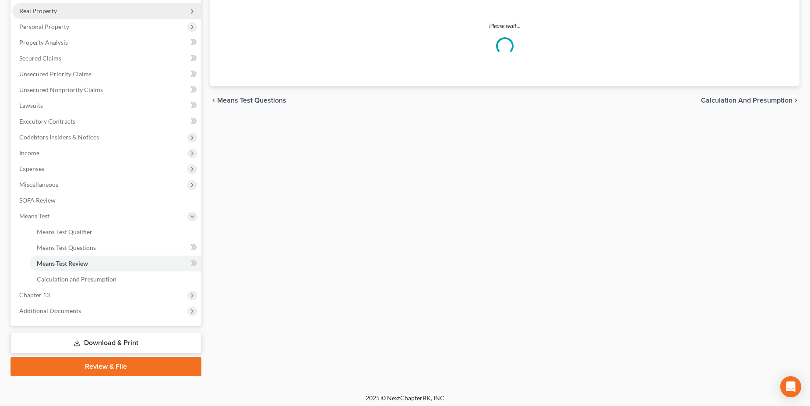
scroll to position [135, 0]
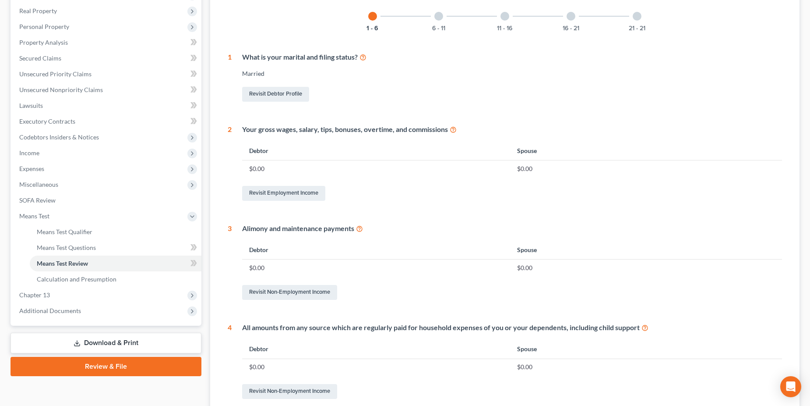
click at [104, 339] on link "Download & Print" at bounding box center [106, 342] width 191 height 21
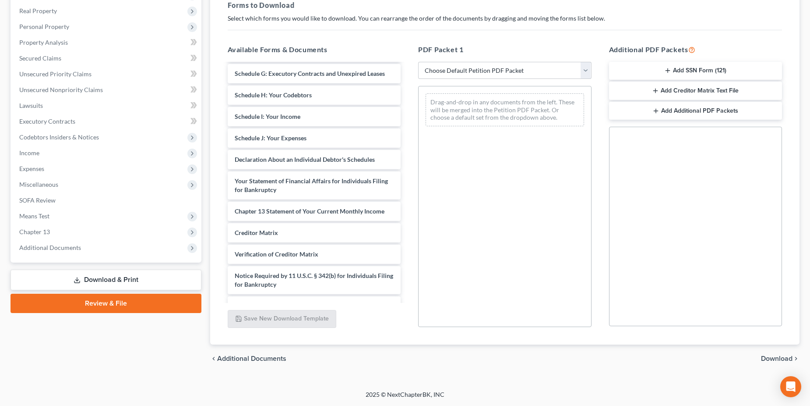
scroll to position [174, 0]
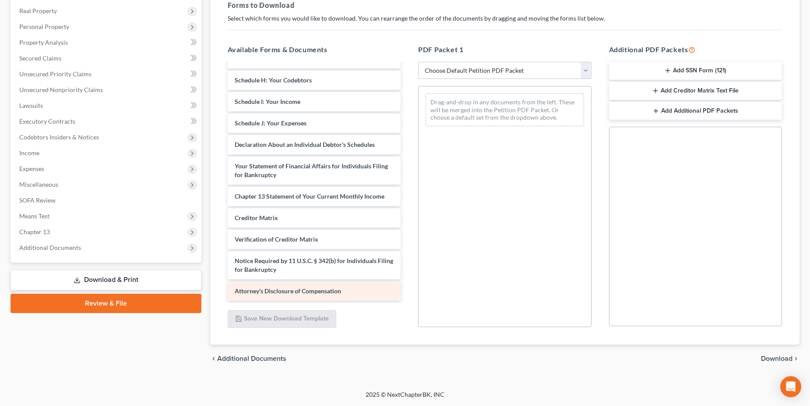
click at [335, 291] on span "Attorney's Disclosure of Compensation" at bounding box center [288, 290] width 106 height 7
click at [586, 71] on select "Choose Default Petition PDF Packet Complete Bankruptcy Petition (all forms and …" at bounding box center [504, 71] width 173 height 18
select select "0"
click at [421, 62] on select "Choose Default Petition PDF Packet Complete Bankruptcy Petition (all forms and …" at bounding box center [504, 71] width 173 height 18
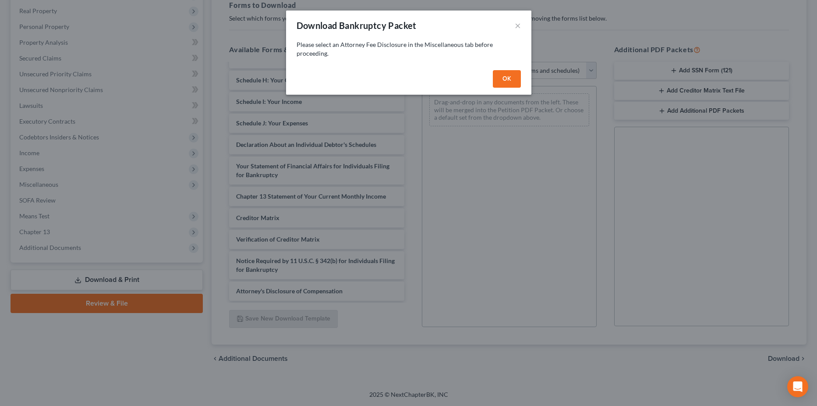
click at [513, 80] on button "OK" at bounding box center [507, 79] width 28 height 18
select select
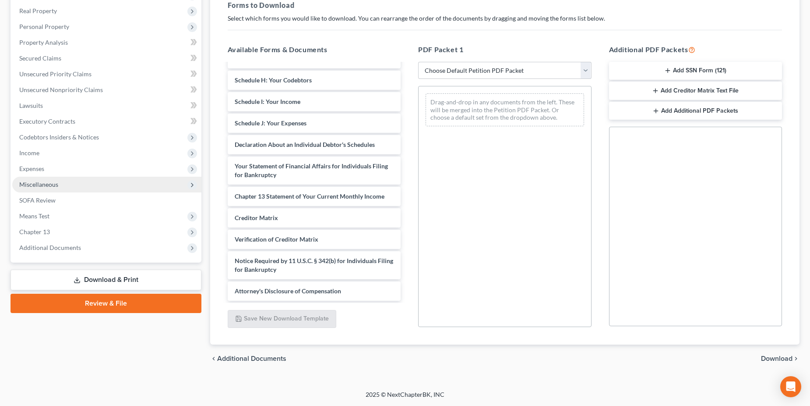
click at [50, 179] on span "Miscellaneous" at bounding box center [106, 184] width 189 height 16
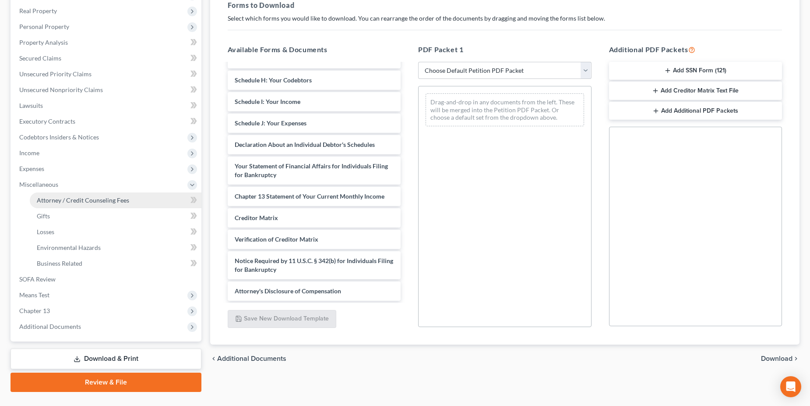
click at [85, 199] on span "Attorney / Credit Counseling Fees" at bounding box center [83, 199] width 92 height 7
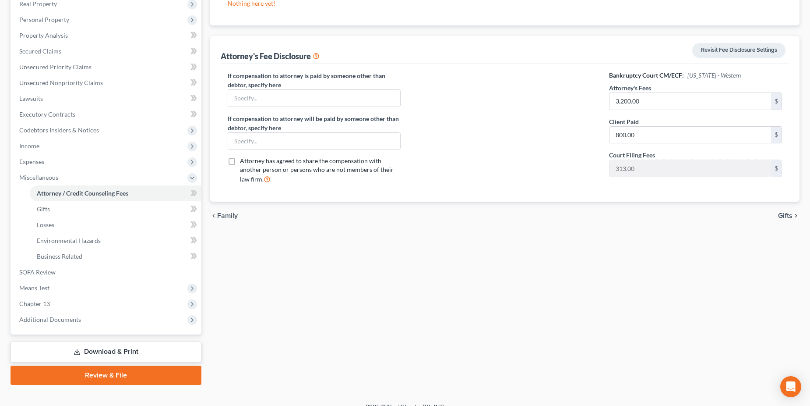
scroll to position [155, 0]
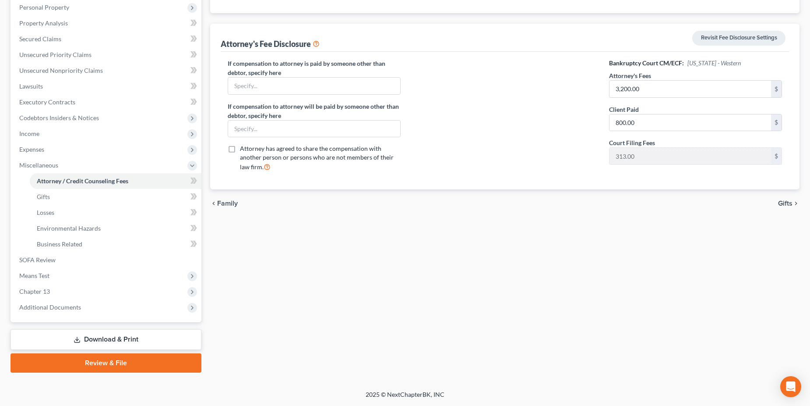
click at [109, 340] on link "Download & Print" at bounding box center [106, 339] width 191 height 21
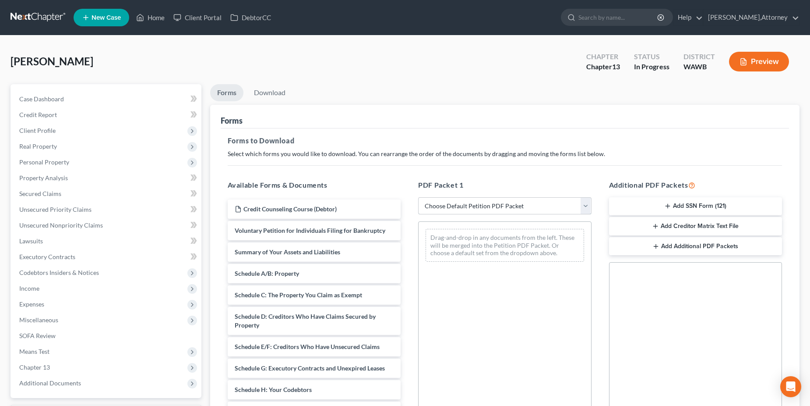
click at [583, 204] on select "Choose Default Petition PDF Packet Complete Bankruptcy Petition (all forms and …" at bounding box center [504, 206] width 173 height 18
select select "0"
click at [421, 197] on select "Choose Default Petition PDF Packet Complete Bankruptcy Petition (all forms and …" at bounding box center [504, 206] width 173 height 18
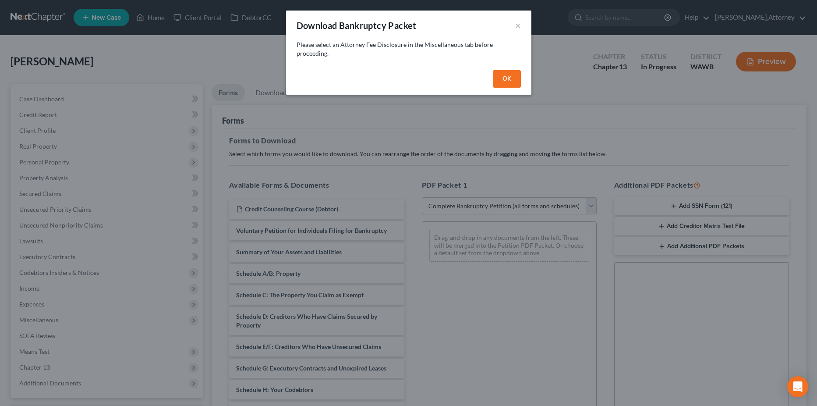
click at [506, 76] on button "OK" at bounding box center [507, 79] width 28 height 18
select select
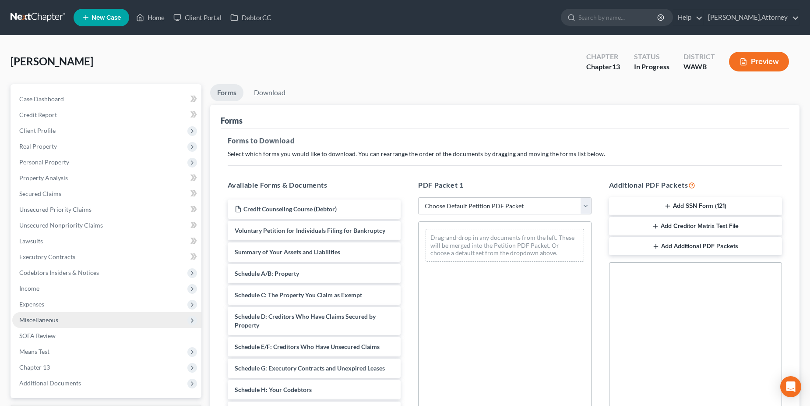
click at [194, 318] on icon at bounding box center [192, 320] width 7 height 7
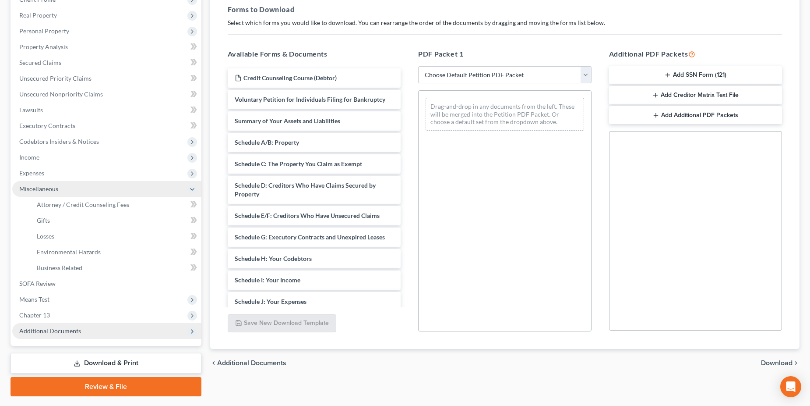
scroll to position [131, 0]
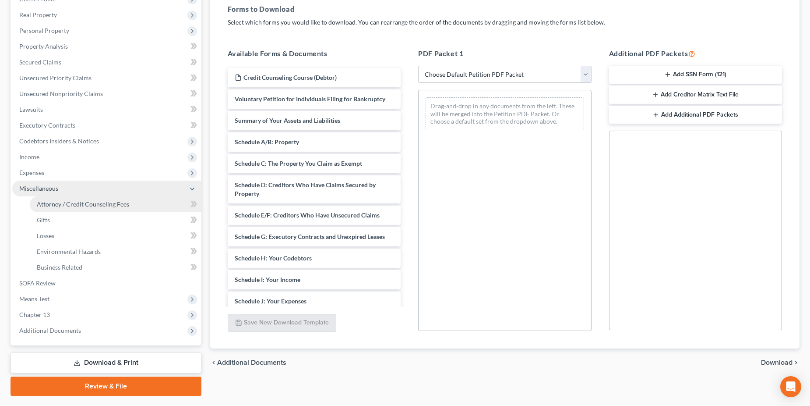
click at [116, 202] on span "Attorney / Credit Counseling Fees" at bounding box center [83, 203] width 92 height 7
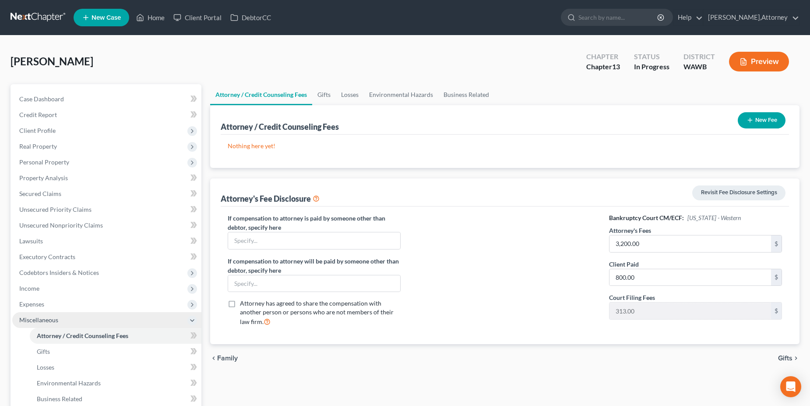
click at [258, 152] on div "Nothing here yet! Attorney / Credit Counselor Fees" at bounding box center [505, 150] width 569 height 33
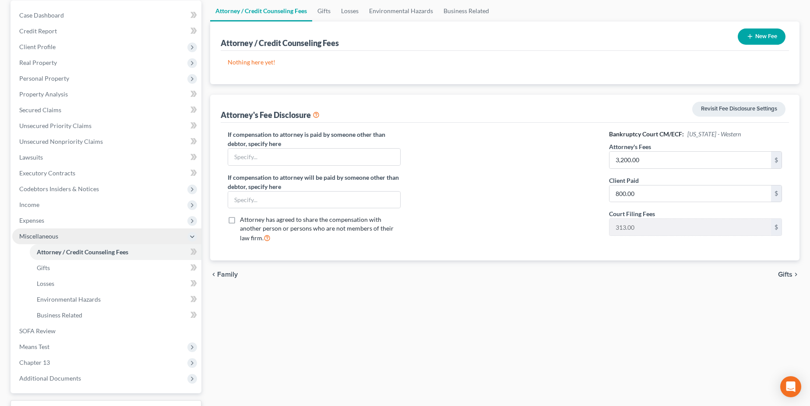
scroll to position [88, 0]
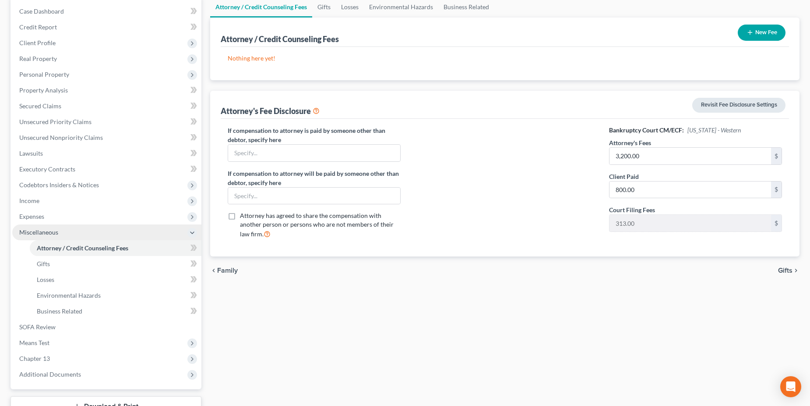
click at [738, 102] on link "Revisit Fee Disclosure Settings" at bounding box center [738, 105] width 93 height 15
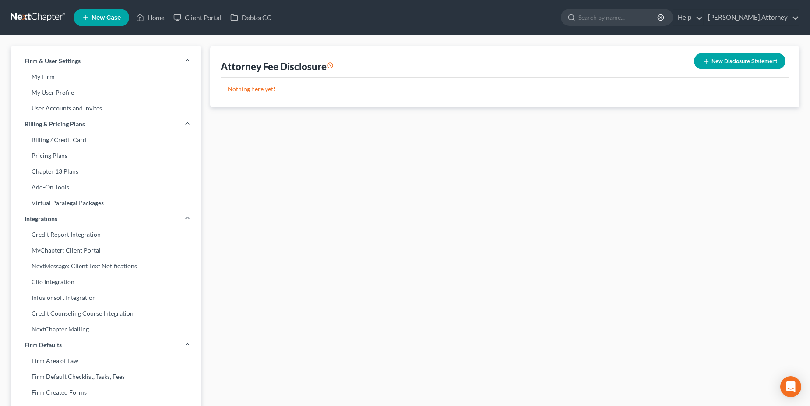
click at [727, 62] on button "New Disclosure Statement" at bounding box center [740, 61] width 92 height 16
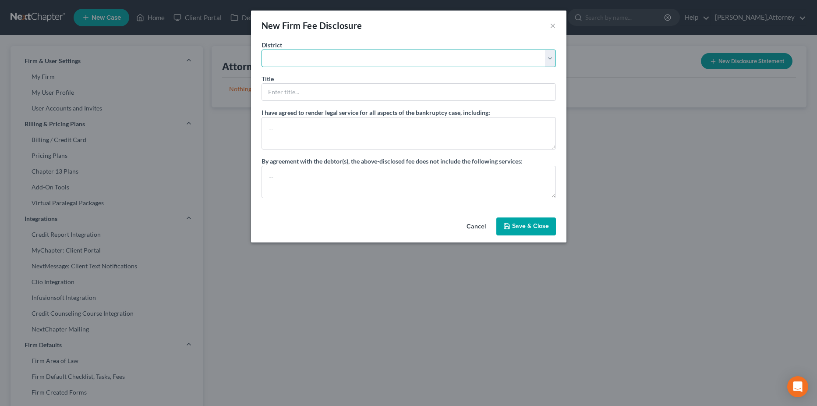
click at [341, 59] on select "[US_STATE] - [GEOGRAPHIC_DATA] [US_STATE] - [GEOGRAPHIC_DATA][US_STATE] - South…" at bounding box center [408, 58] width 294 height 18
select select "87"
click at [261, 49] on select "[US_STATE] - [GEOGRAPHIC_DATA] [US_STATE] - [GEOGRAPHIC_DATA][US_STATE] - South…" at bounding box center [408, 58] width 294 height 18
click at [316, 88] on input "text" at bounding box center [408, 92] width 293 height 17
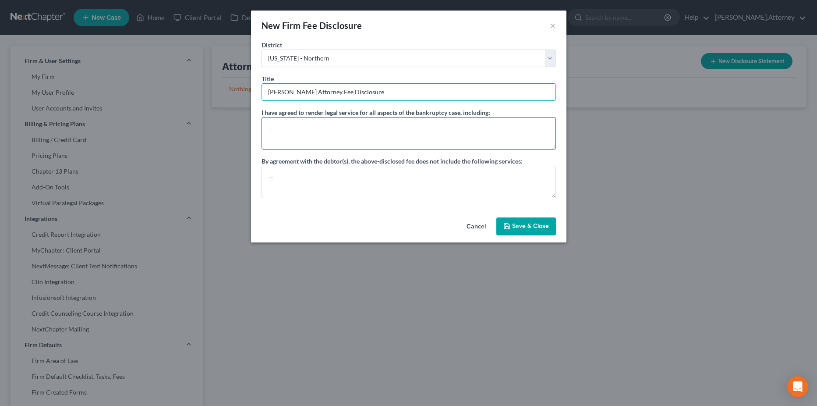
type input "[PERSON_NAME] Attorney Fee Disclosure"
click at [426, 131] on textarea at bounding box center [408, 133] width 294 height 32
type textarea "a"
type textarea "p"
type textarea "Pre-petition and post-petition representation"
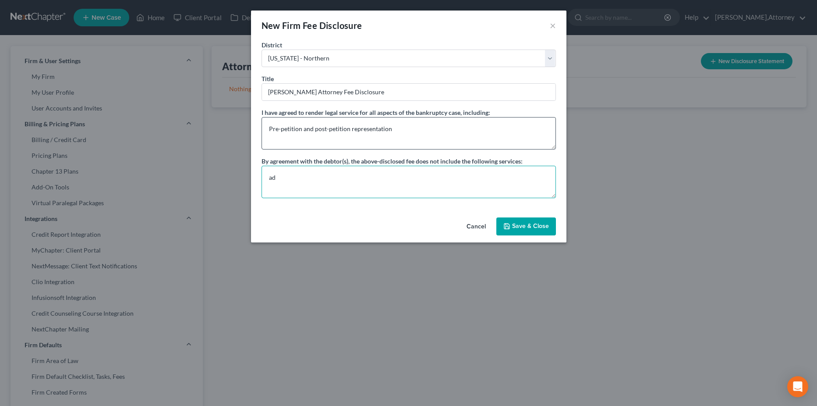
type textarea "a"
type textarea "d"
type textarea "post plan confirmation changes and disputed"
click at [521, 229] on button "Save & Close" at bounding box center [526, 226] width 60 height 18
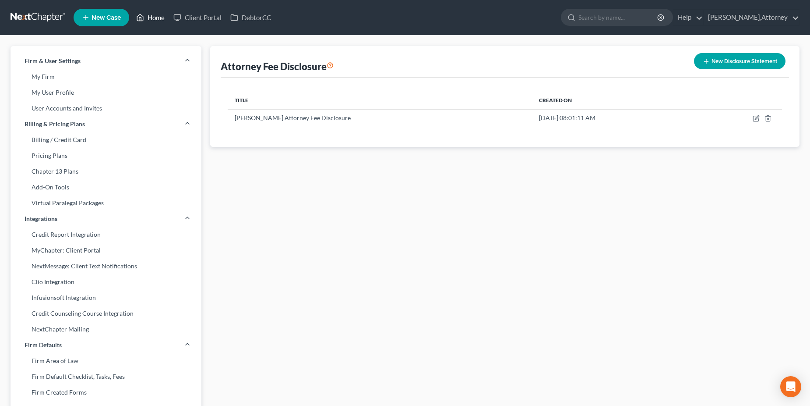
click at [149, 14] on link "Home" at bounding box center [150, 18] width 37 height 16
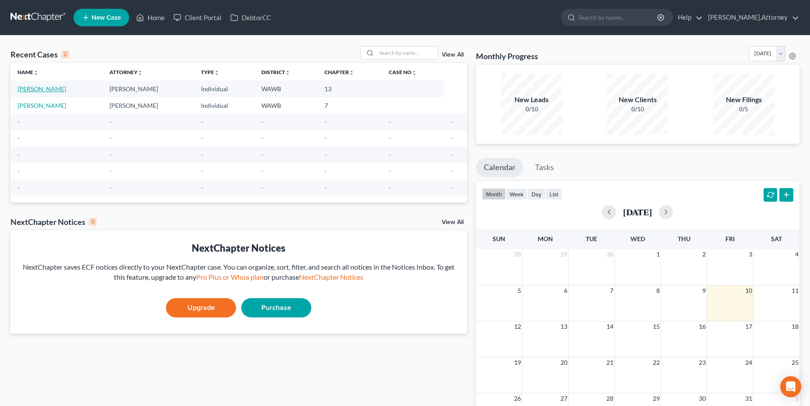
click at [47, 92] on link "[PERSON_NAME]" at bounding box center [42, 88] width 49 height 7
select select "6"
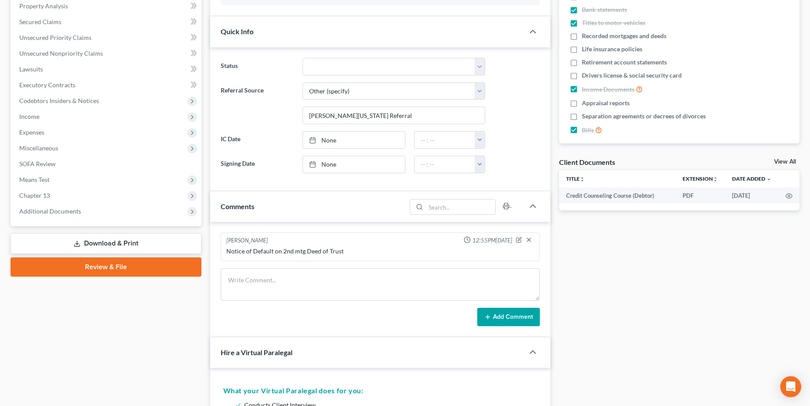
scroll to position [175, 0]
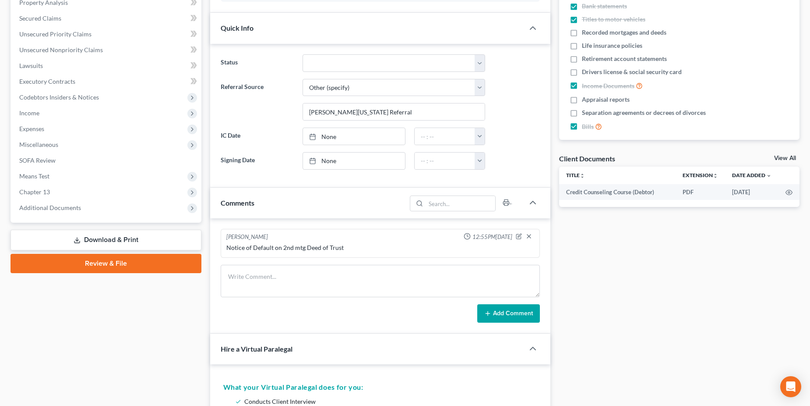
click at [102, 239] on link "Download & Print" at bounding box center [106, 239] width 191 height 21
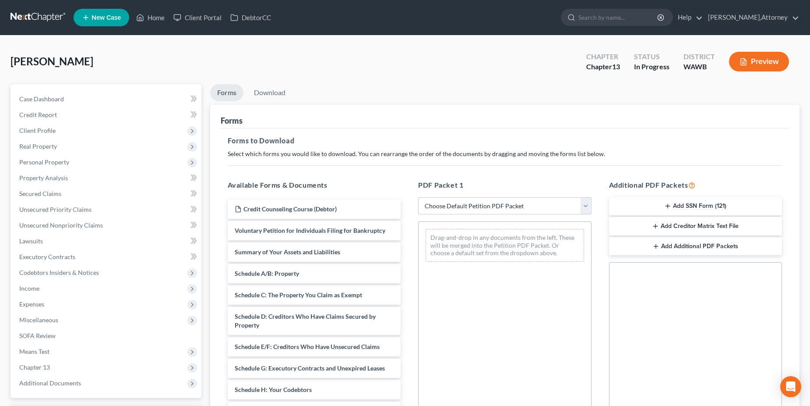
click at [585, 203] on select "Choose Default Petition PDF Packet Complete Bankruptcy Petition (all forms and …" at bounding box center [504, 206] width 173 height 18
select select "0"
click at [421, 197] on select "Choose Default Petition PDF Packet Complete Bankruptcy Petition (all forms and …" at bounding box center [504, 206] width 173 height 18
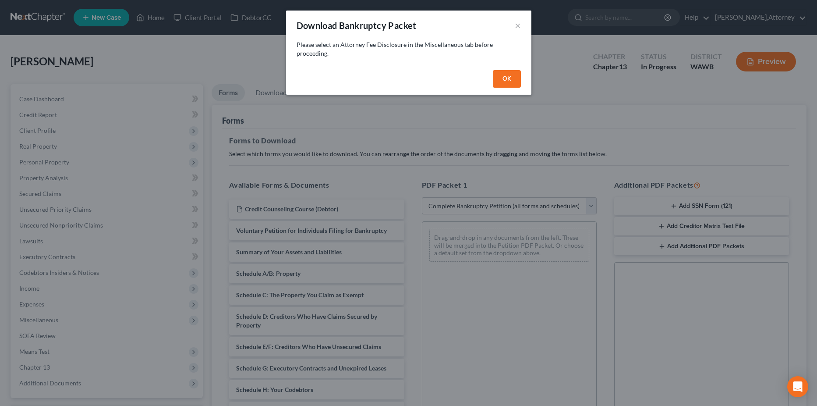
click at [505, 81] on button "OK" at bounding box center [507, 79] width 28 height 18
select select
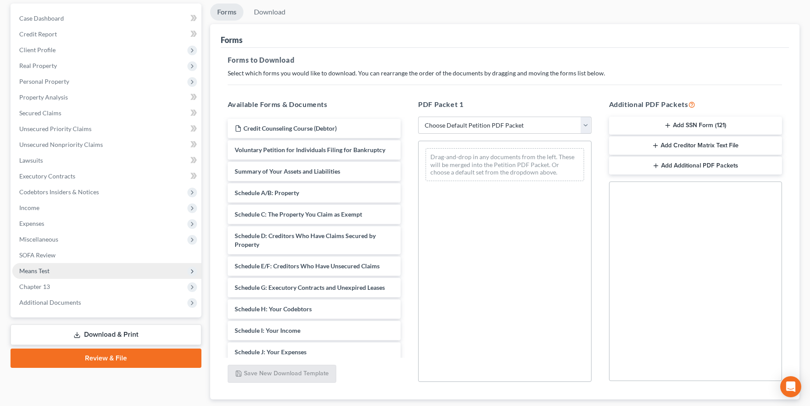
scroll to position [88, 0]
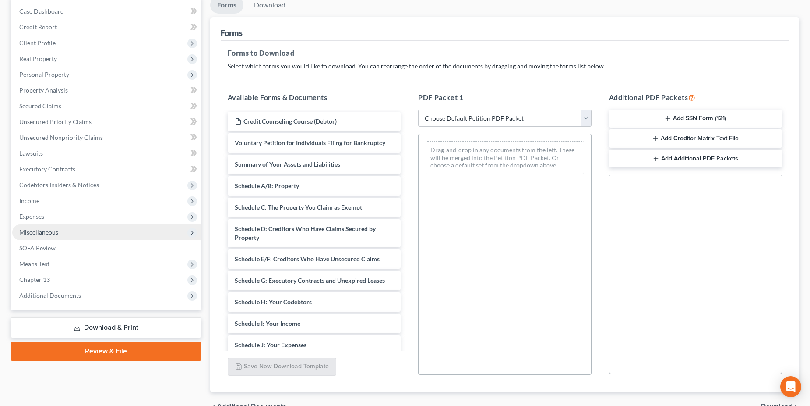
click at [194, 231] on icon at bounding box center [192, 232] width 7 height 7
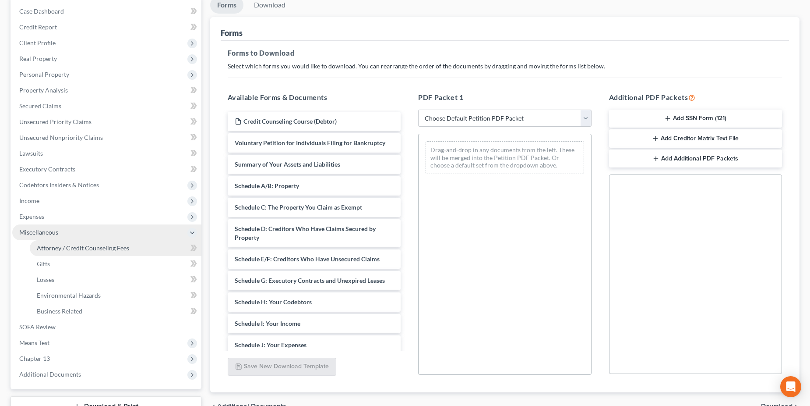
click at [131, 247] on link "Attorney / Credit Counseling Fees" at bounding box center [116, 248] width 172 height 16
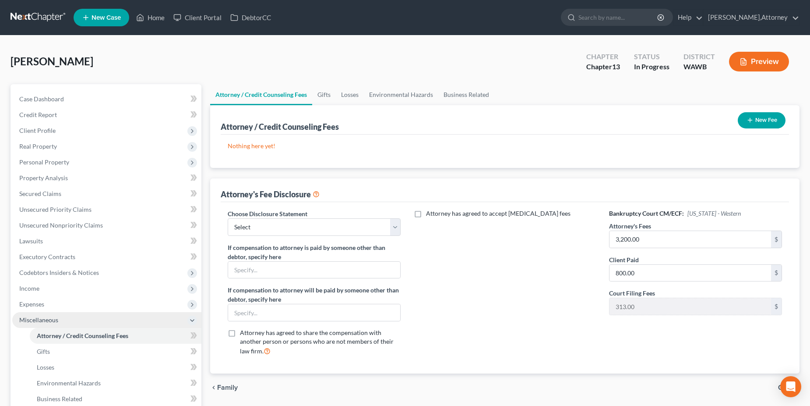
click at [760, 122] on button "New Fee" at bounding box center [762, 120] width 48 height 16
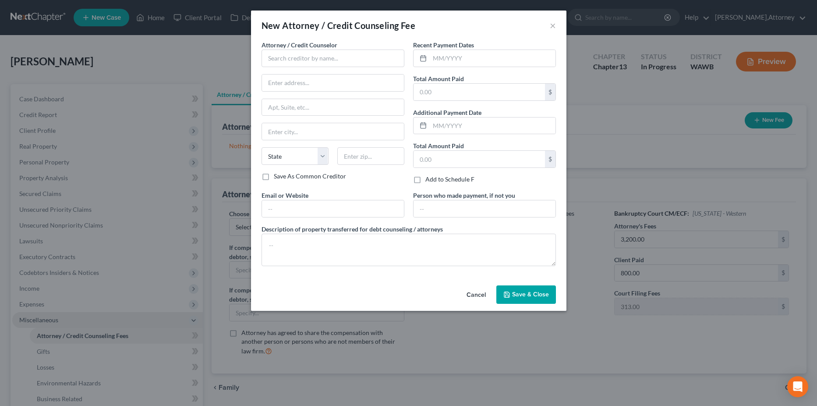
click at [515, 289] on button "Save & Close" at bounding box center [526, 294] width 60 height 18
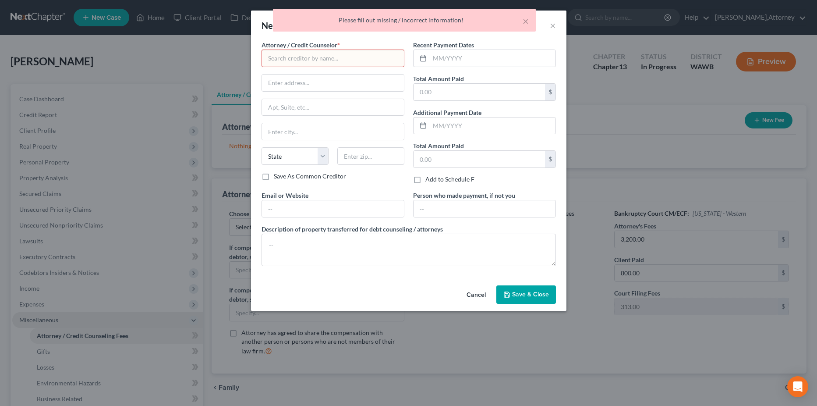
click at [335, 57] on input "text" at bounding box center [332, 58] width 143 height 18
type input "[PERSON_NAME] Attorney At Law"
type input "[STREET_ADDRESS]"
type input "Ste 1"
type input "[GEOGRAPHIC_DATA], [GEOGRAPHIC_DATA] (PDX)"
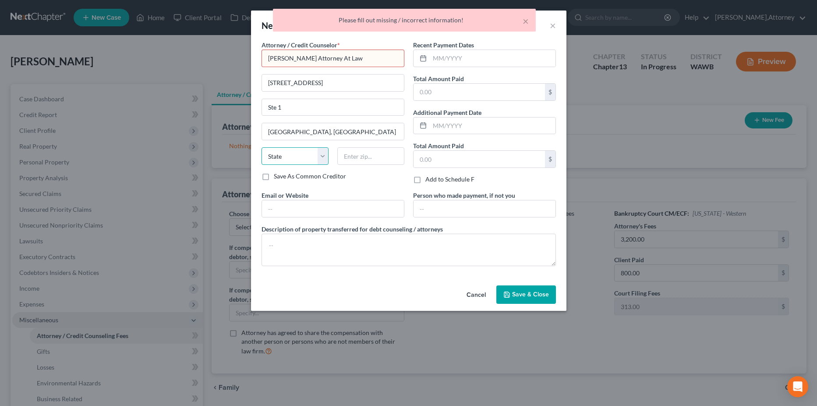
select select "38"
type input "97206"
type input "[EMAIL_ADDRESS][DOMAIN_NAME]"
type input "[GEOGRAPHIC_DATA]"
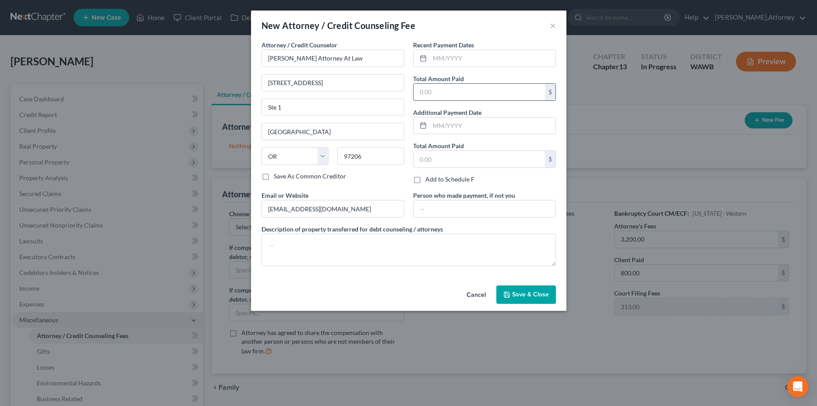
click at [466, 99] on input "text" at bounding box center [478, 92] width 131 height 17
type input "800"
click at [528, 296] on span "Save & Close" at bounding box center [530, 293] width 37 height 7
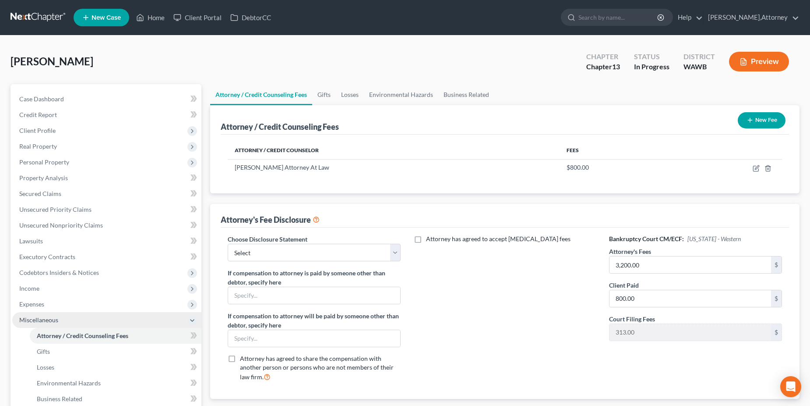
click at [51, 320] on span "Miscellaneous" at bounding box center [38, 319] width 39 height 7
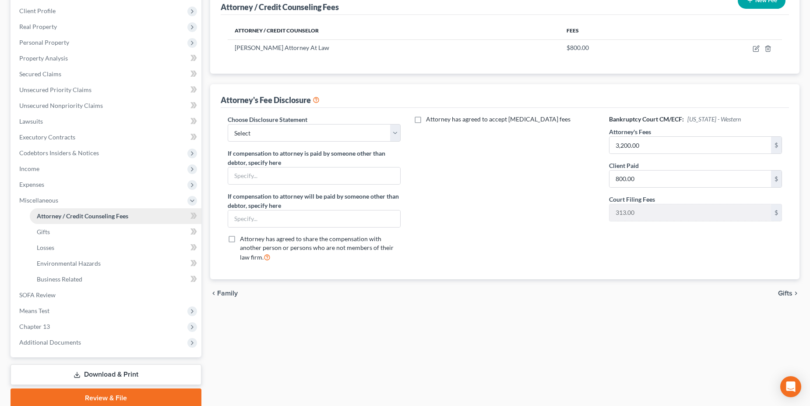
scroll to position [155, 0]
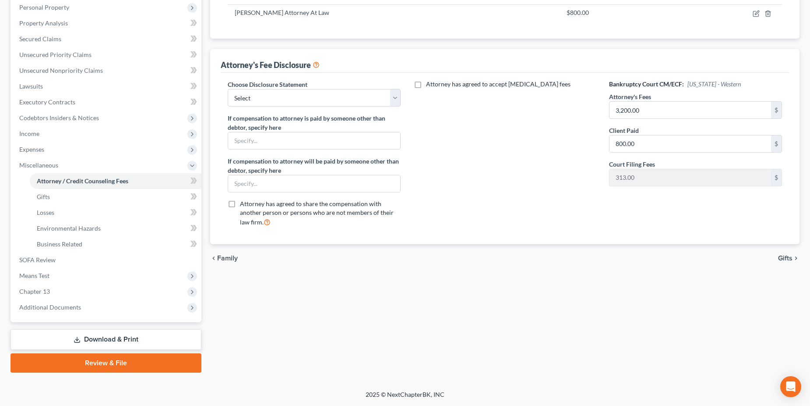
click at [127, 337] on link "Download & Print" at bounding box center [106, 339] width 191 height 21
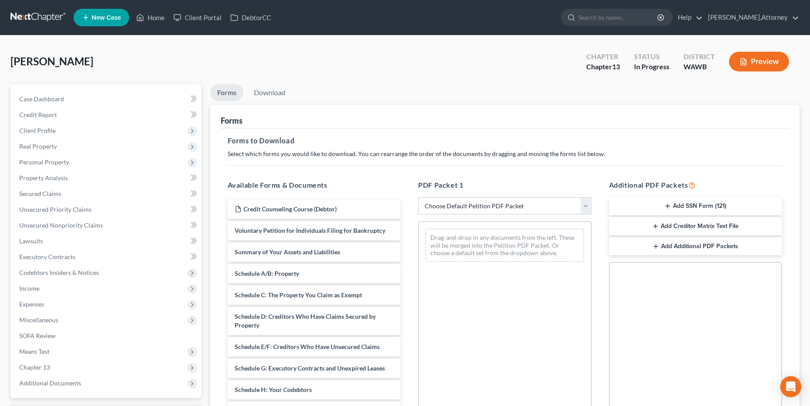
click at [583, 205] on select "Choose Default Petition PDF Packet Complete Bankruptcy Petition (all forms and …" at bounding box center [504, 206] width 173 height 18
select select "0"
click at [421, 197] on select "Choose Default Petition PDF Packet Complete Bankruptcy Petition (all forms and …" at bounding box center [504, 206] width 173 height 18
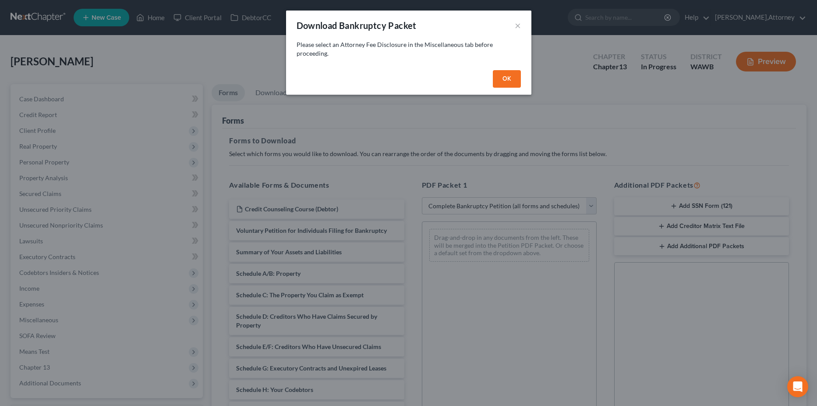
click at [501, 78] on button "OK" at bounding box center [507, 79] width 28 height 18
select select
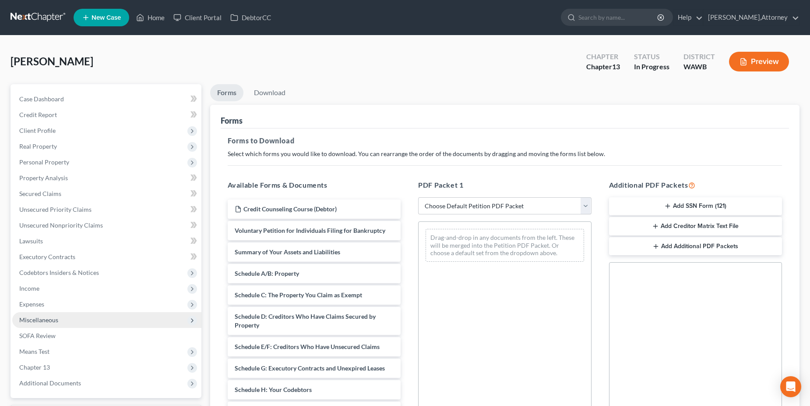
click at [53, 317] on span "Miscellaneous" at bounding box center [38, 319] width 39 height 7
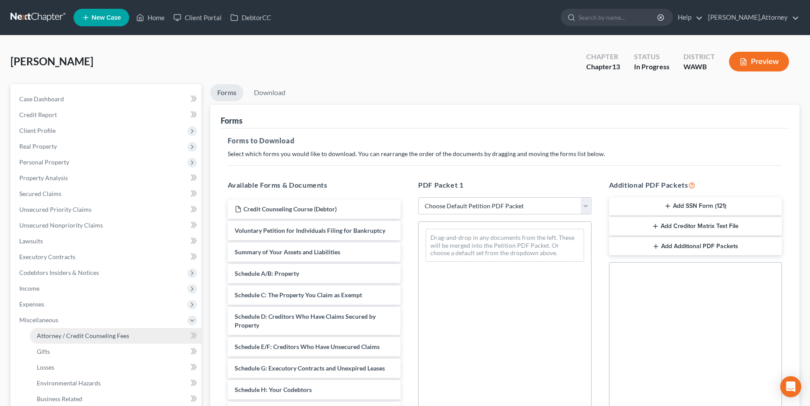
click at [83, 334] on span "Attorney / Credit Counseling Fees" at bounding box center [83, 335] width 92 height 7
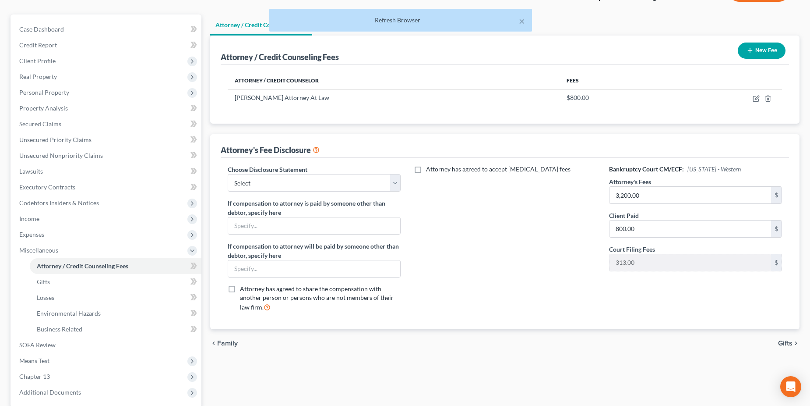
scroll to position [67, 0]
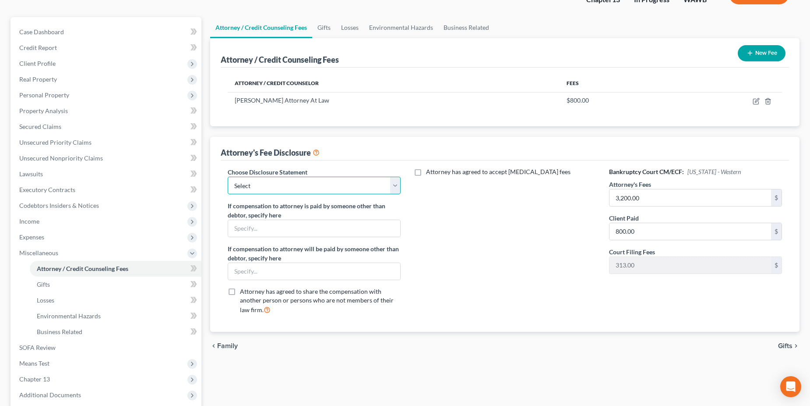
click at [394, 186] on select "Select [PERSON_NAME] Attorney Fee Disclosure" at bounding box center [314, 185] width 173 height 18
select select "0"
click at [228, 176] on select "Select [PERSON_NAME] Attorney Fee Disclosure" at bounding box center [314, 185] width 173 height 18
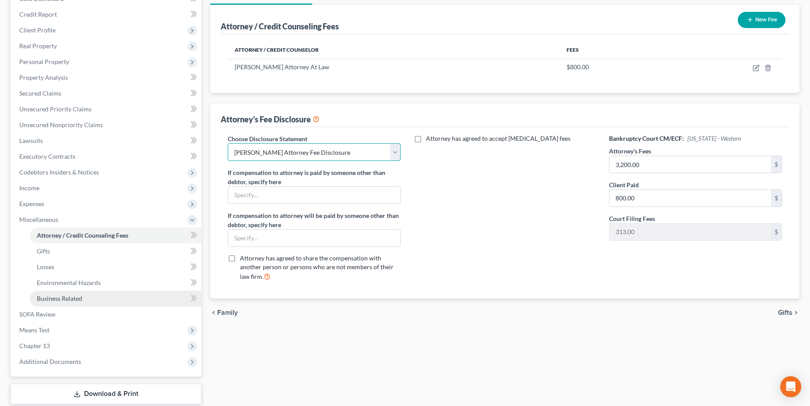
scroll to position [155, 0]
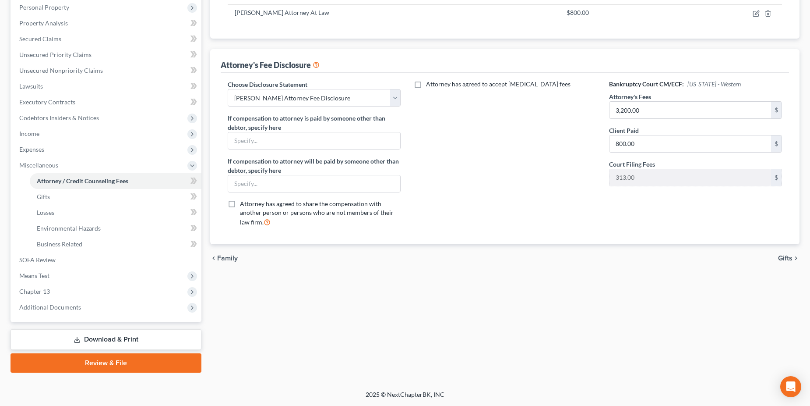
click at [124, 339] on link "Download & Print" at bounding box center [106, 339] width 191 height 21
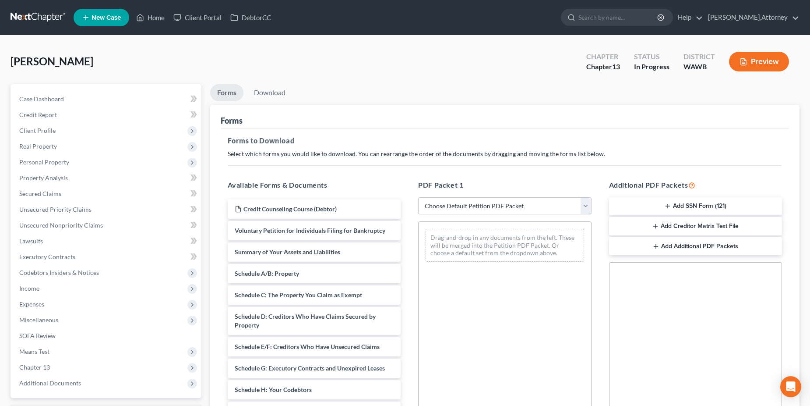
click at [583, 205] on select "Choose Default Petition PDF Packet Complete Bankruptcy Petition (all forms and …" at bounding box center [504, 206] width 173 height 18
select select "0"
click at [418, 197] on select "Choose Default Petition PDF Packet Complete Bankruptcy Petition (all forms and …" at bounding box center [504, 206] width 173 height 18
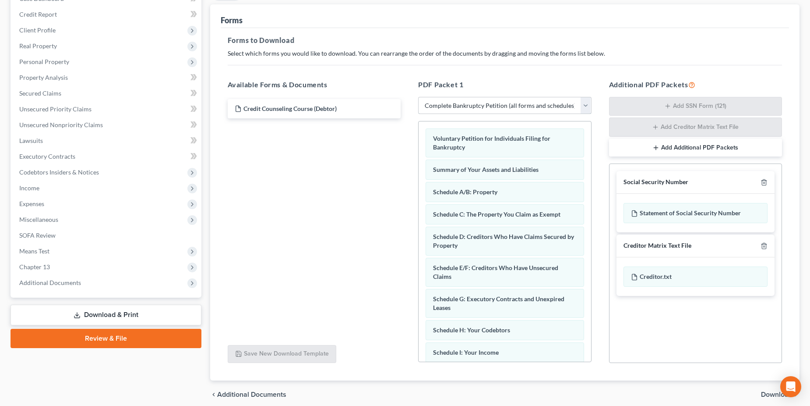
scroll to position [136, 0]
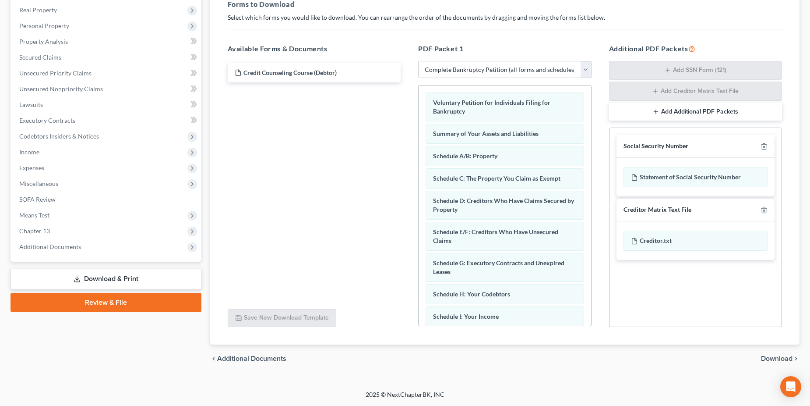
click at [778, 356] on span "Download" at bounding box center [777, 358] width 32 height 7
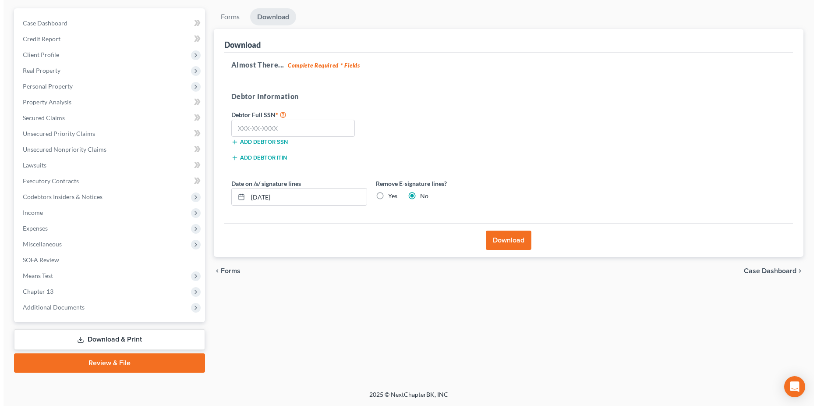
scroll to position [76, 0]
click at [300, 126] on input "text" at bounding box center [290, 129] width 124 height 18
type input "540-56-6434"
click at [509, 241] on button "Download" at bounding box center [505, 239] width 46 height 19
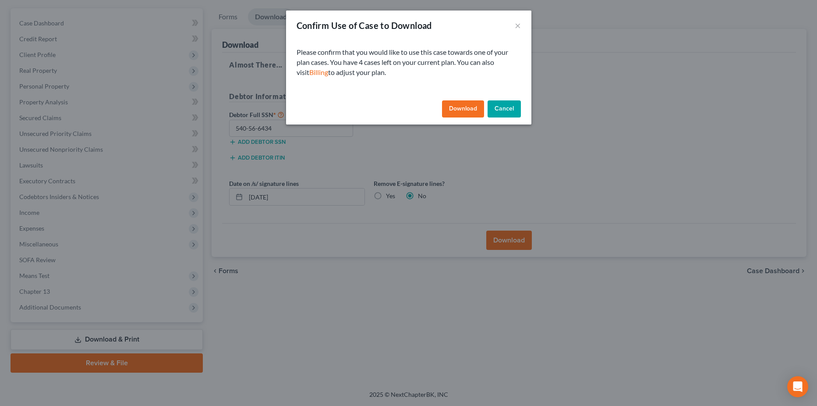
click at [507, 106] on button "Cancel" at bounding box center [503, 109] width 33 height 18
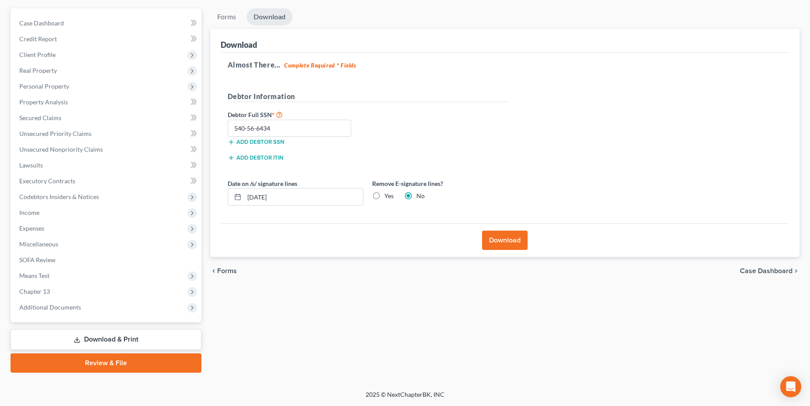
click at [113, 339] on link "Download & Print" at bounding box center [106, 339] width 191 height 21
click at [501, 242] on button "Download" at bounding box center [505, 239] width 46 height 19
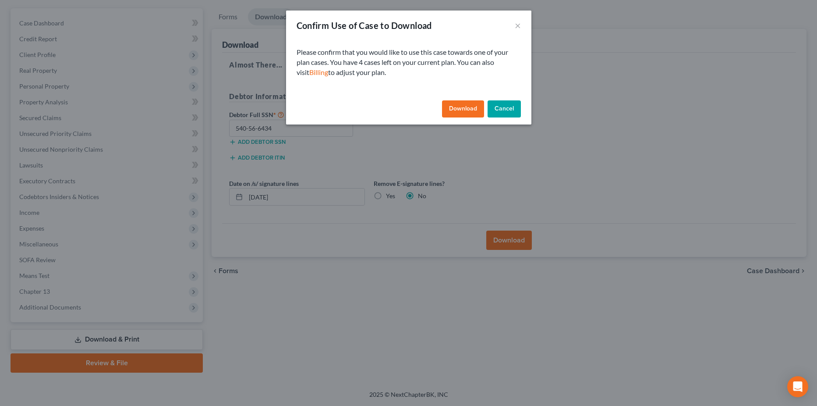
click at [465, 107] on button "Download" at bounding box center [463, 109] width 42 height 18
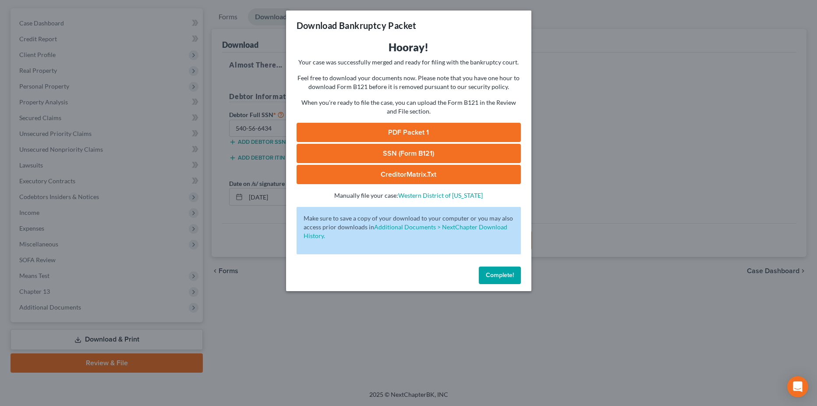
click at [406, 132] on link "PDF Packet 1" at bounding box center [408, 132] width 224 height 19
